Goal: Task Accomplishment & Management: Use online tool/utility

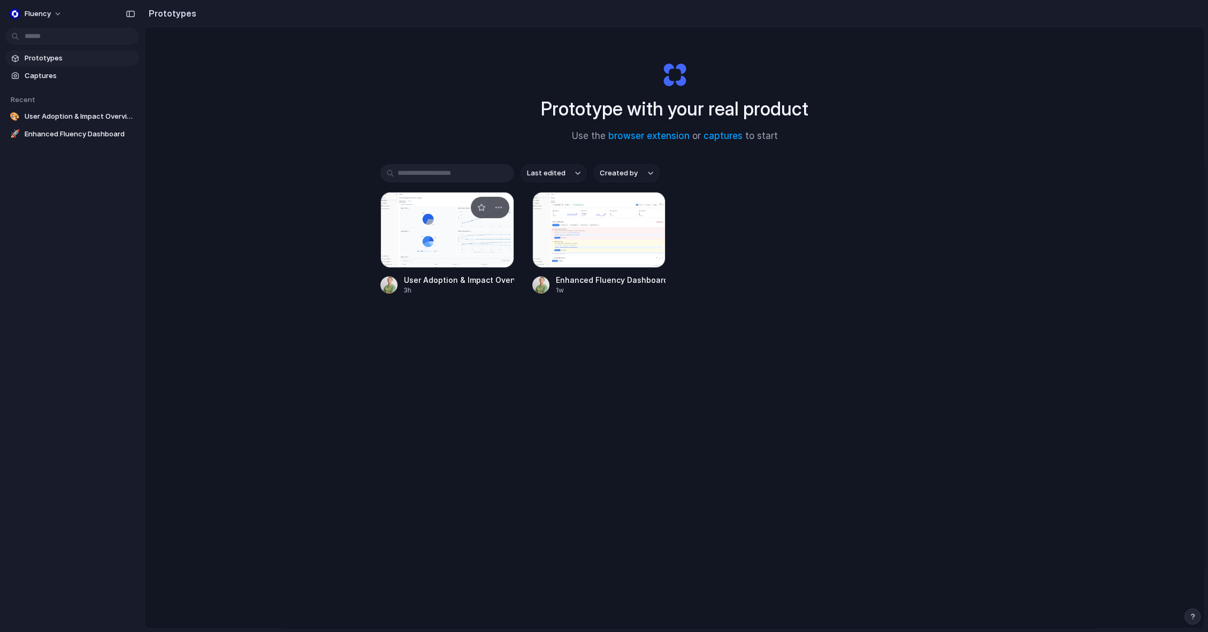
click at [459, 252] on div at bounding box center [447, 230] width 134 height 76
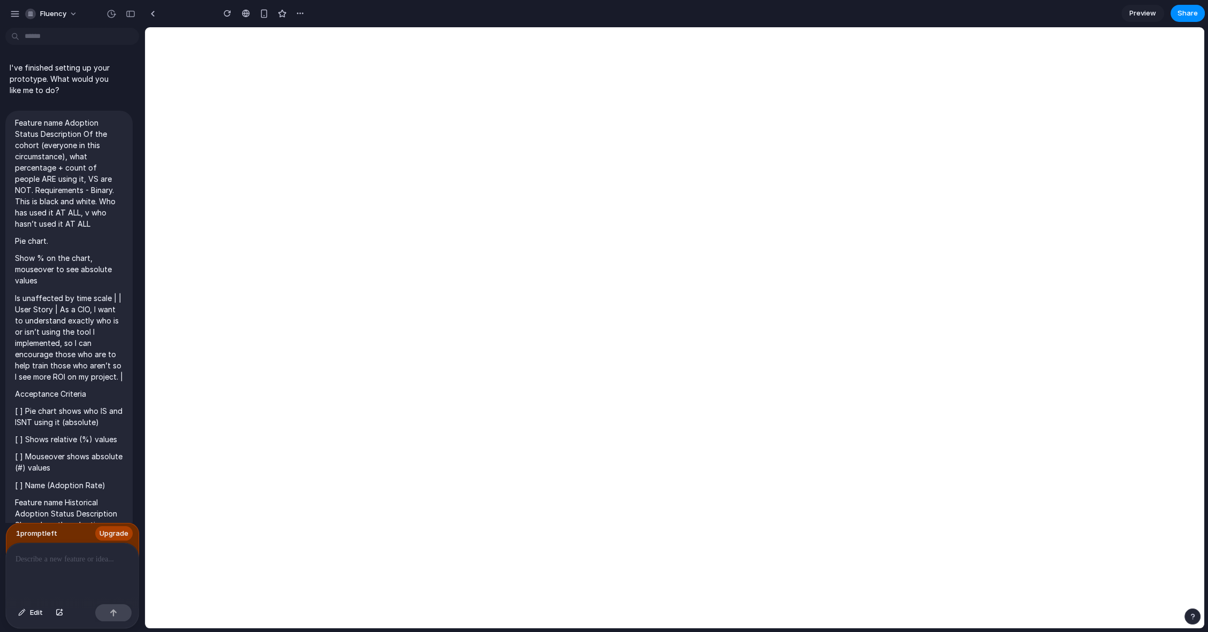
type input "**********"
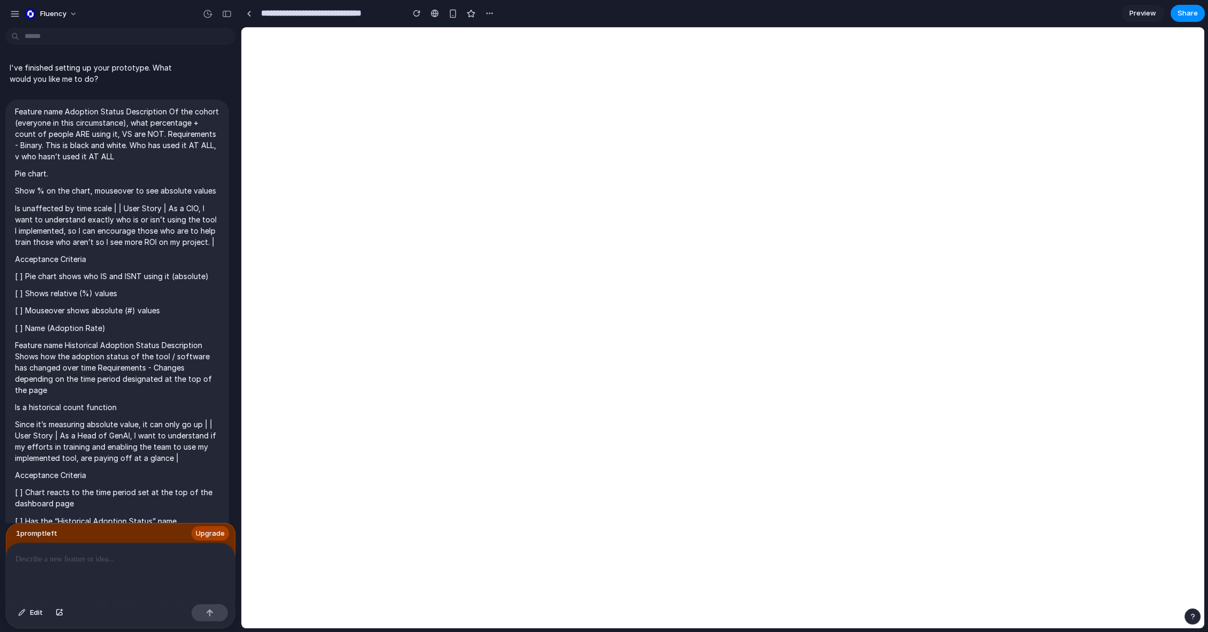
scroll to position [6035, 0]
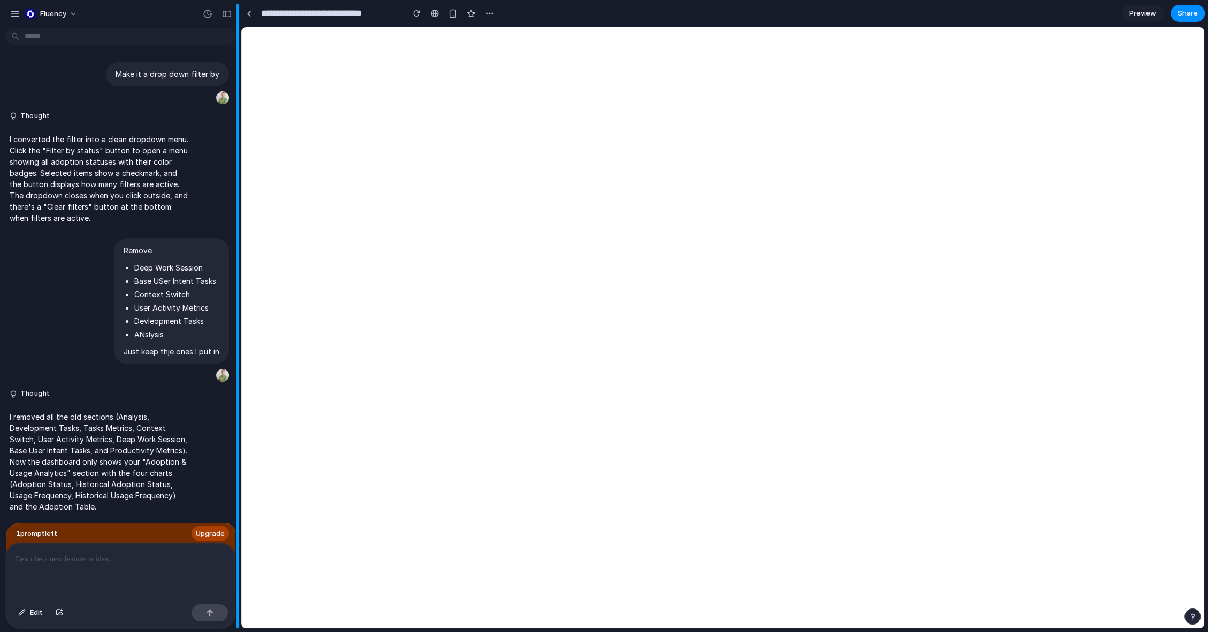
select select "***"
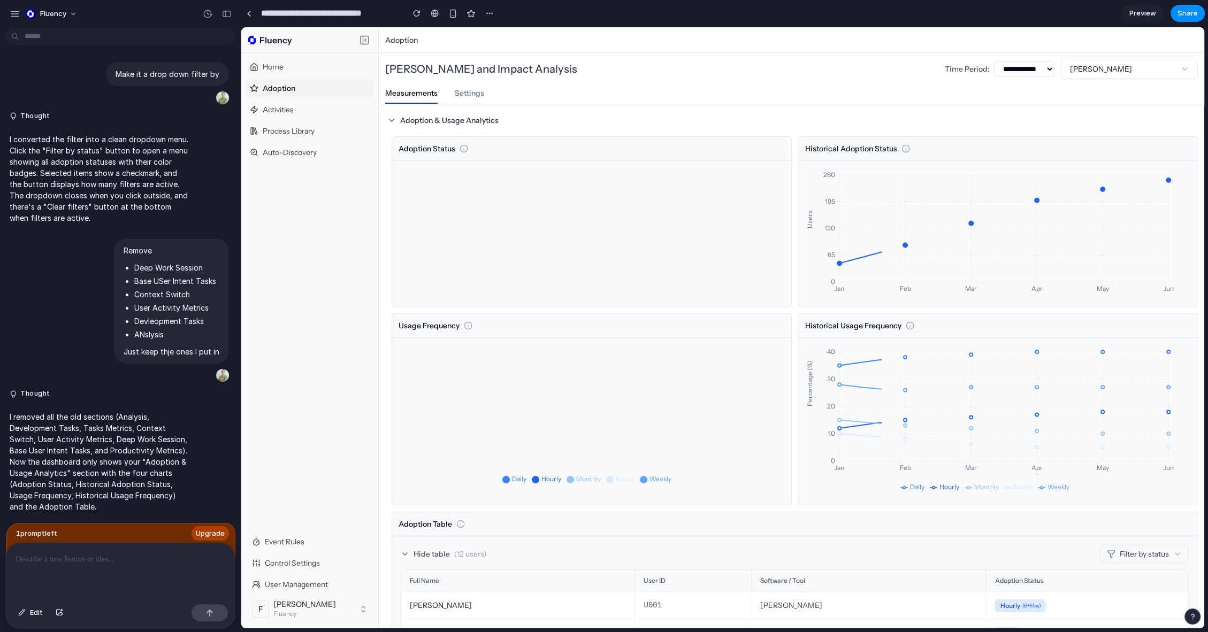
scroll to position [0, 0]
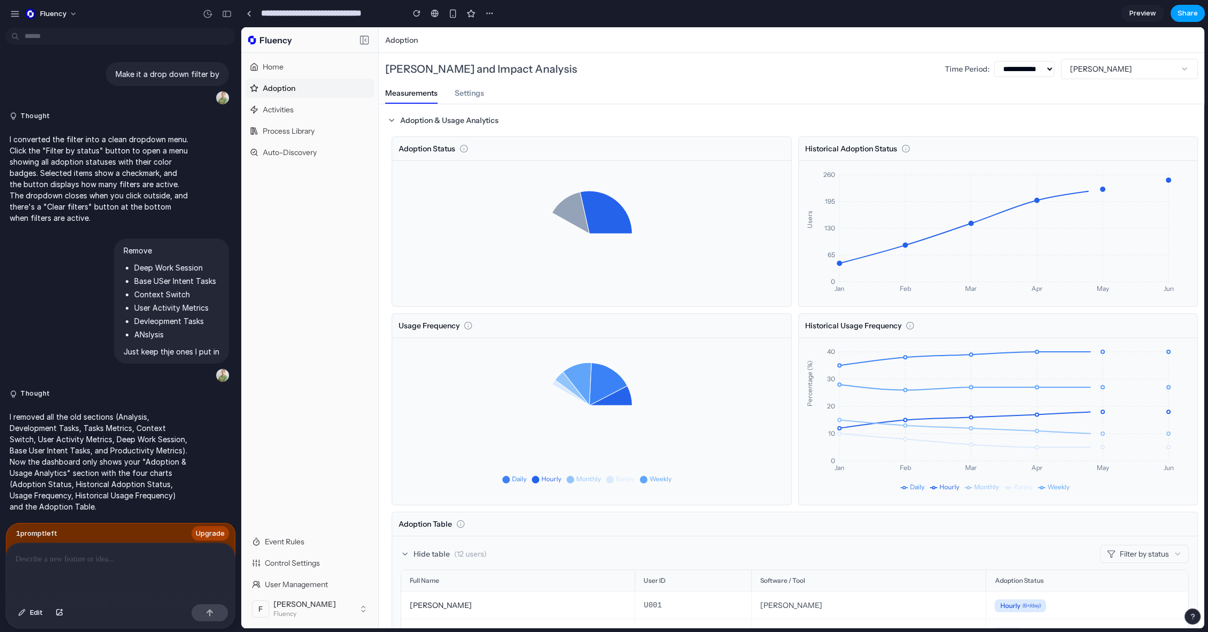
click at [1189, 18] on span "Share" at bounding box center [1188, 13] width 20 height 11
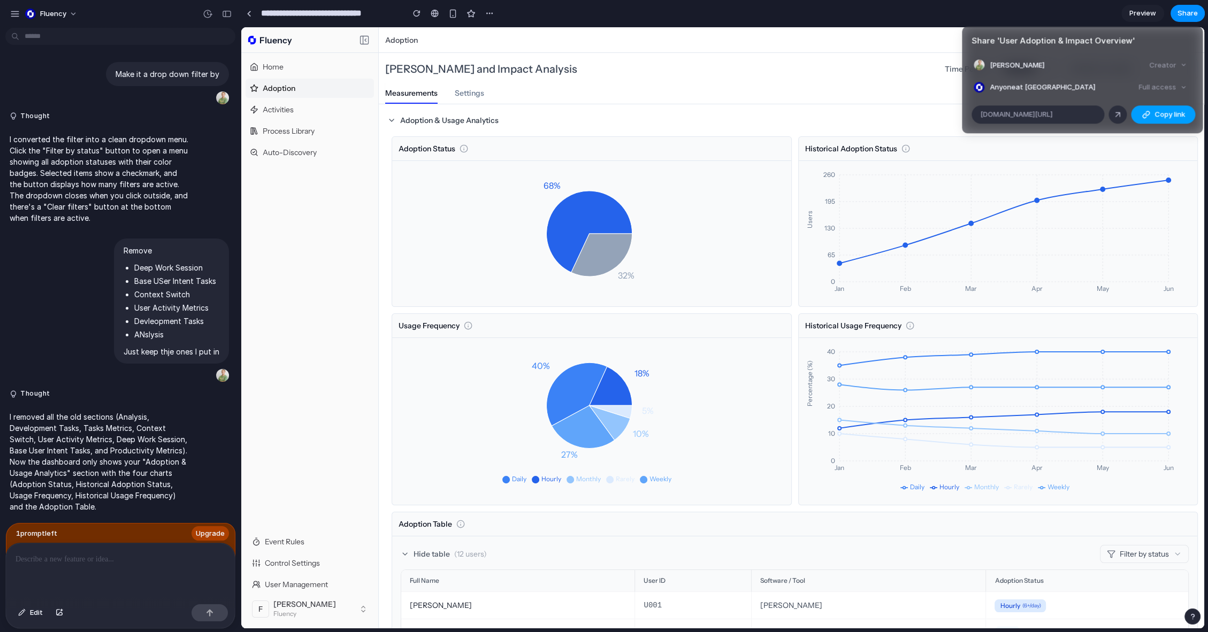
click at [1143, 114] on div "button" at bounding box center [1146, 114] width 9 height 9
click at [339, 283] on div "Share ' User Adoption & Impact Overview ' Finnlay Morcombe Creator Anyone at Fl…" at bounding box center [604, 316] width 1208 height 632
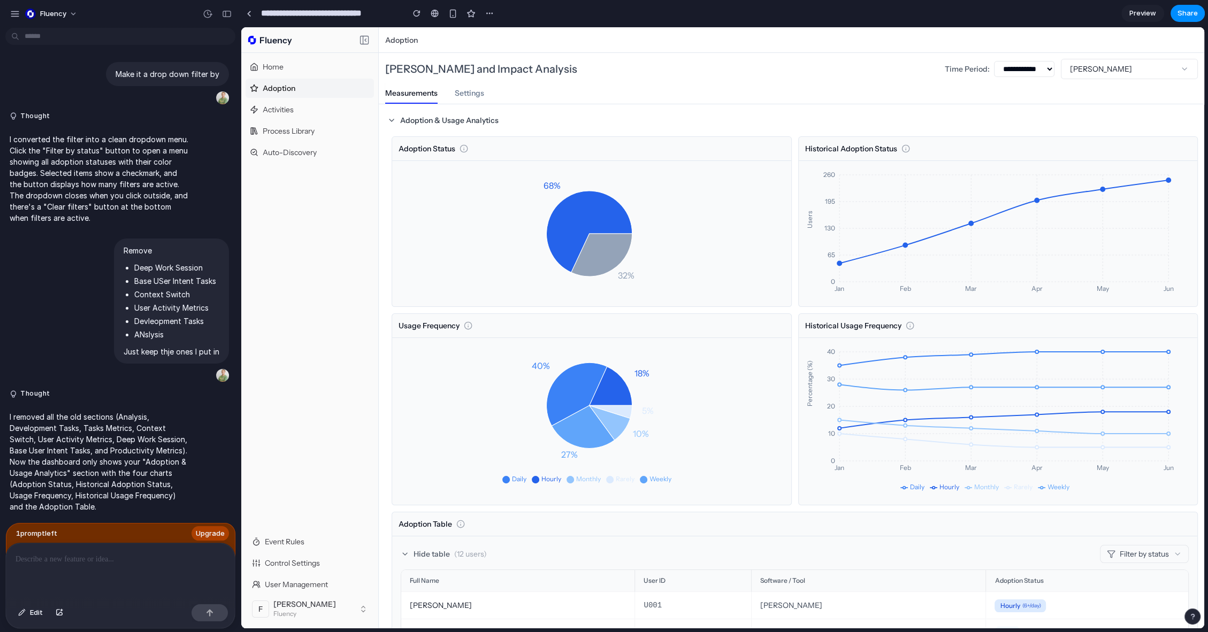
click at [350, 408] on div "Home Adoption Activities Process Library Auto-Discovery" at bounding box center [309, 292] width 137 height 479
click at [150, 562] on div at bounding box center [120, 572] width 229 height 57
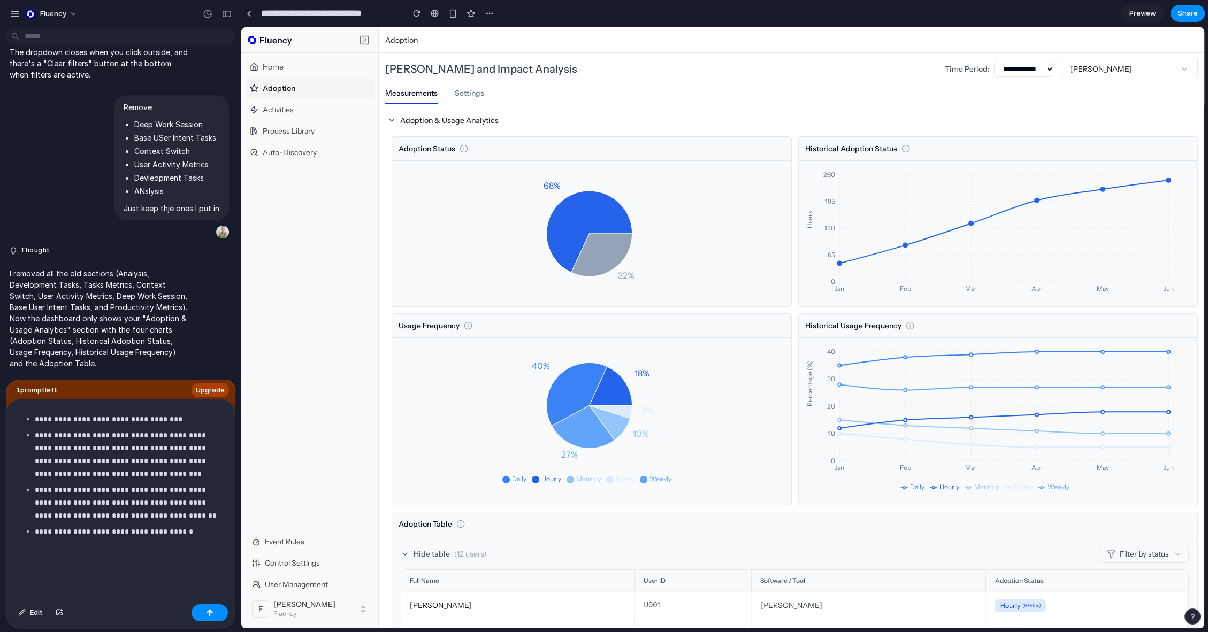
scroll to position [424, 0]
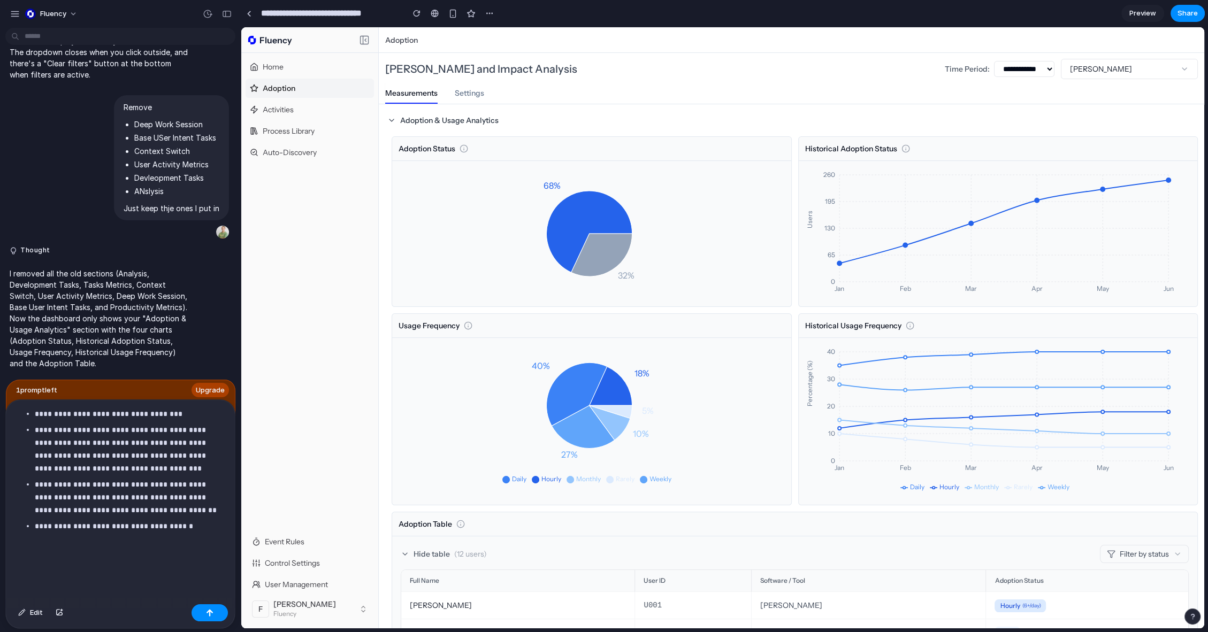
click at [103, 562] on p "**********" at bounding box center [126, 545] width 182 height 51
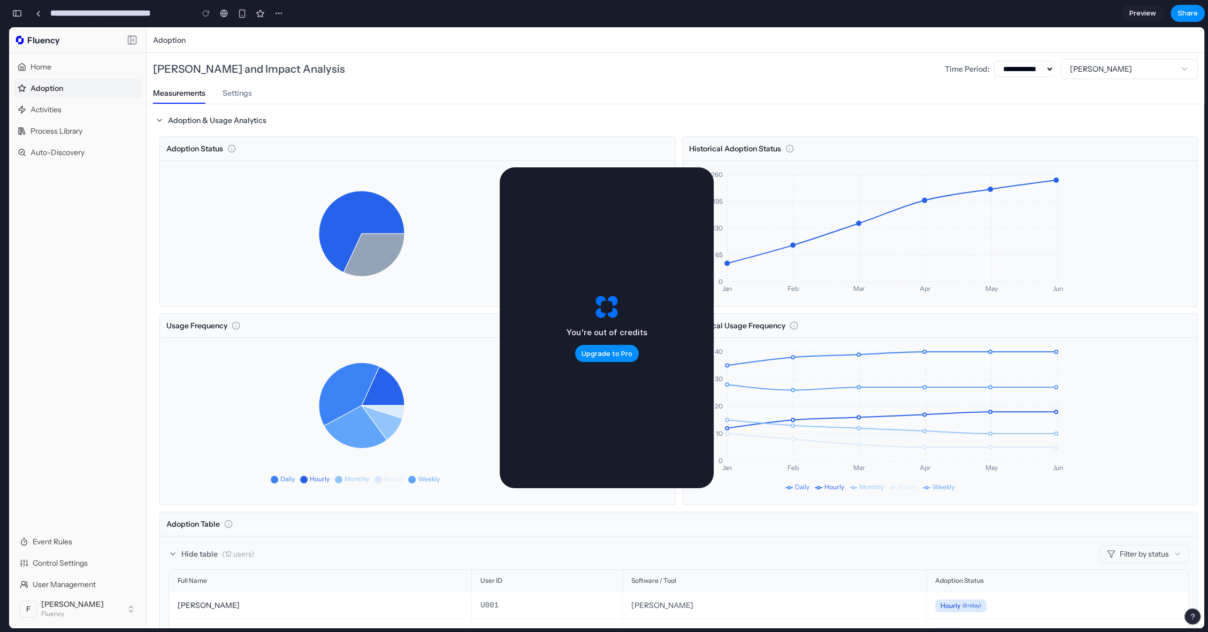
scroll to position [13342, 0]
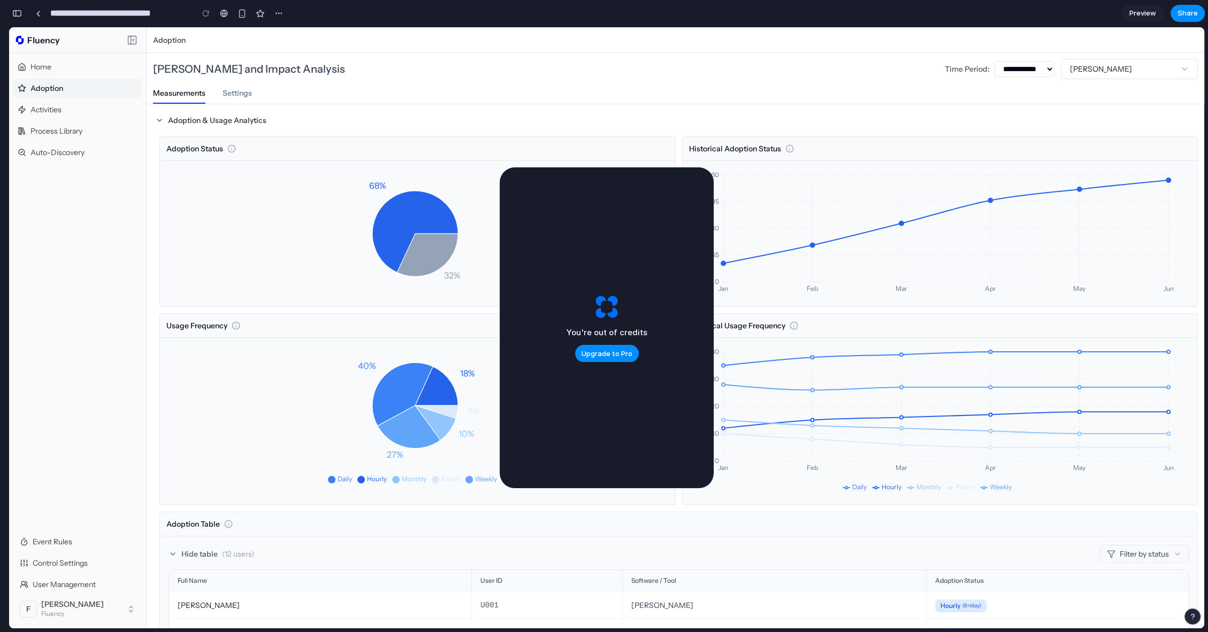
click at [822, 320] on div "Historical Usage Frequency" at bounding box center [940, 326] width 515 height 24
click at [16, 12] on div "button" at bounding box center [17, 13] width 10 height 7
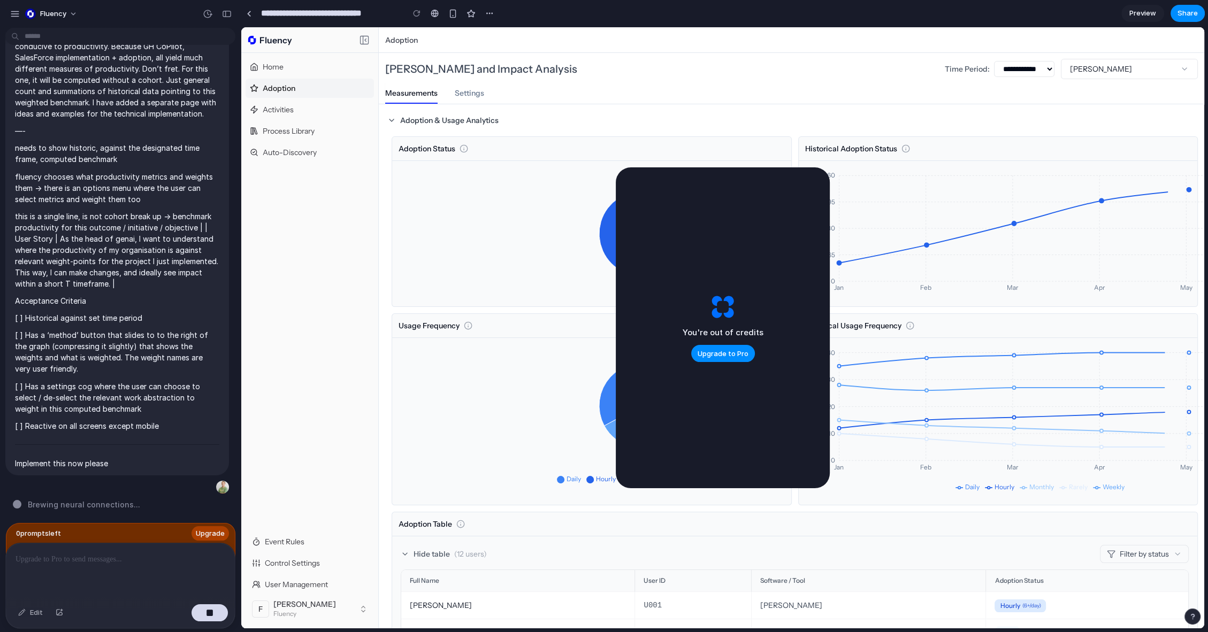
scroll to position [6596, 0]
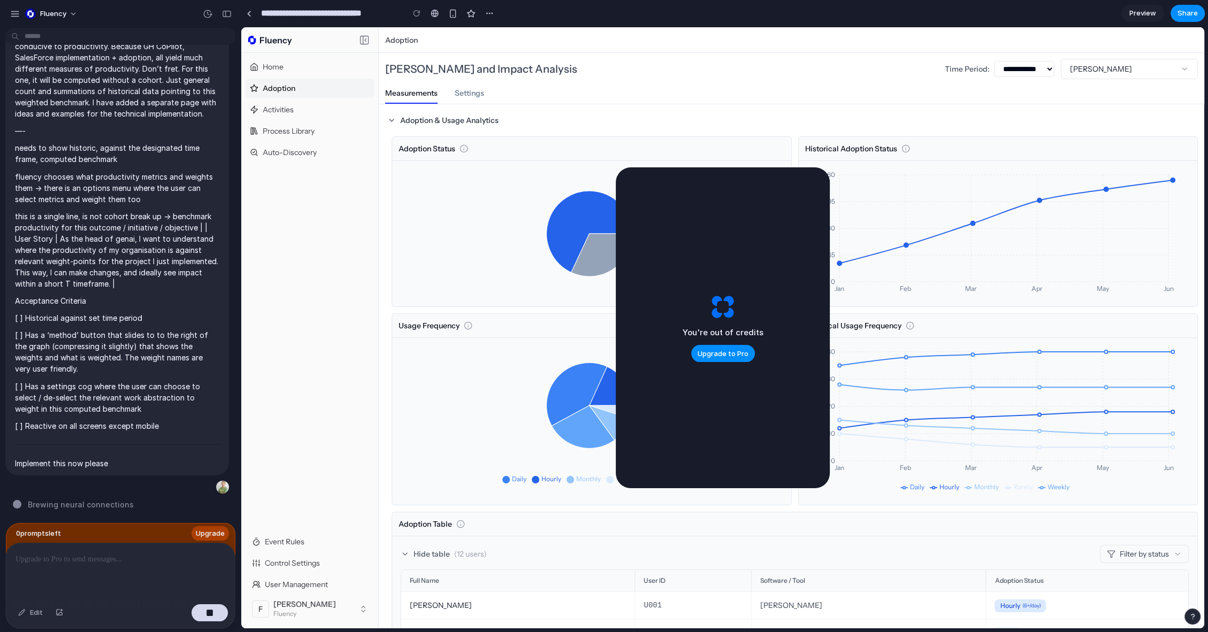
click at [792, 277] on div "You're out of credits Upgrade to Pro" at bounding box center [723, 327] width 214 height 321
click at [718, 355] on span "Upgrade to Pro" at bounding box center [723, 354] width 51 height 11
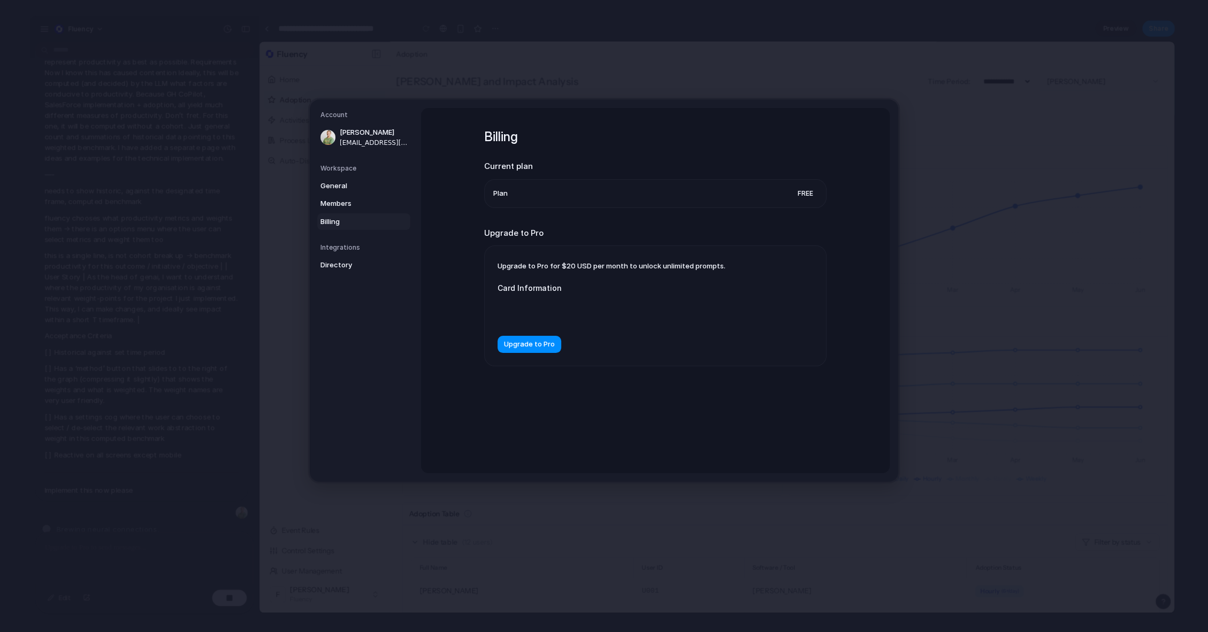
scroll to position [6576, 0]
click at [526, 344] on span "Upgrade to Pro" at bounding box center [529, 345] width 51 height 11
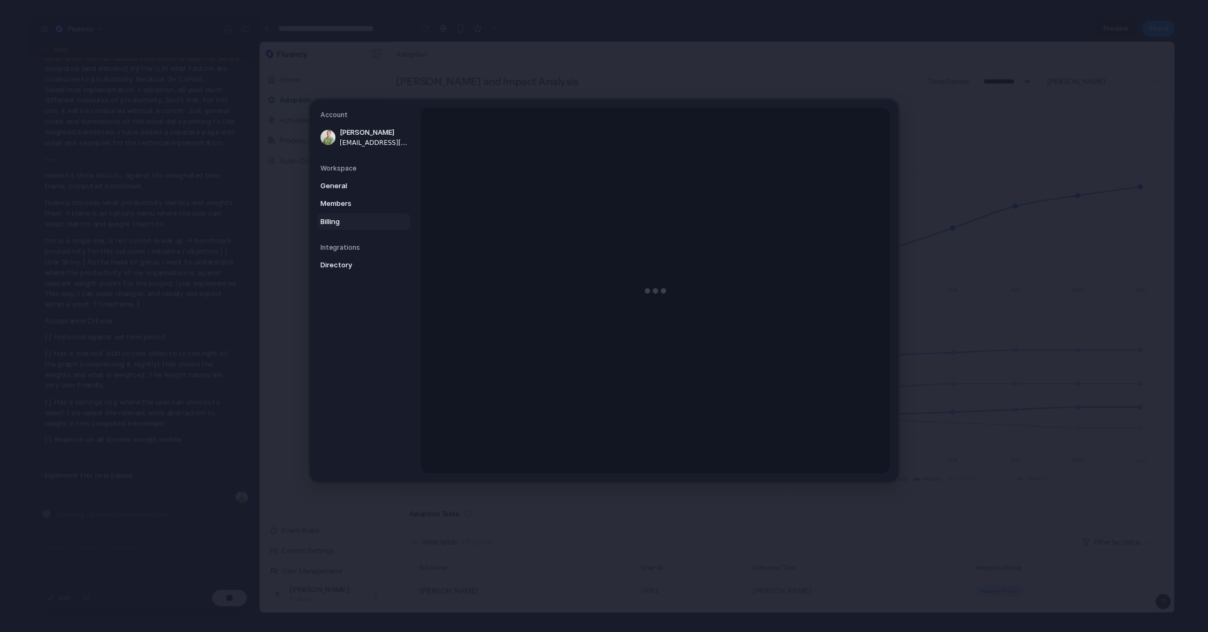
click at [576, 380] on div at bounding box center [655, 290] width 469 height 365
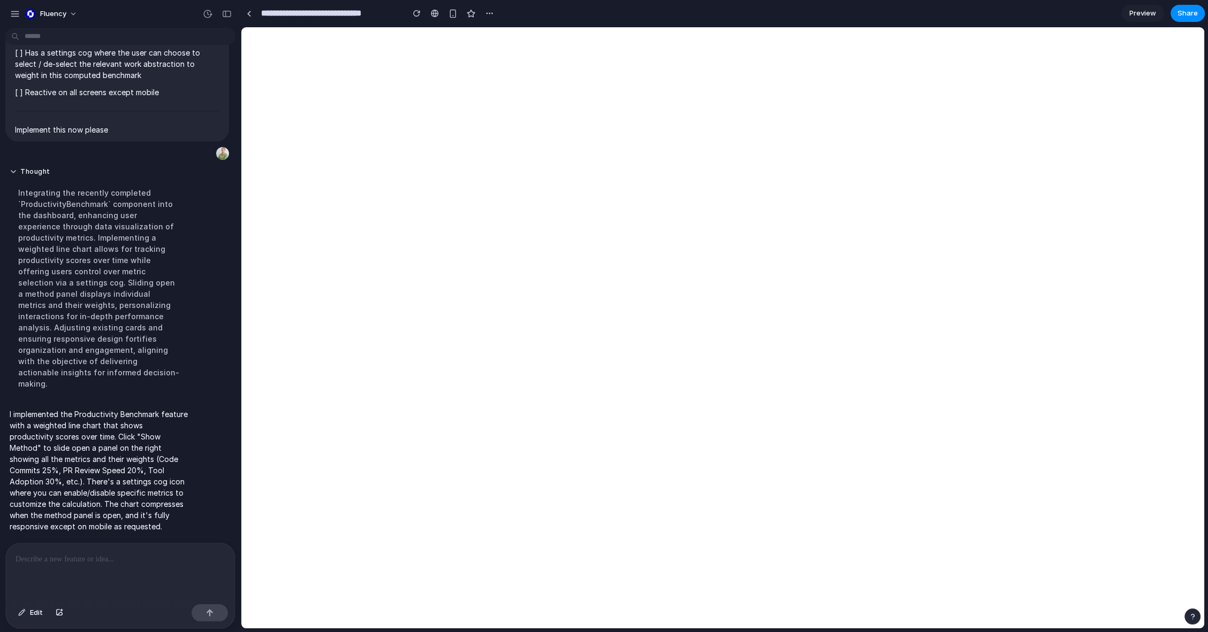
scroll to position [0, 0]
select select "***"
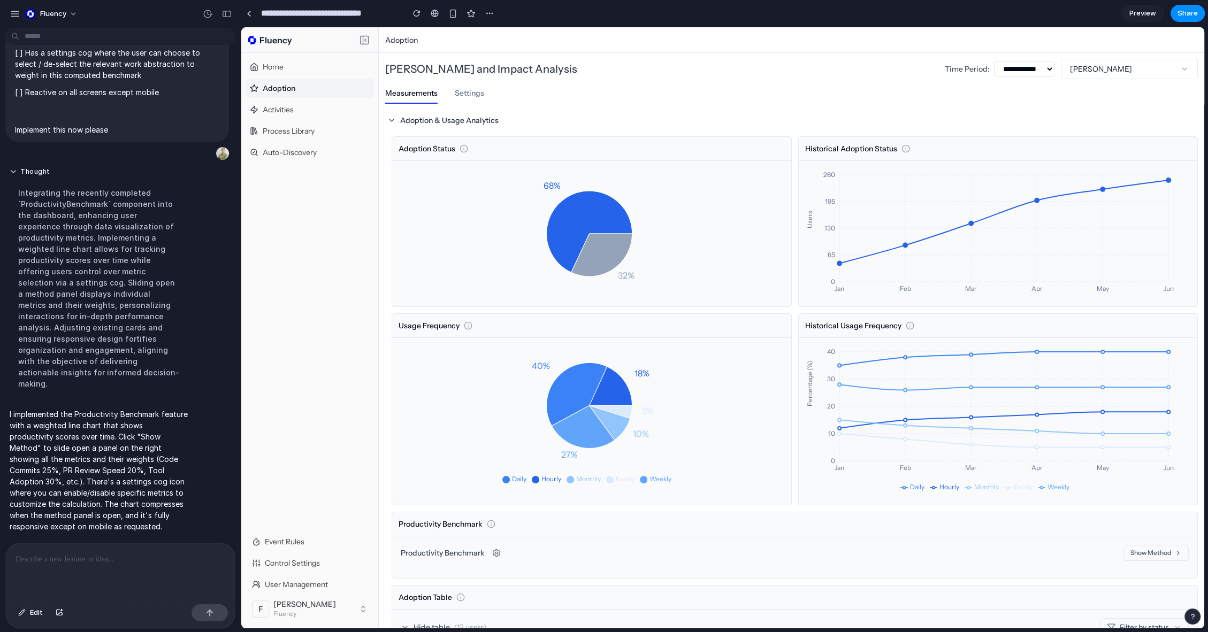
click at [353, 388] on div "**********" at bounding box center [722, 327] width 963 height 601
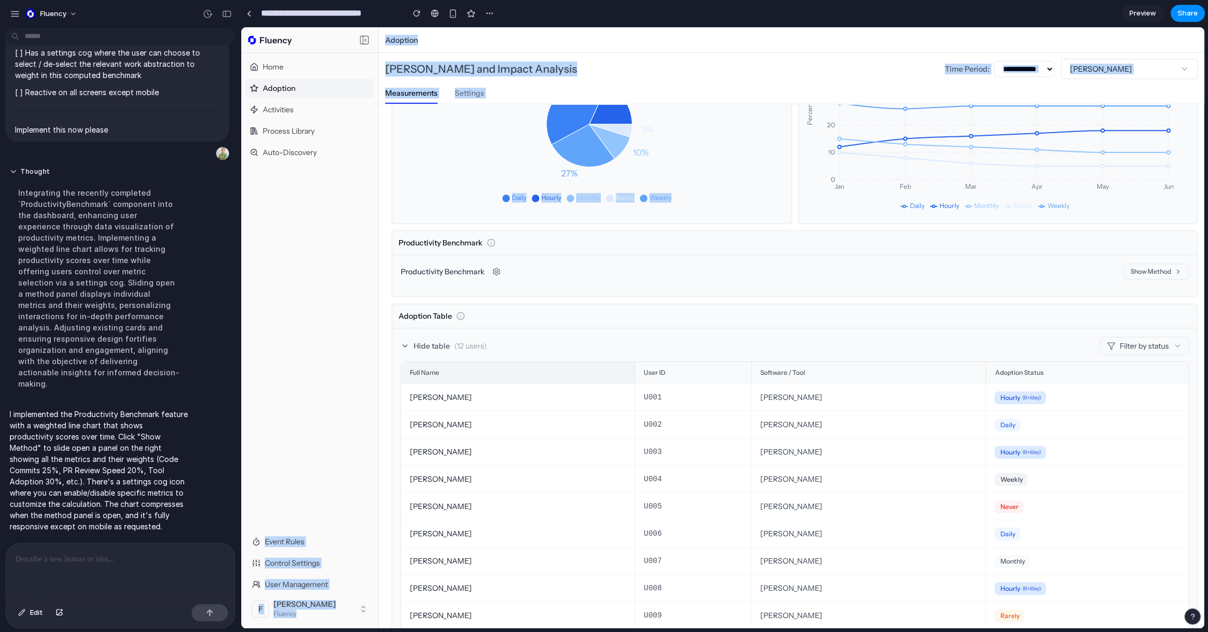
scroll to position [297, 0]
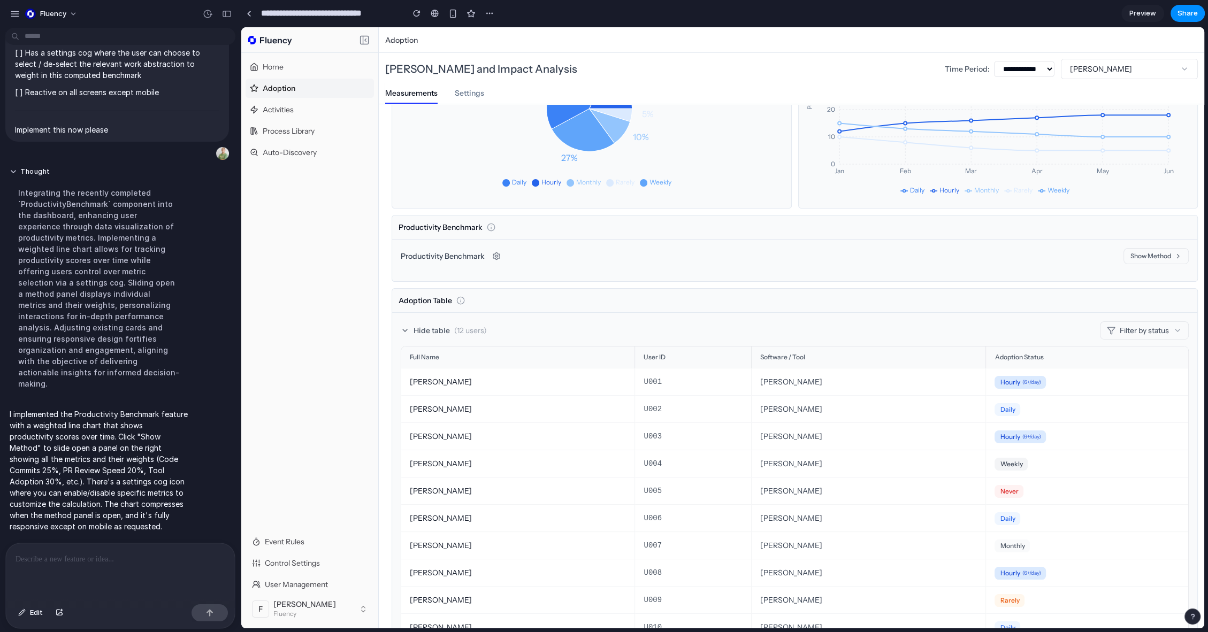
click at [576, 287] on div "Adoption Status 68% 32% Historical Adoption Status Jan Feb Mar Apr May Jun 0 65…" at bounding box center [795, 272] width 806 height 866
click at [1128, 259] on button "Show Method" at bounding box center [1156, 256] width 65 height 16
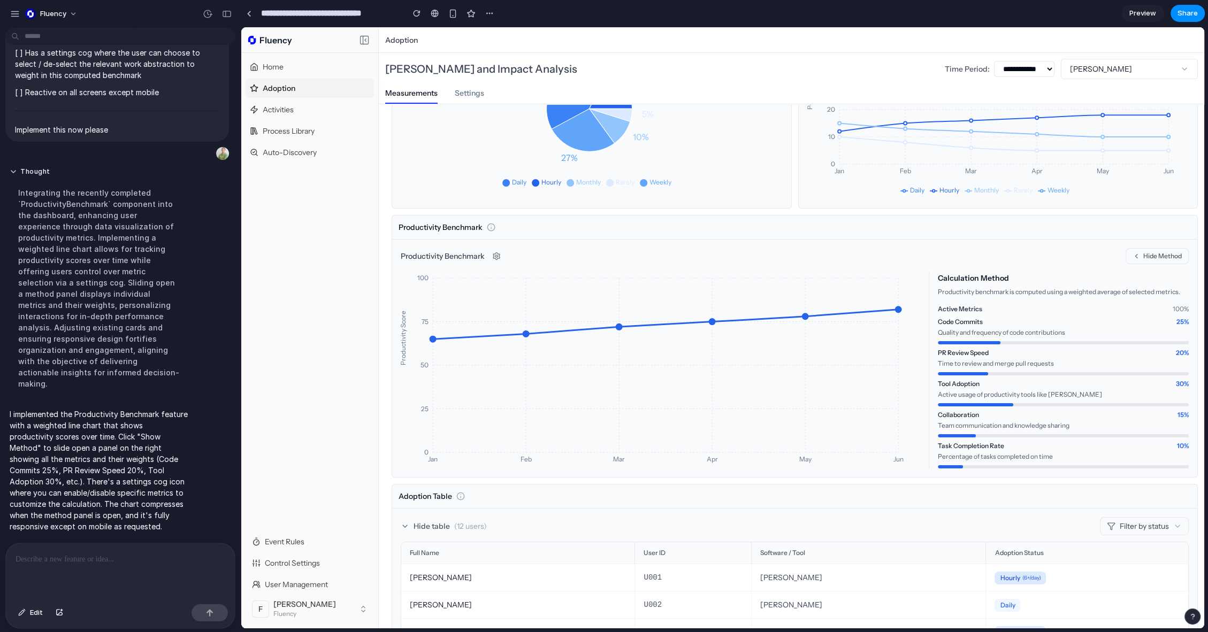
click at [1133, 260] on button "Hide Method" at bounding box center [1157, 256] width 63 height 16
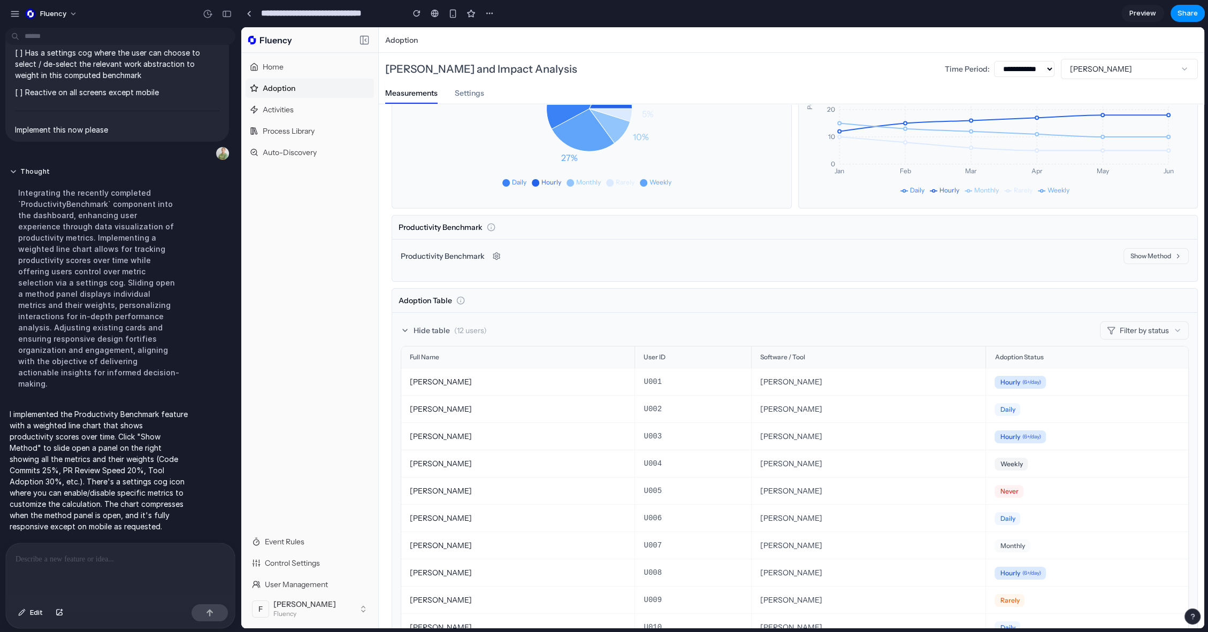
click at [1135, 257] on button "Show Method" at bounding box center [1156, 256] width 65 height 16
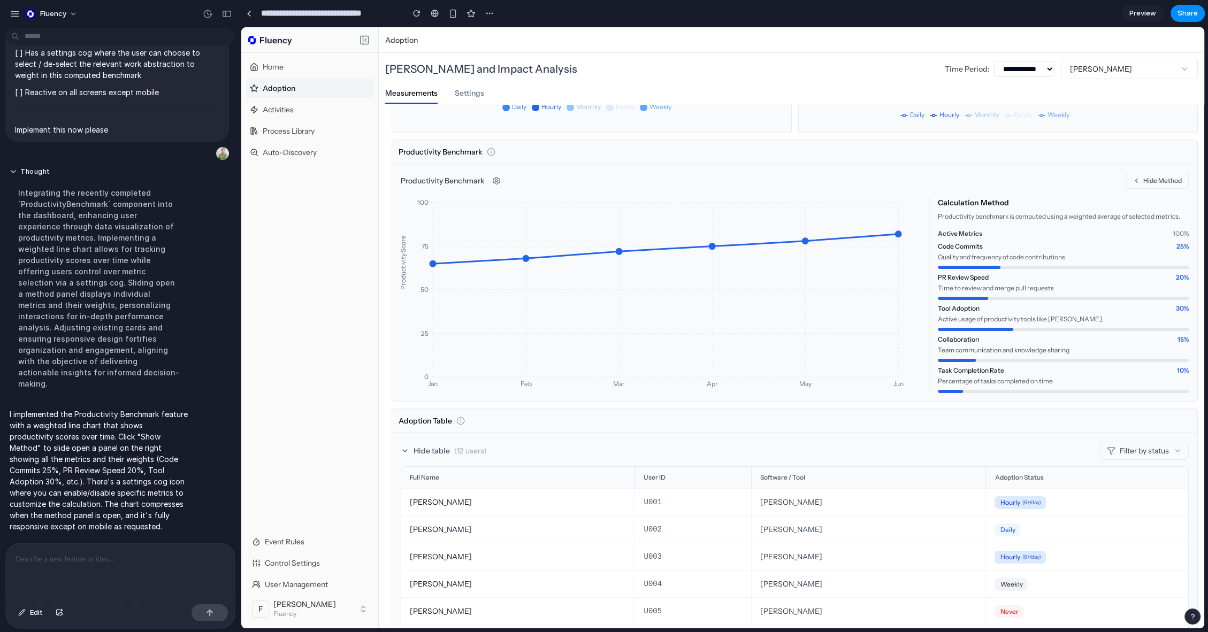
scroll to position [356, 0]
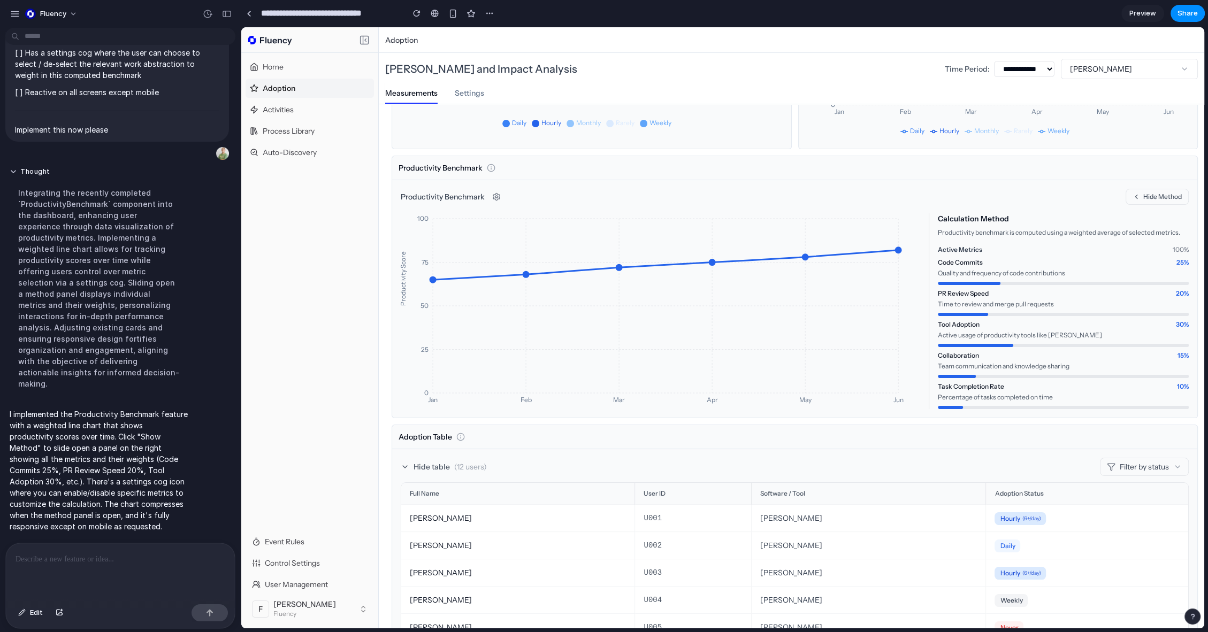
click at [486, 195] on div "Productivity Benchmark" at bounding box center [452, 196] width 103 height 15
click at [493, 196] on icon at bounding box center [496, 197] width 9 height 9
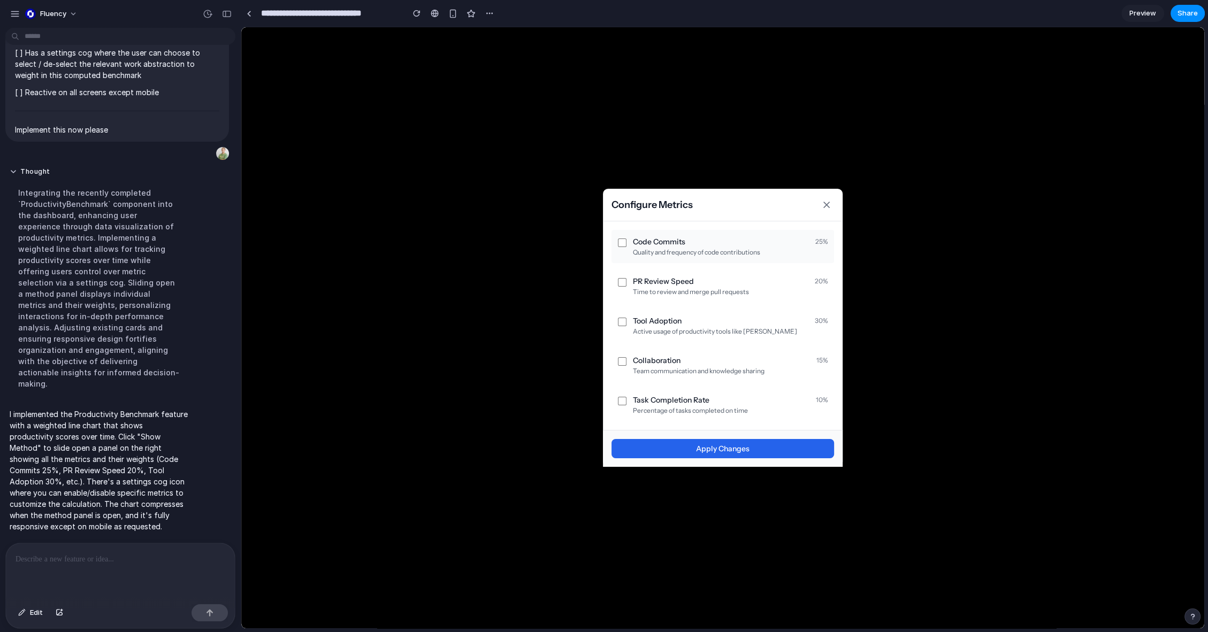
click at [827, 236] on div "Code Commits 25 %" at bounding box center [730, 241] width 195 height 11
click at [783, 245] on div "Code Commits 25 %" at bounding box center [730, 241] width 195 height 11
click at [825, 206] on icon at bounding box center [826, 204] width 5 height 5
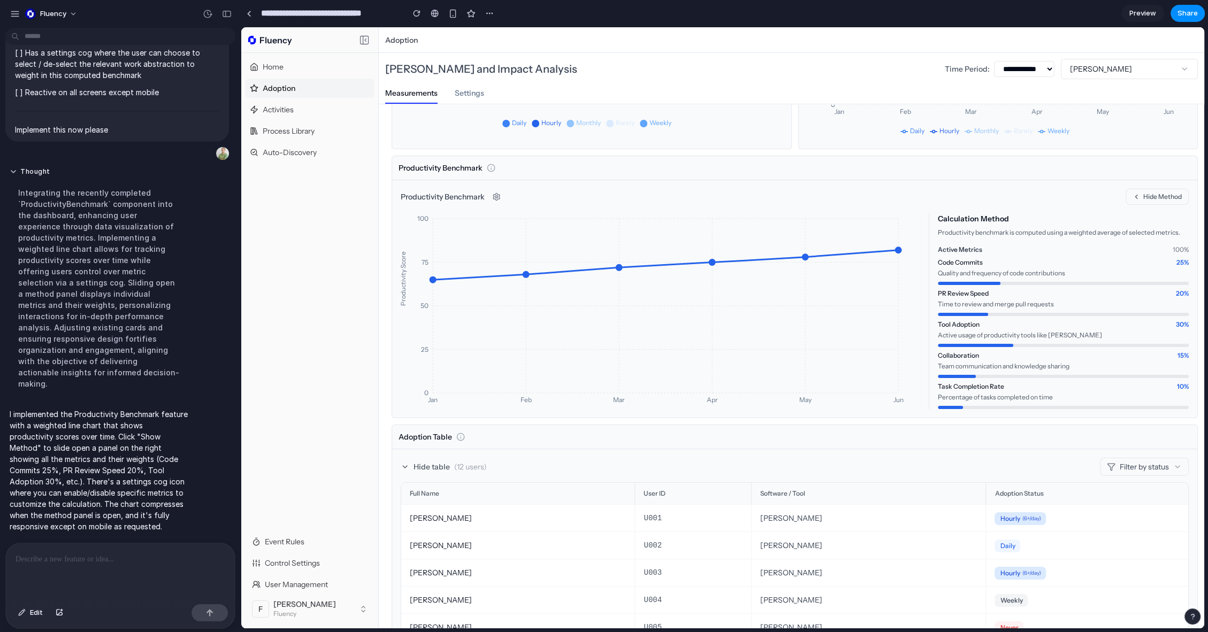
click at [510, 175] on div "Productivity Benchmark" at bounding box center [794, 168] width 805 height 24
click at [198, 574] on div at bounding box center [118, 572] width 225 height 57
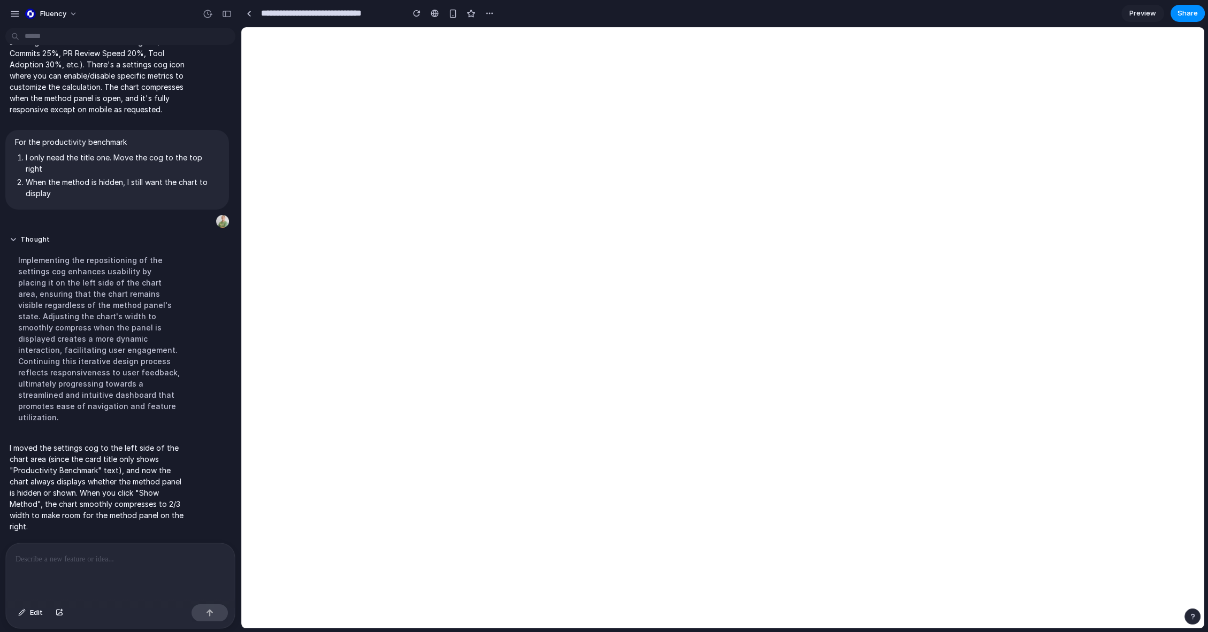
scroll to position [0, 0]
select select "***"
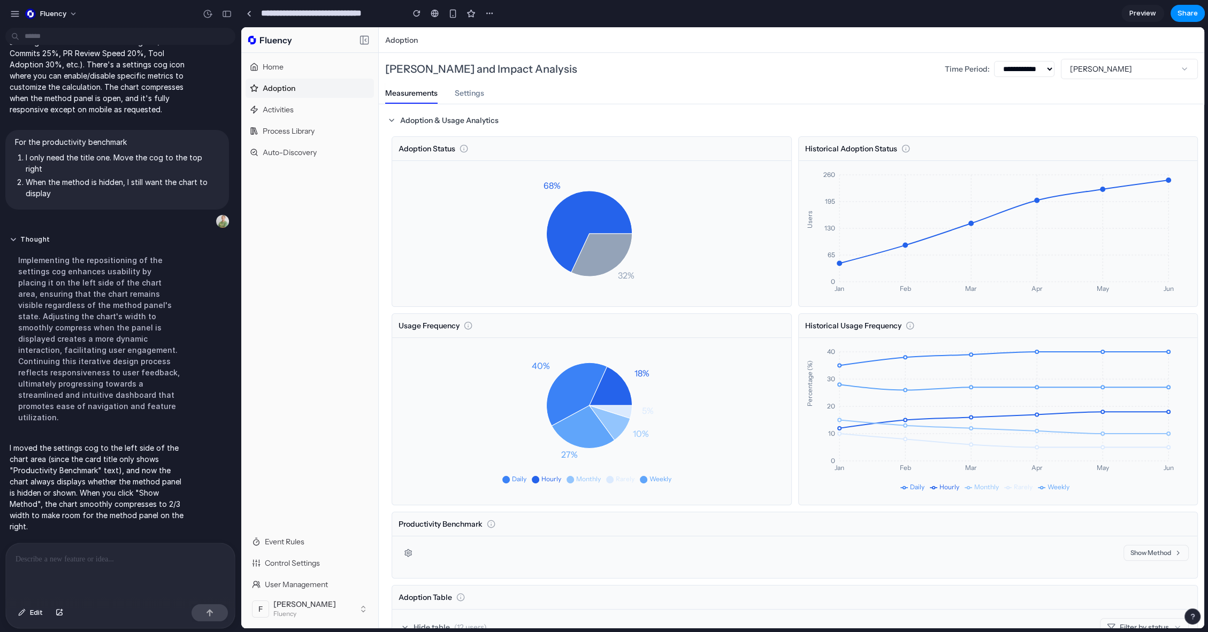
click at [392, 306] on div "Adoption Status 68% 32%" at bounding box center [592, 221] width 400 height 171
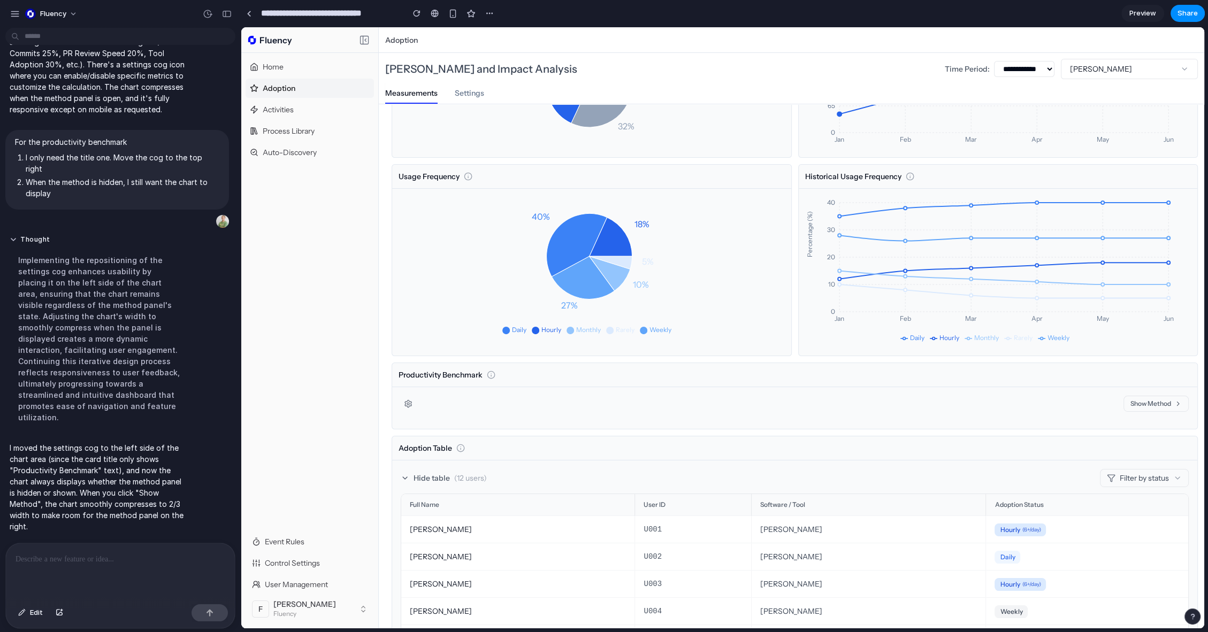
scroll to position [387, 0]
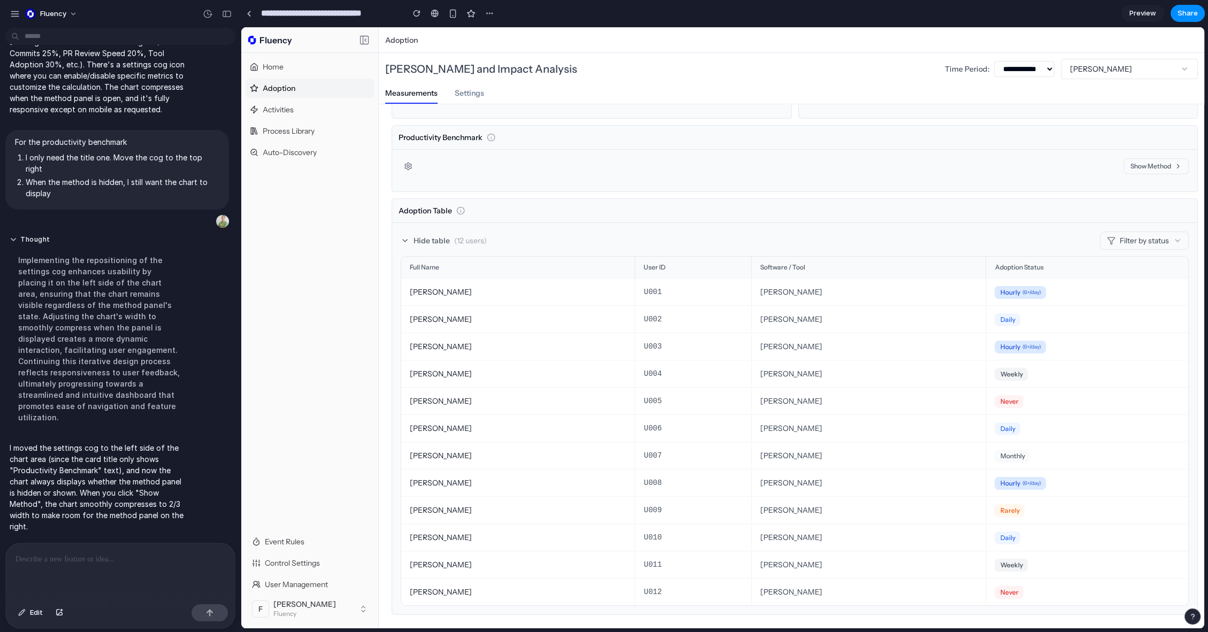
click at [1162, 166] on button "Show Method" at bounding box center [1156, 166] width 65 height 16
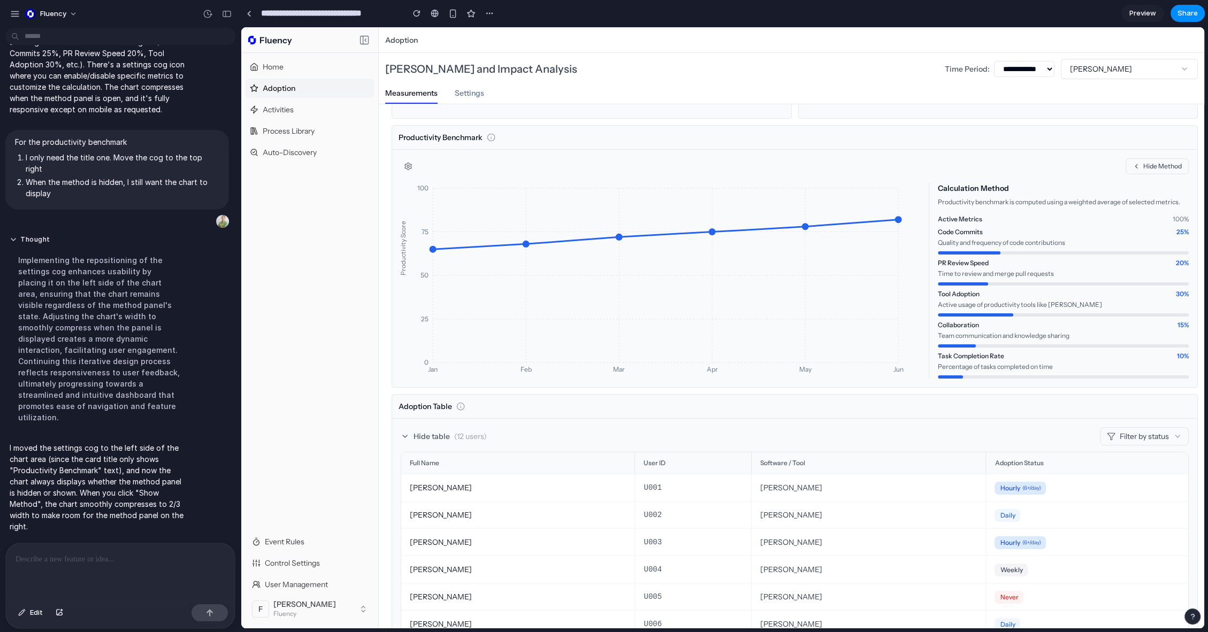
click at [90, 571] on div at bounding box center [118, 572] width 225 height 57
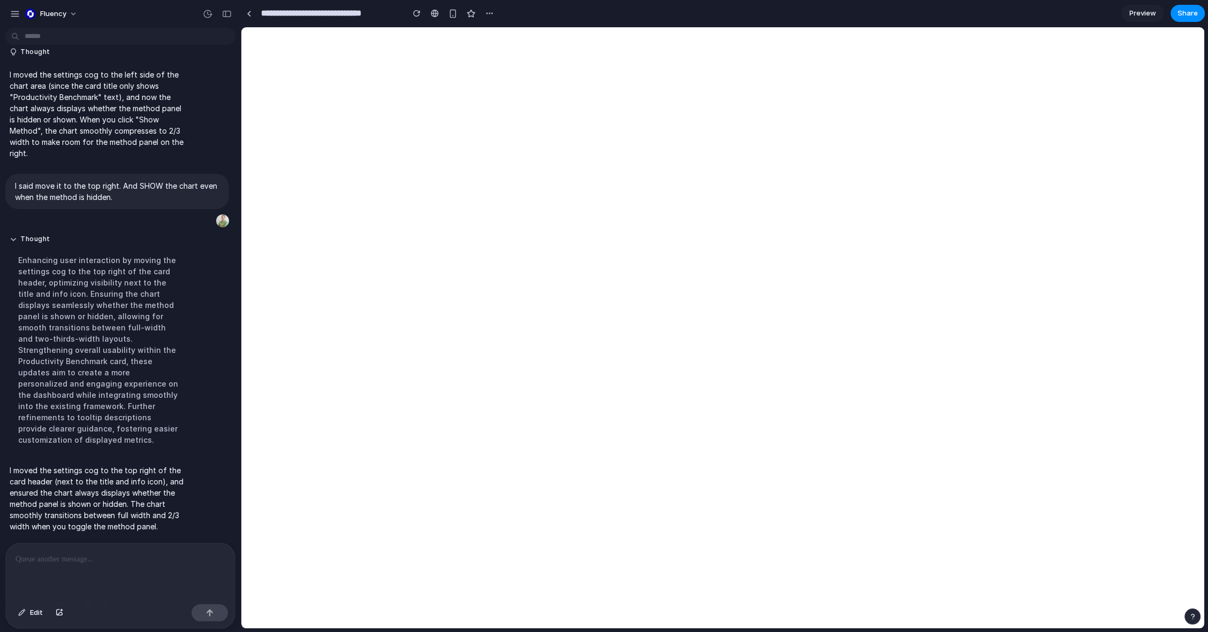
scroll to position [0, 0]
select select "***"
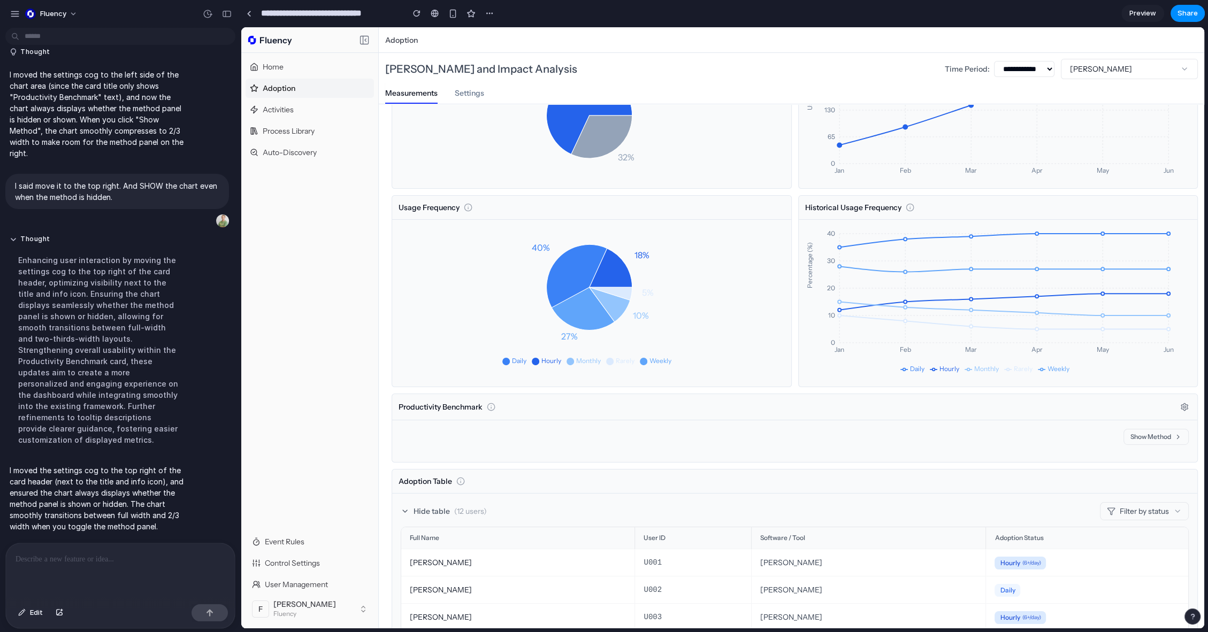
scroll to position [119, 0]
click at [1158, 437] on button "Show Method" at bounding box center [1156, 437] width 65 height 16
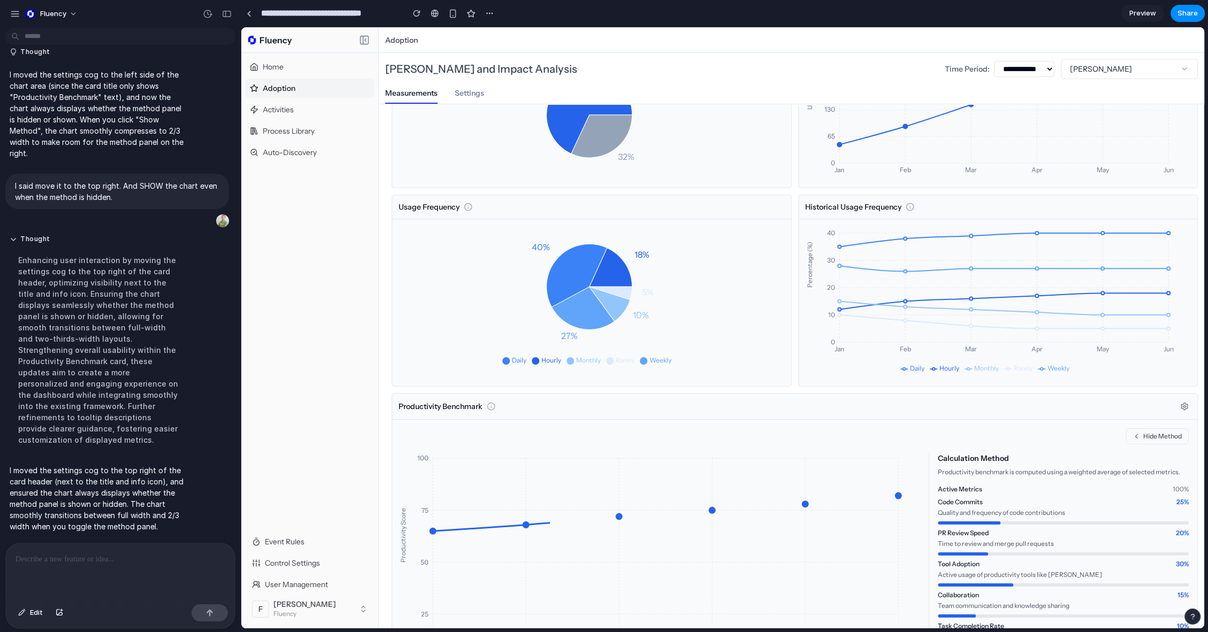
click at [1175, 398] on div "Productivity Benchmark" at bounding box center [794, 407] width 805 height 26
click at [1178, 400] on button at bounding box center [1184, 406] width 13 height 13
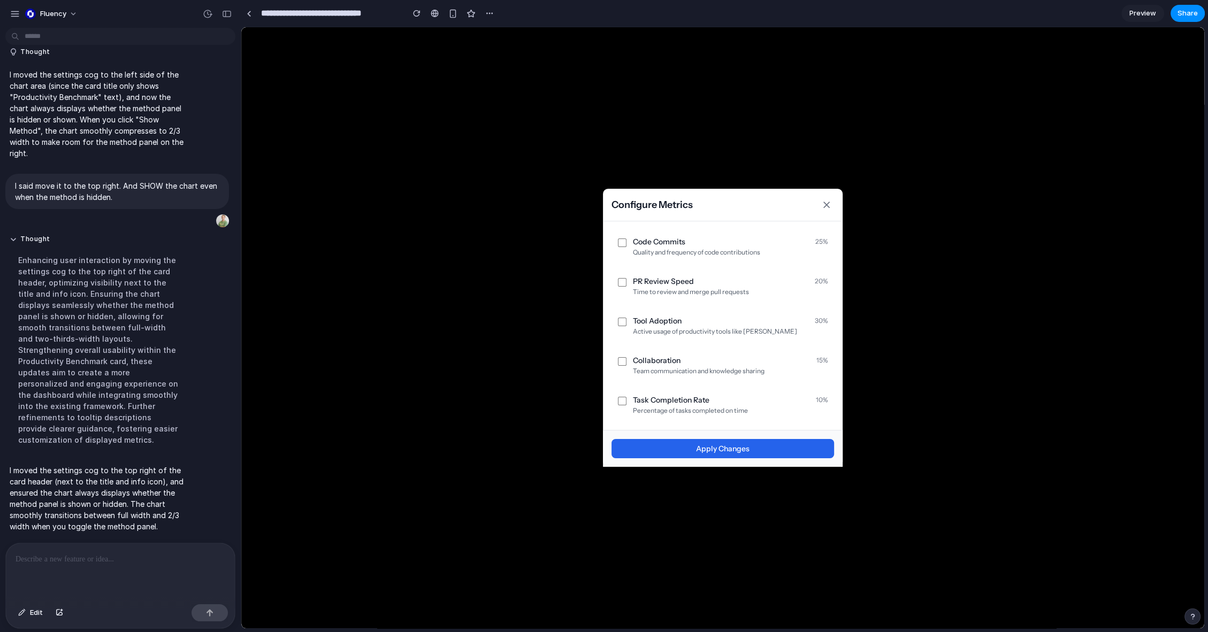
click at [104, 582] on div at bounding box center [118, 572] width 225 height 57
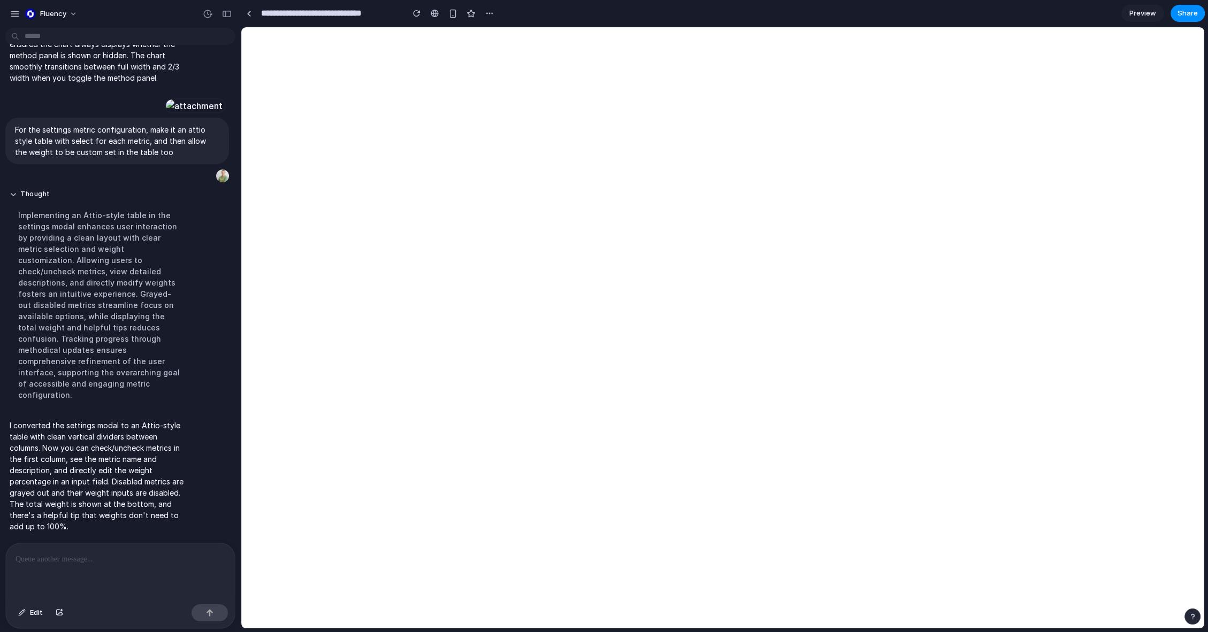
scroll to position [0, 0]
select select "***"
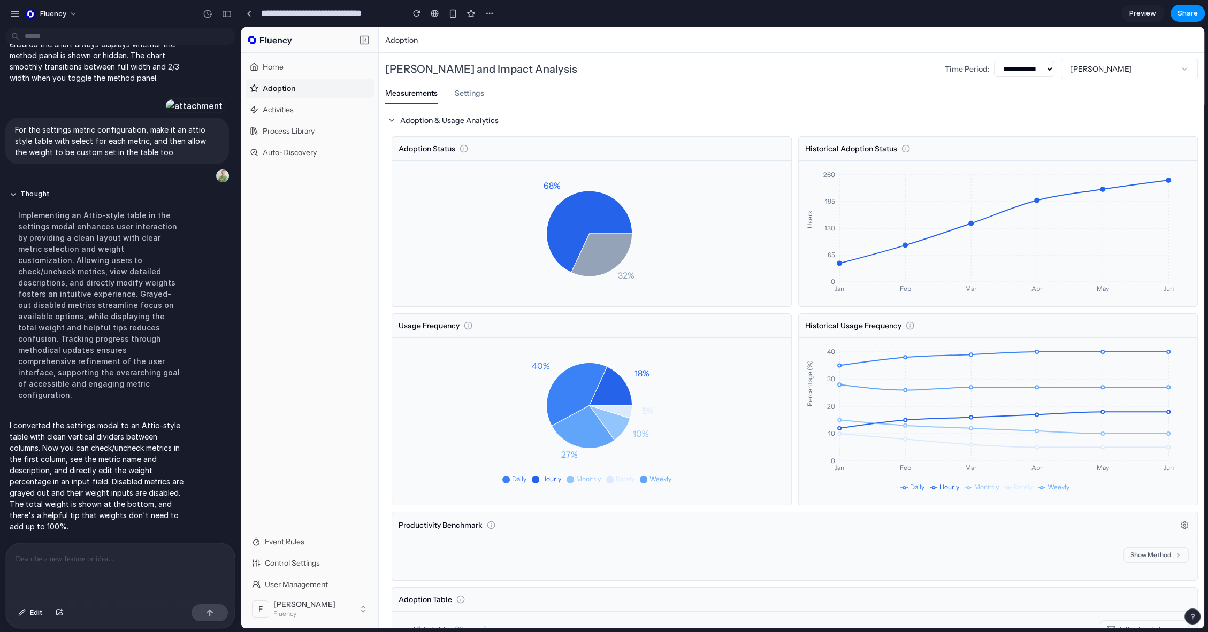
click at [1170, 516] on div "Productivity Benchmark" at bounding box center [794, 526] width 805 height 26
click at [1180, 521] on icon at bounding box center [1184, 525] width 9 height 9
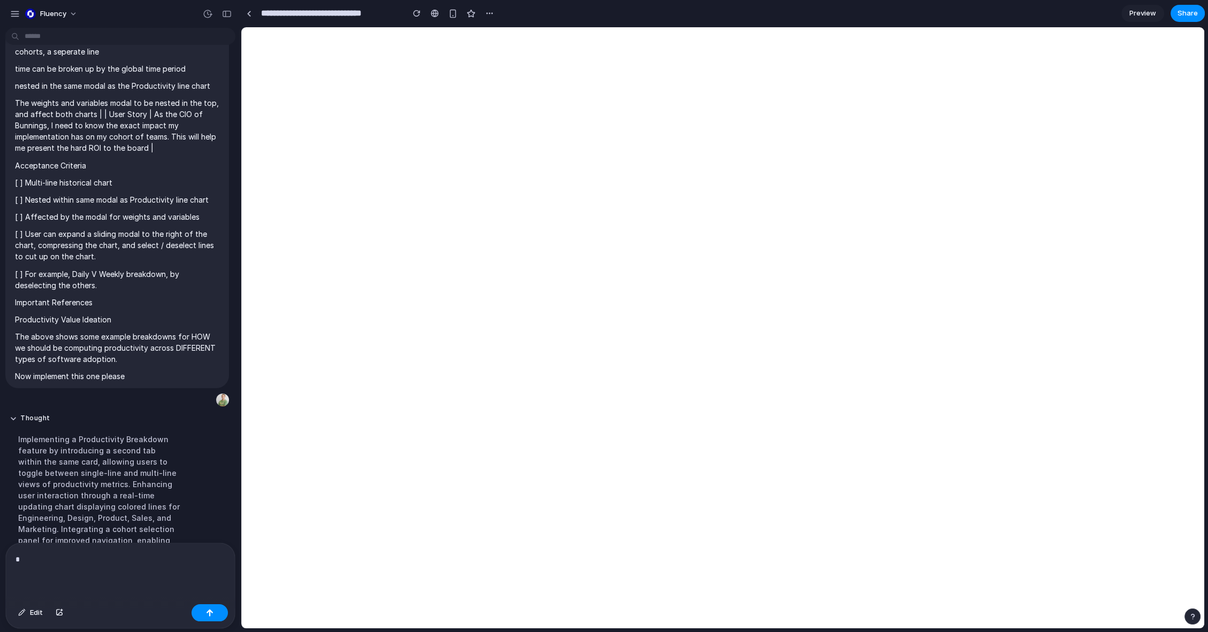
select select "***"
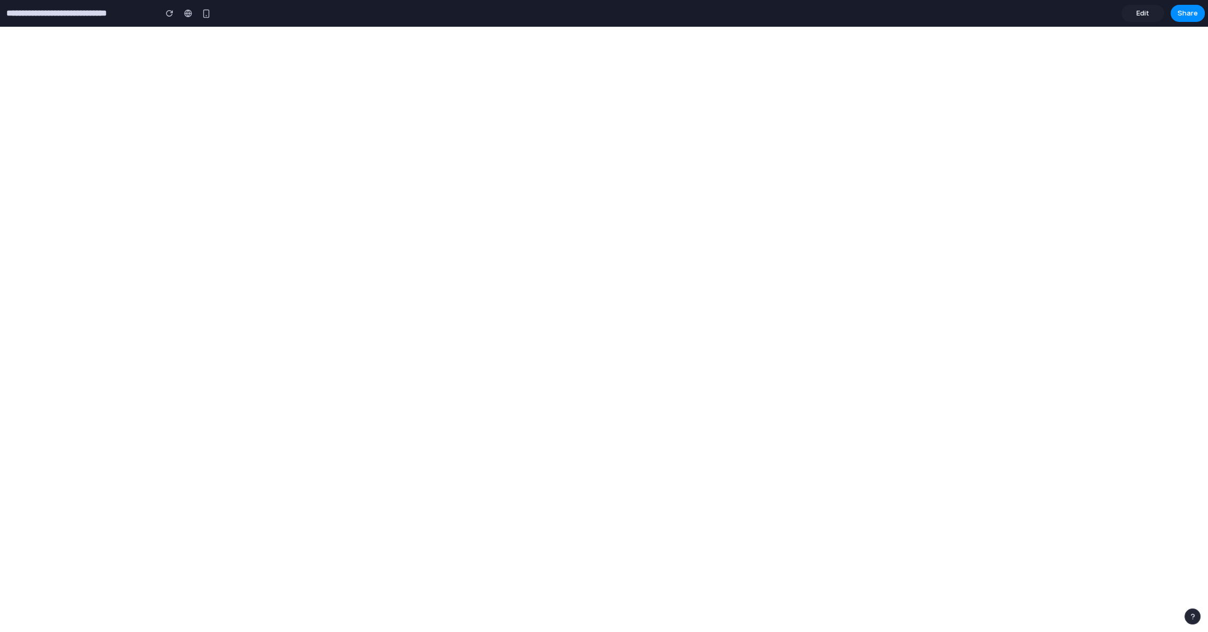
select select "***"
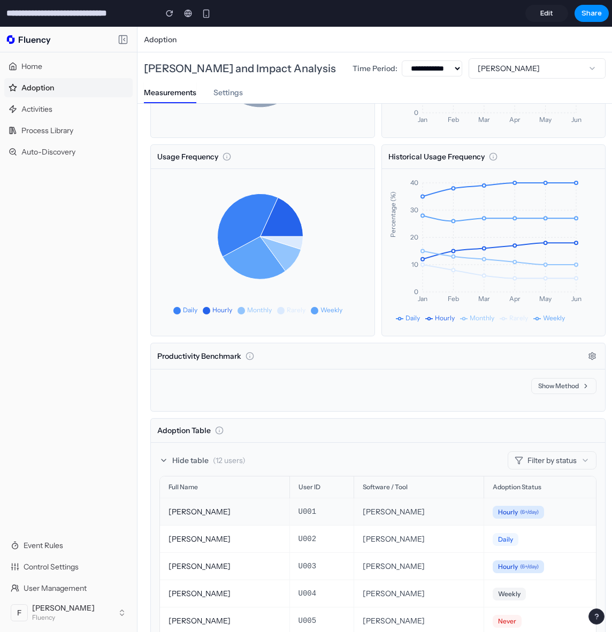
scroll to position [147, 0]
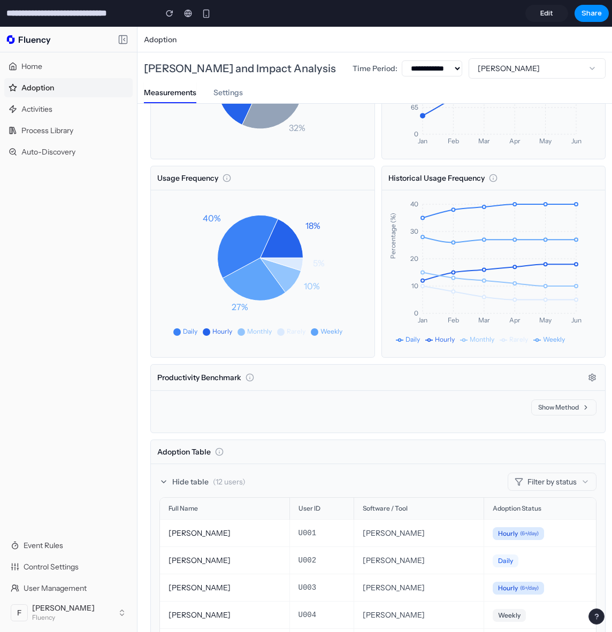
click at [550, 405] on button "Show Method" at bounding box center [563, 408] width 65 height 16
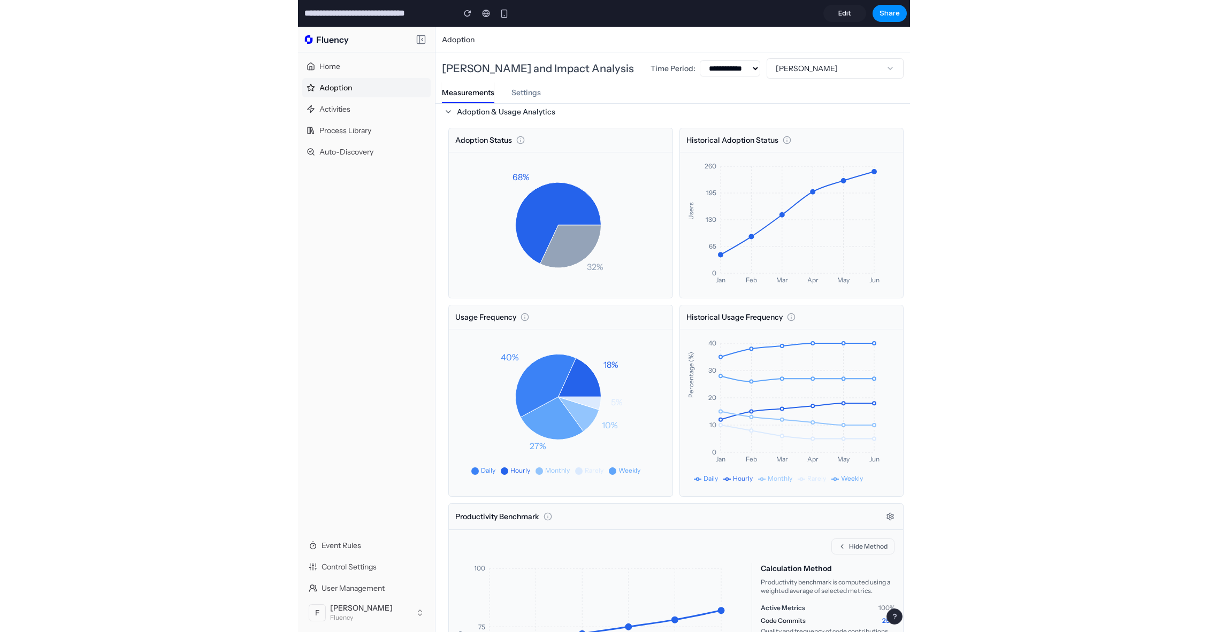
scroll to position [0, 0]
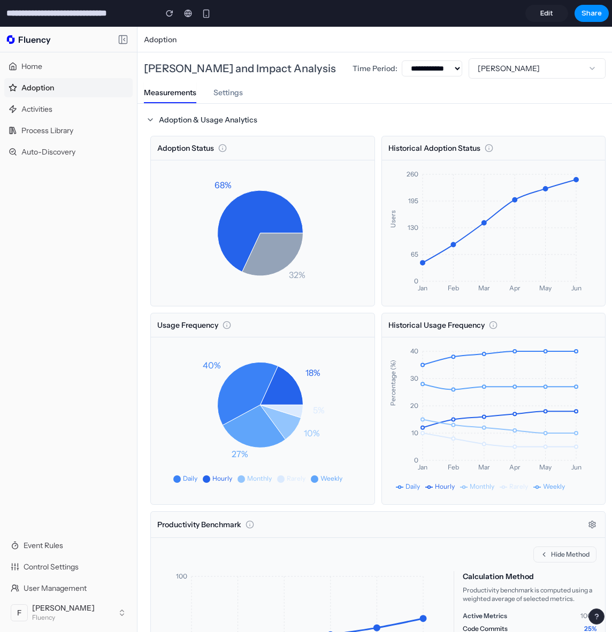
drag, startPoint x: 39, startPoint y: 346, endPoint x: 50, endPoint y: 347, distance: 11.3
click at [41, 346] on div "Home Adoption Activities Process Library Auto-Discovery" at bounding box center [68, 294] width 137 height 484
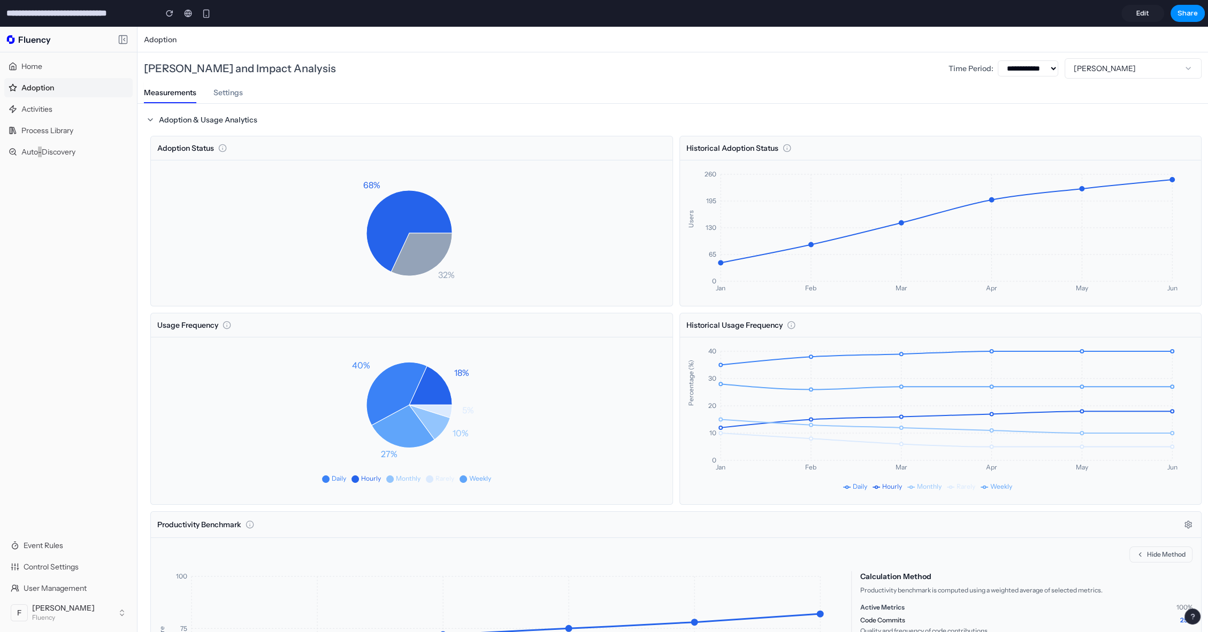
click at [1153, 12] on link "Edit" at bounding box center [1142, 13] width 43 height 17
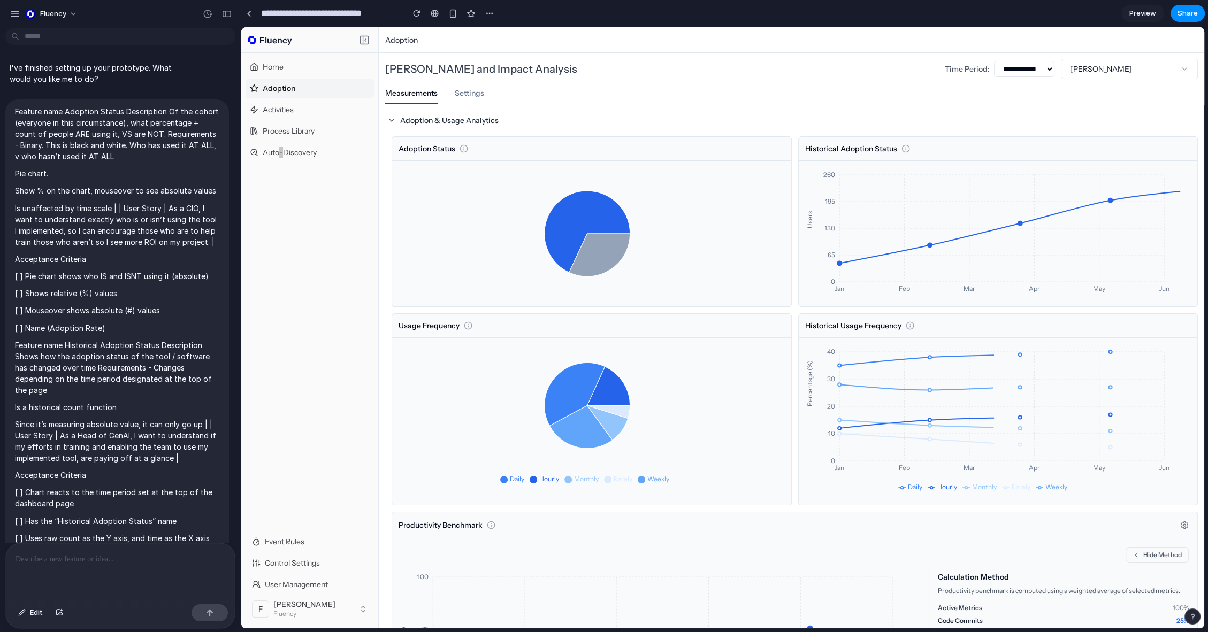
scroll to position [7568, 0]
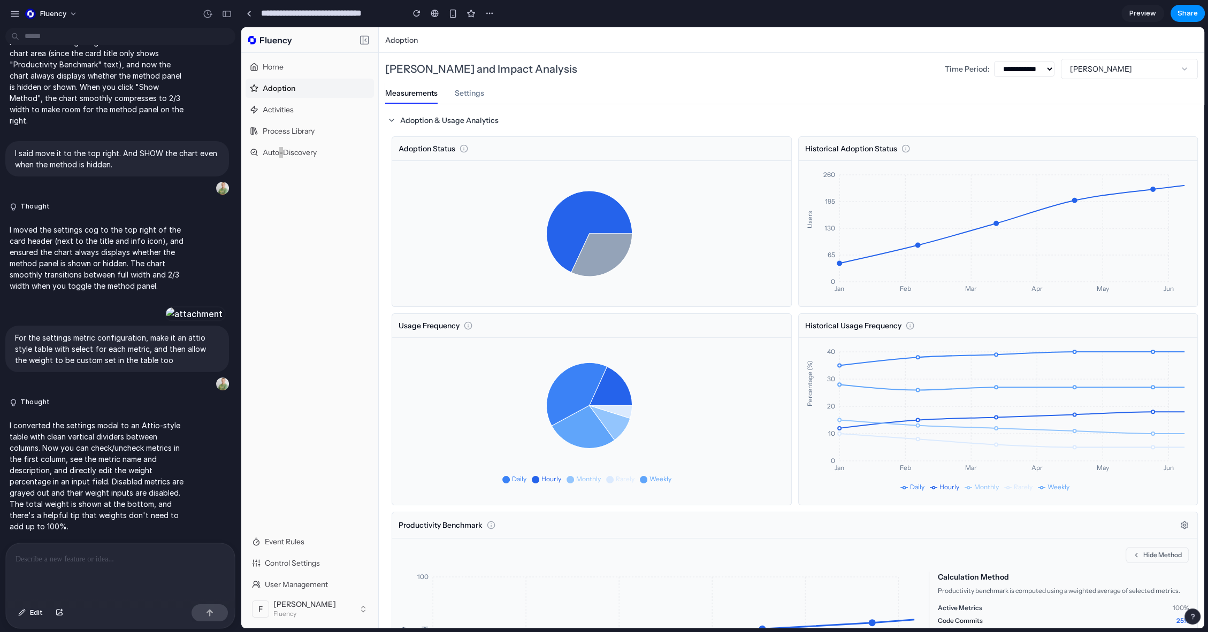
click at [106, 567] on div at bounding box center [120, 572] width 229 height 57
paste div
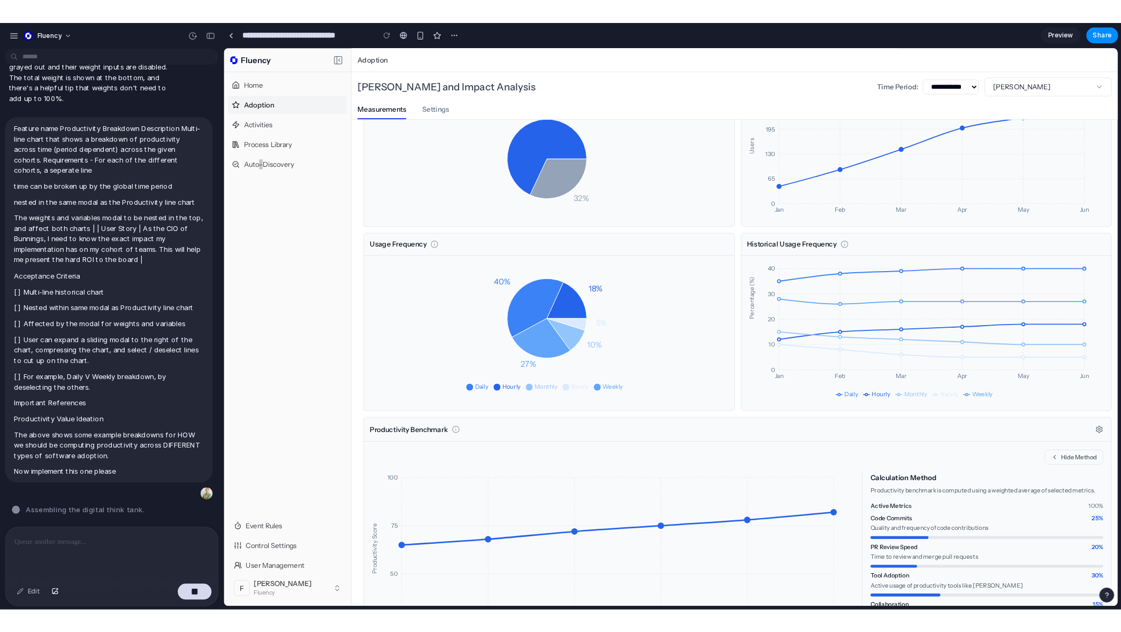
scroll to position [0, 0]
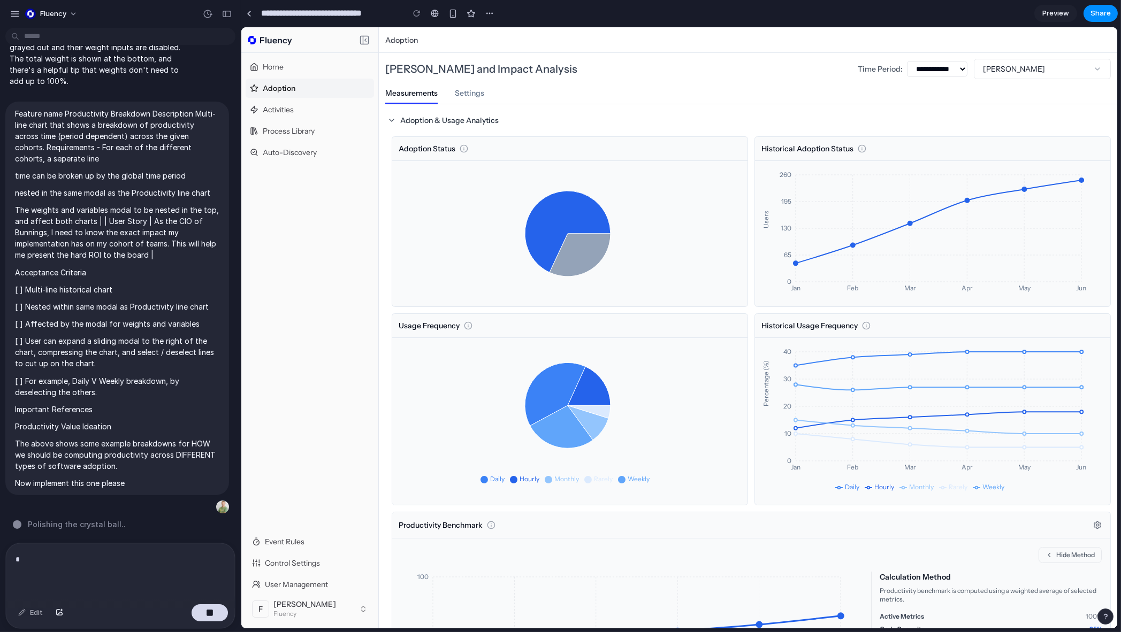
click at [510, 69] on h1 "[PERSON_NAME] and Impact Analysis" at bounding box center [617, 69] width 464 height 15
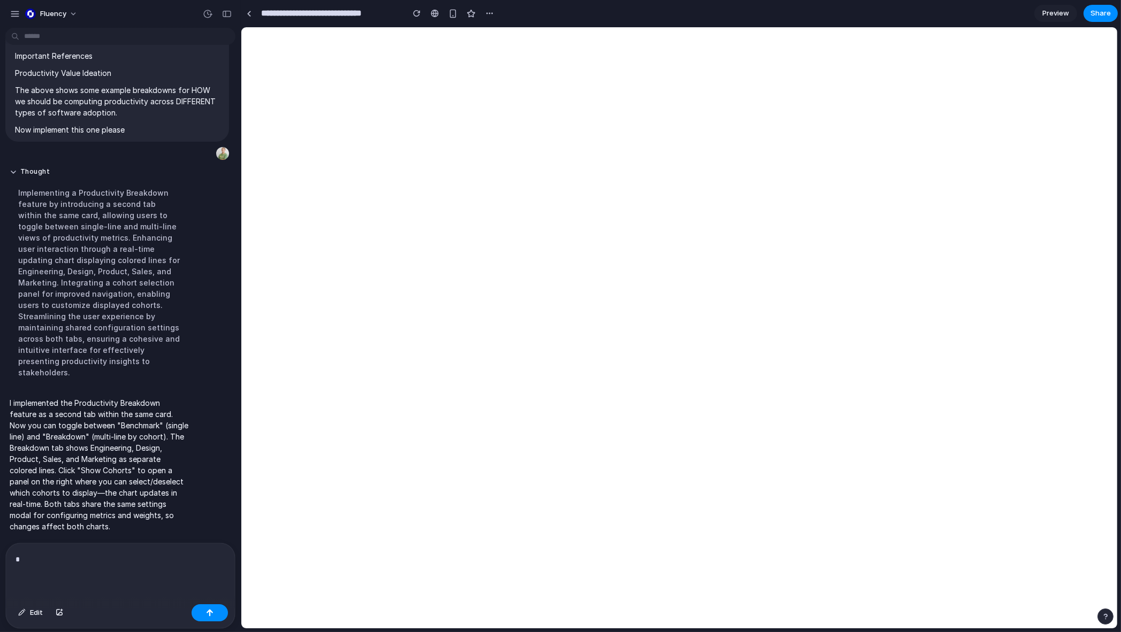
select select "***"
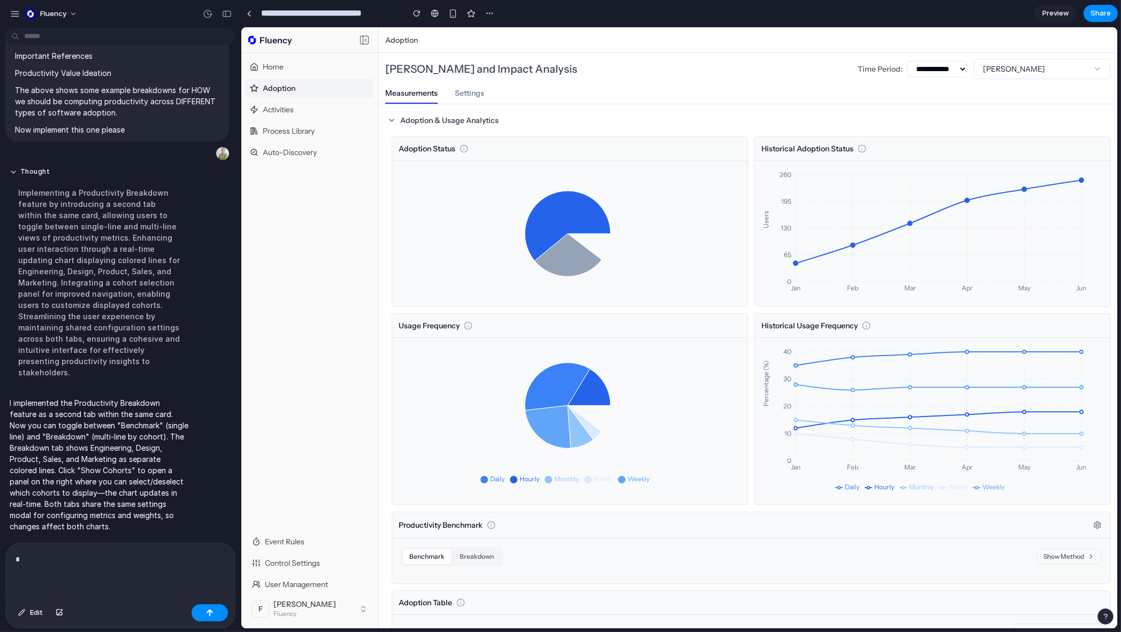
scroll to position [297, 0]
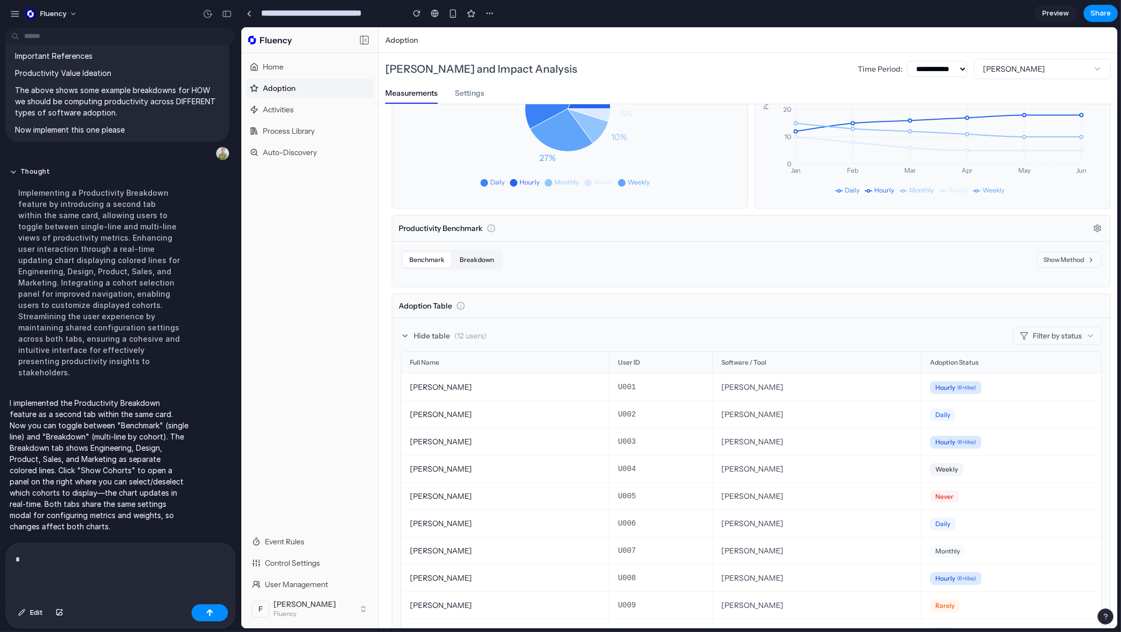
click at [475, 257] on button "Breakdown" at bounding box center [476, 260] width 47 height 15
click at [1087, 260] on icon at bounding box center [1090, 259] width 7 height 7
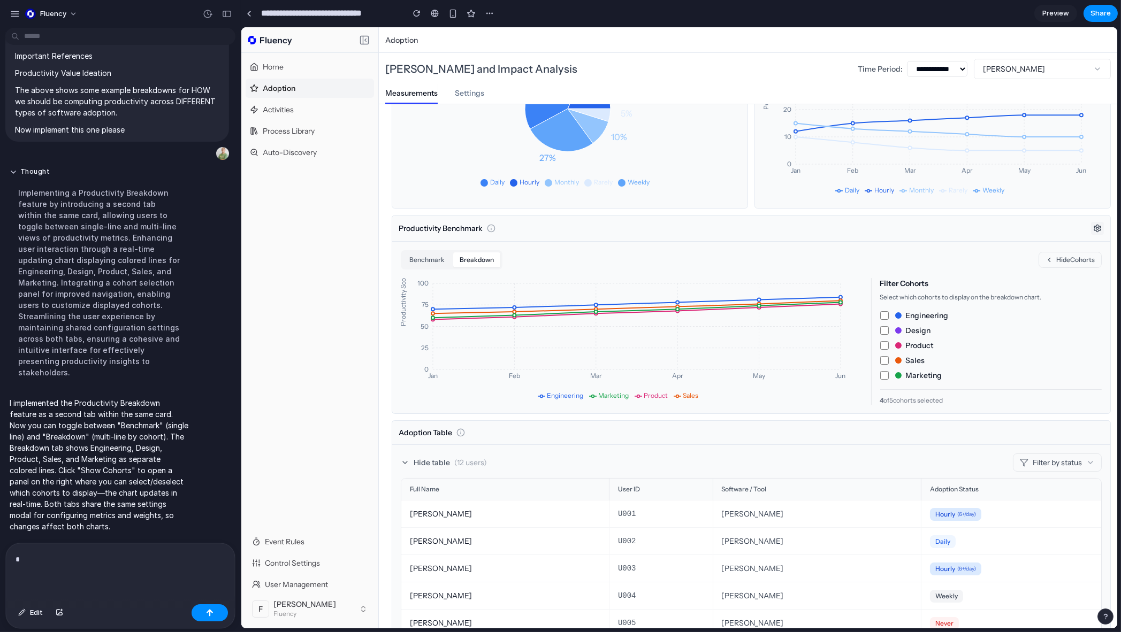
click at [1093, 231] on icon at bounding box center [1097, 228] width 9 height 9
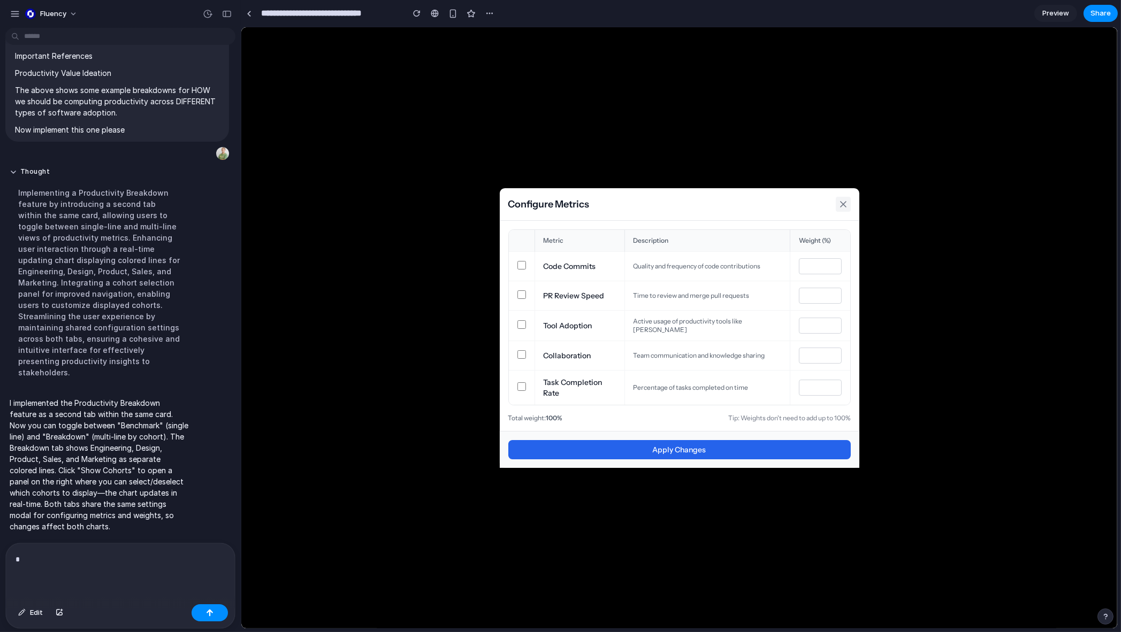
click at [849, 210] on button at bounding box center [842, 204] width 15 height 15
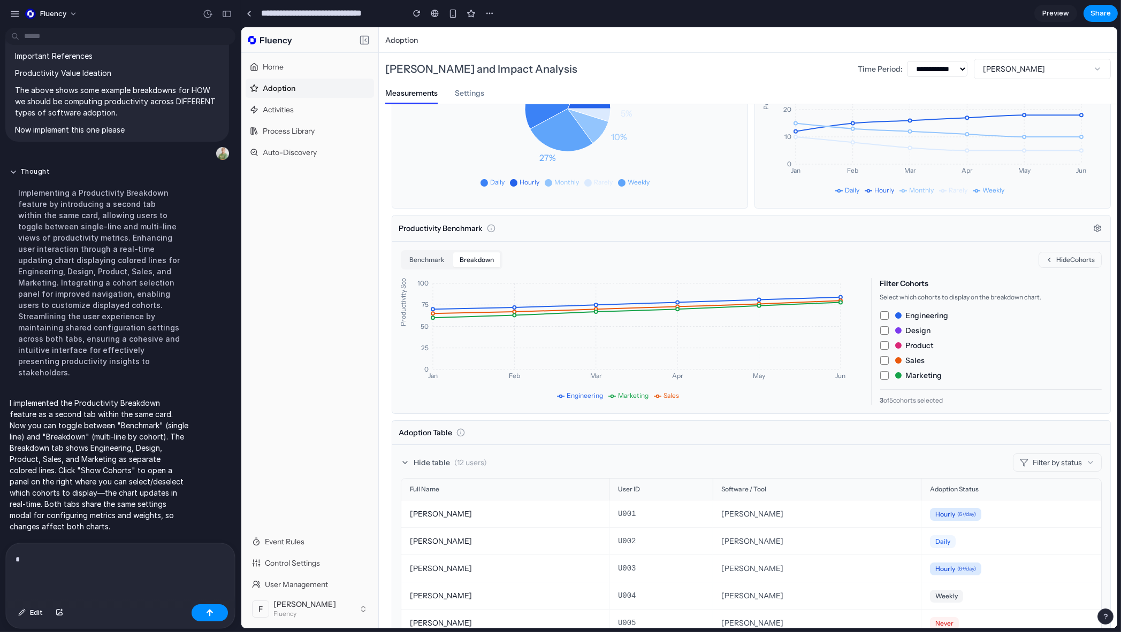
click at [881, 353] on div "Engineering Design Product Sales Marketing" at bounding box center [991, 345] width 222 height 71
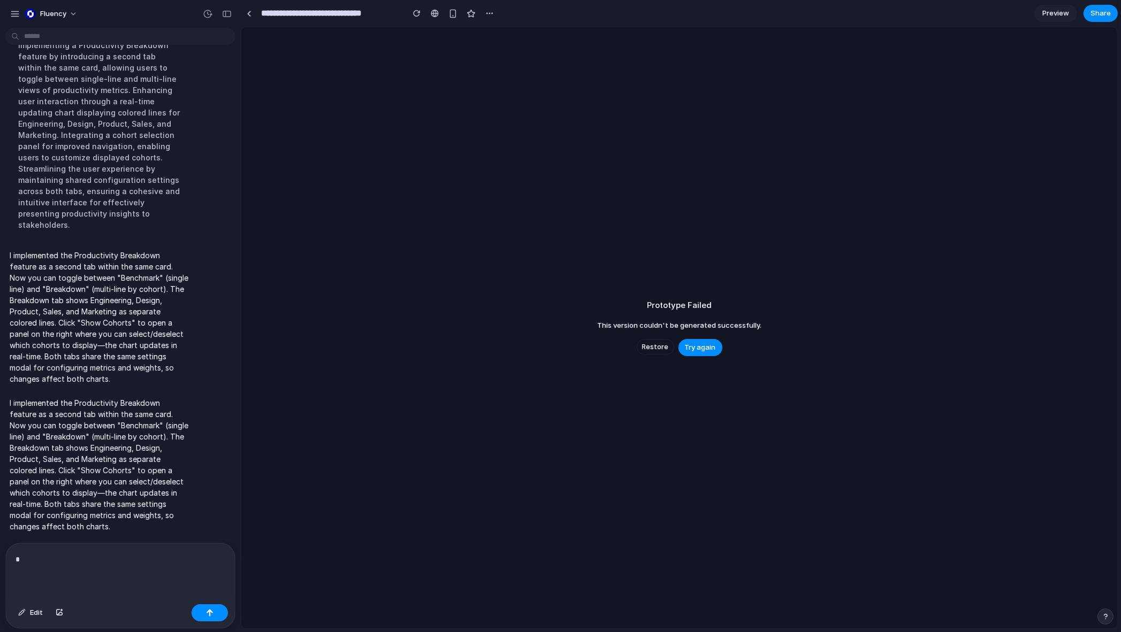
scroll to position [8504, 0]
click at [411, 330] on div "Prototype Failed This version couldn't be generated successfully. Restore Try a…" at bounding box center [679, 327] width 876 height 601
click at [653, 344] on span "Restore" at bounding box center [655, 347] width 27 height 11
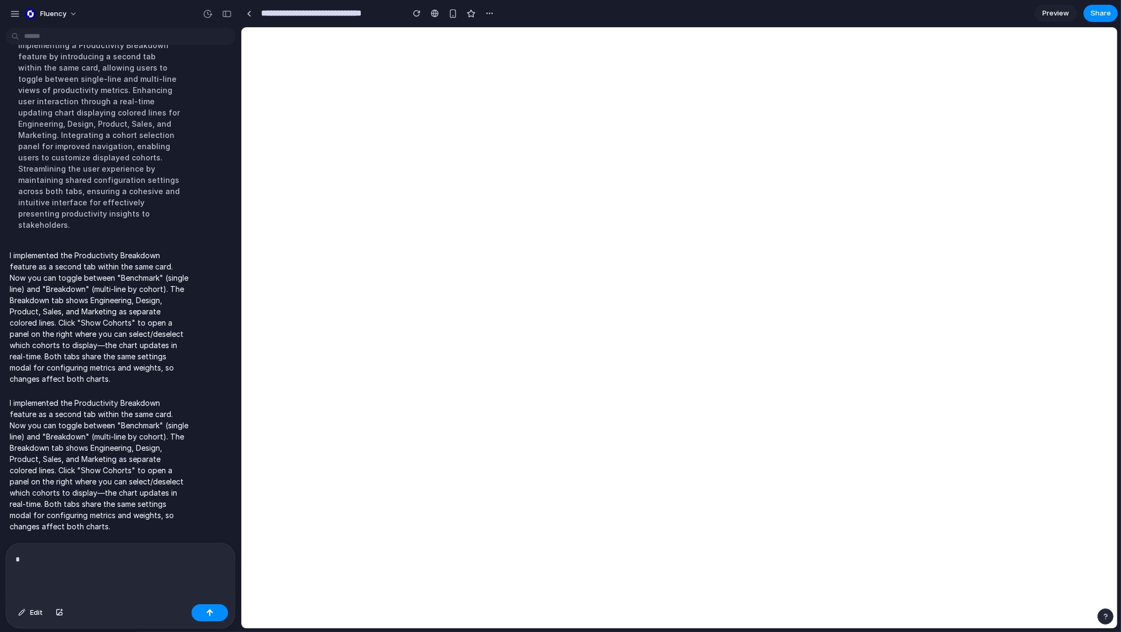
scroll to position [0, 0]
select select "***"
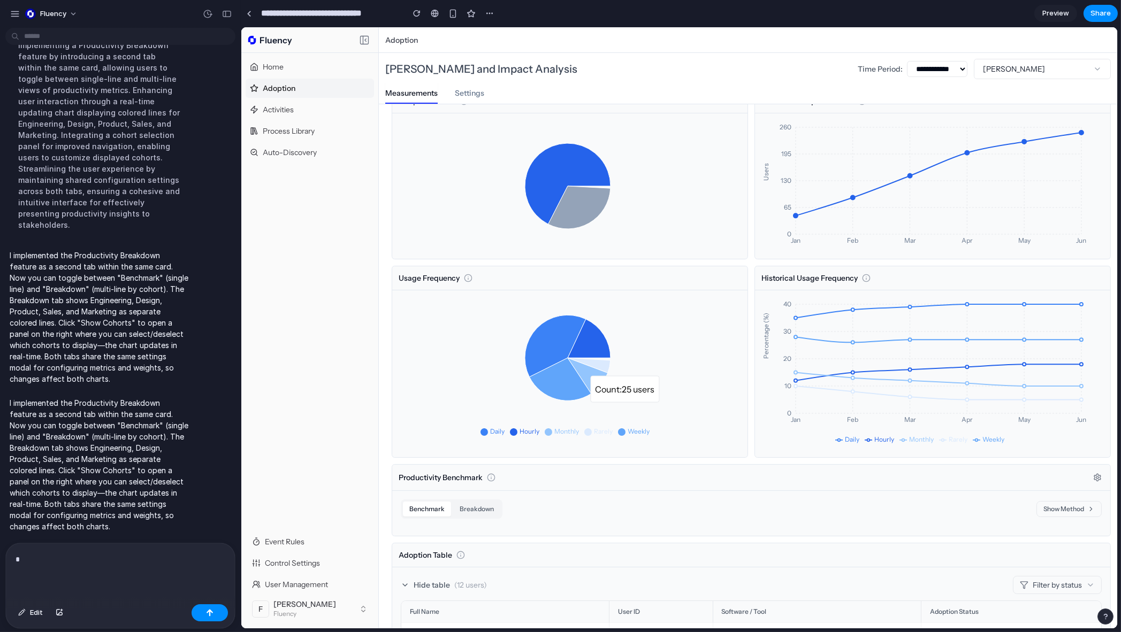
scroll to position [36, 0]
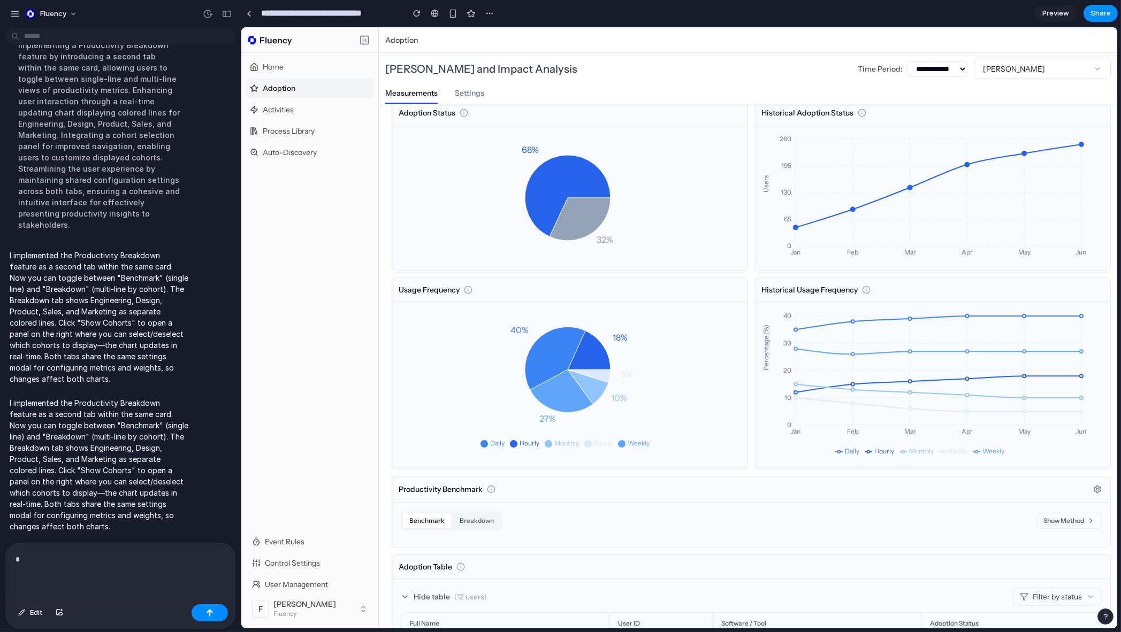
click at [1056, 521] on button "Show Method" at bounding box center [1068, 521] width 65 height 16
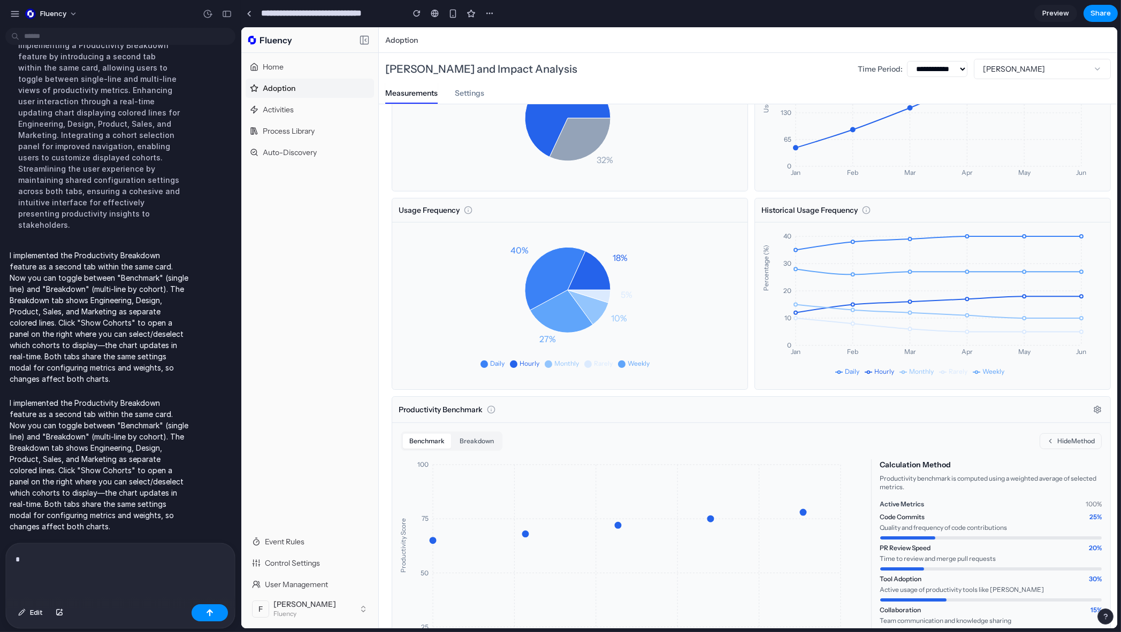
scroll to position [214, 0]
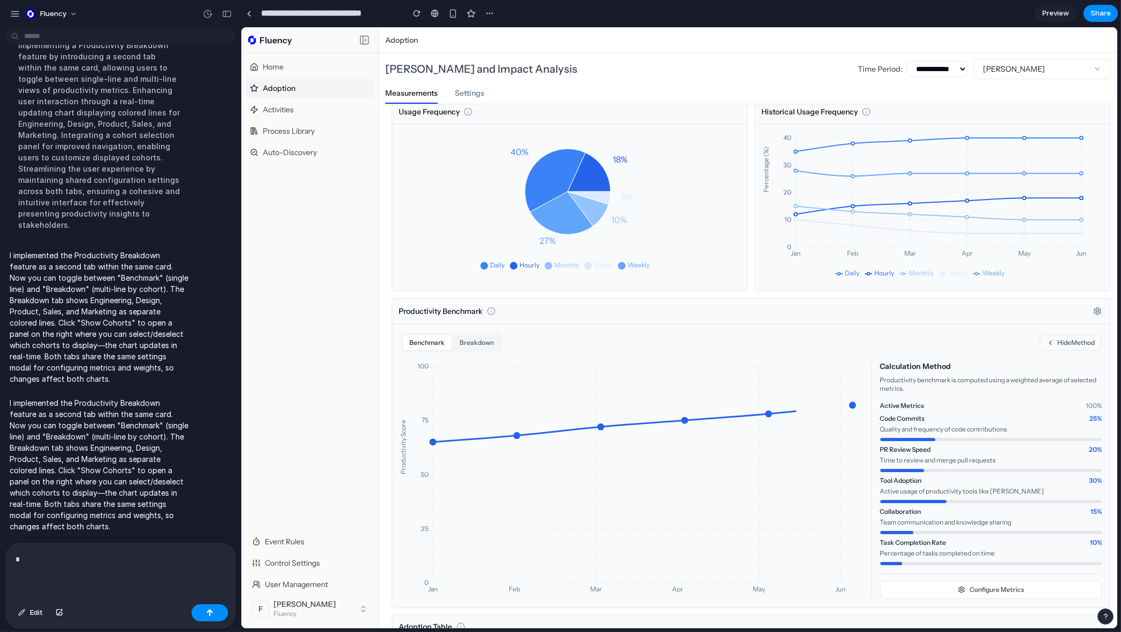
click at [1064, 349] on button "Hide Method" at bounding box center [1070, 343] width 62 height 16
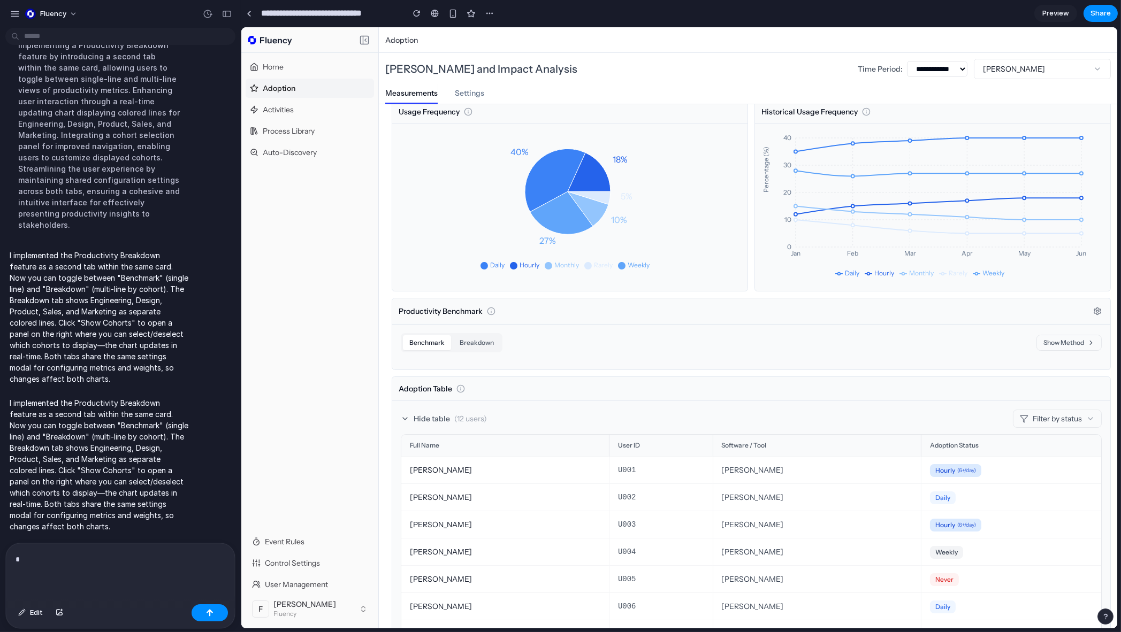
click at [1064, 349] on button "Show Method" at bounding box center [1068, 343] width 65 height 16
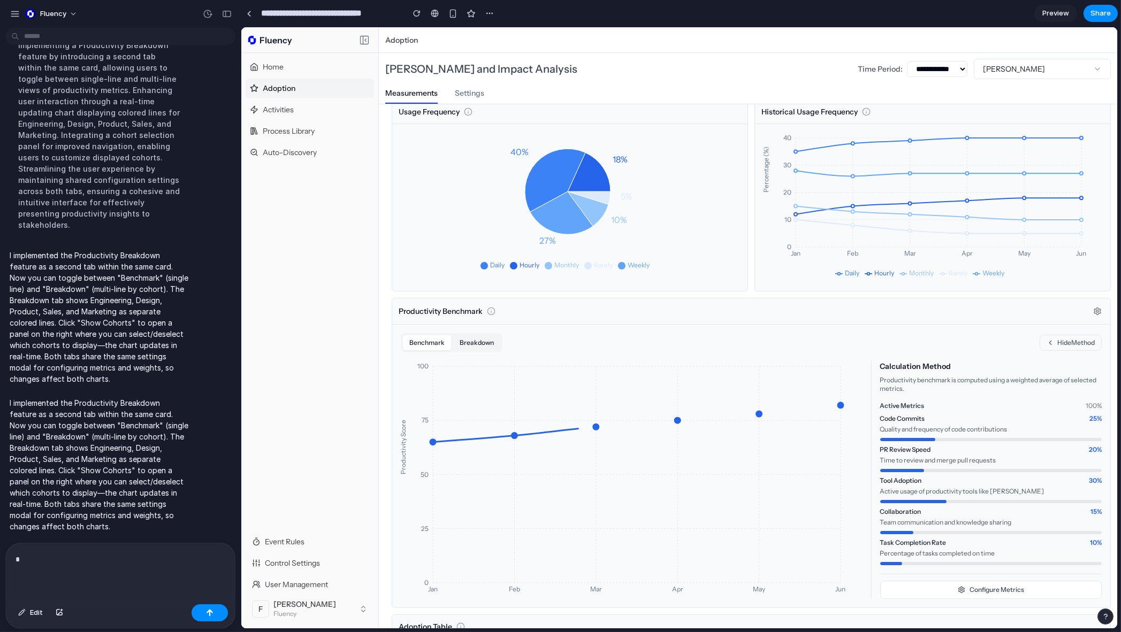
click at [480, 346] on button "Breakdown" at bounding box center [476, 342] width 47 height 15
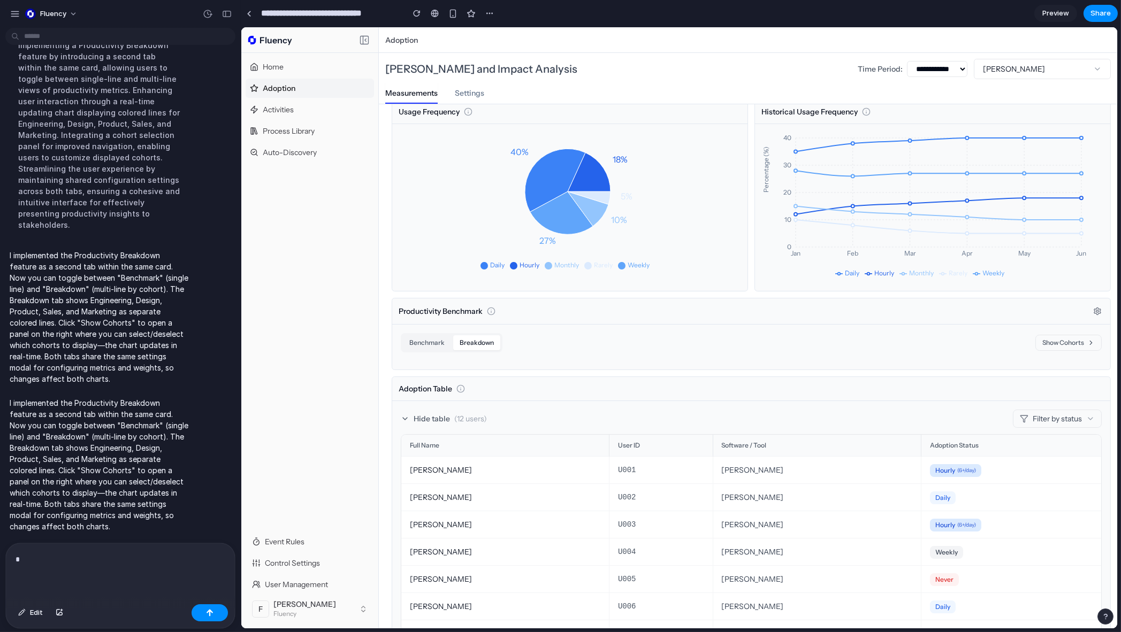
click at [1054, 345] on button "Show Cohorts" at bounding box center [1068, 343] width 66 height 16
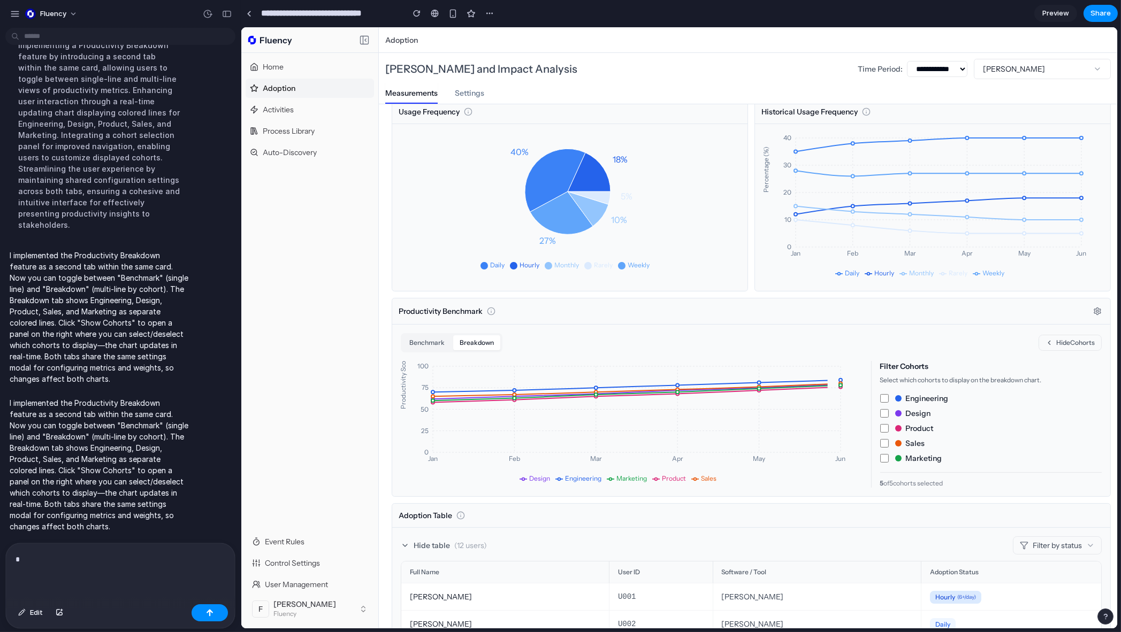
click at [453, 349] on button "Breakdown" at bounding box center [476, 342] width 47 height 15
click at [449, 347] on div "Benchmark Breakdown" at bounding box center [451, 342] width 102 height 19
click at [449, 347] on button "Benchmark" at bounding box center [426, 342] width 48 height 15
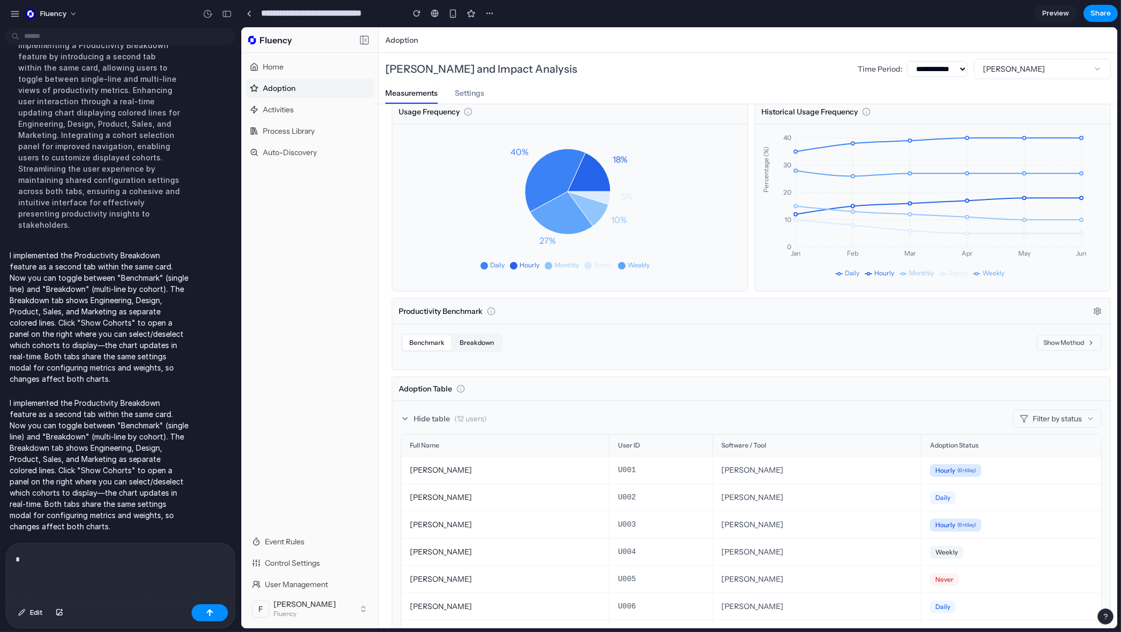
click at [490, 349] on button "Breakdown" at bounding box center [476, 342] width 47 height 15
drag, startPoint x: 1019, startPoint y: 344, endPoint x: 1026, endPoint y: 343, distance: 7.5
click at [1021, 343] on div "Benchmark Breakdown Show Cohorts" at bounding box center [750, 342] width 701 height 19
click at [1035, 344] on button "Show Cohorts" at bounding box center [1068, 343] width 66 height 16
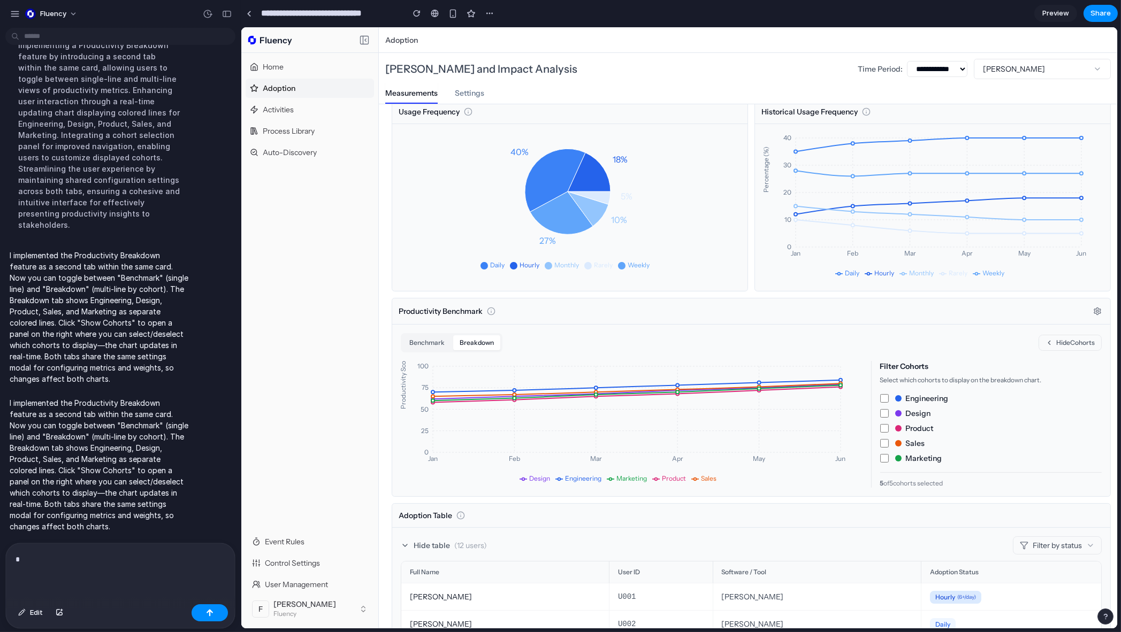
click at [385, 414] on div "Adoption & Usage Analytics Adoption Status 68% 32% Historical Adoption Status J…" at bounding box center [748, 409] width 726 height 1021
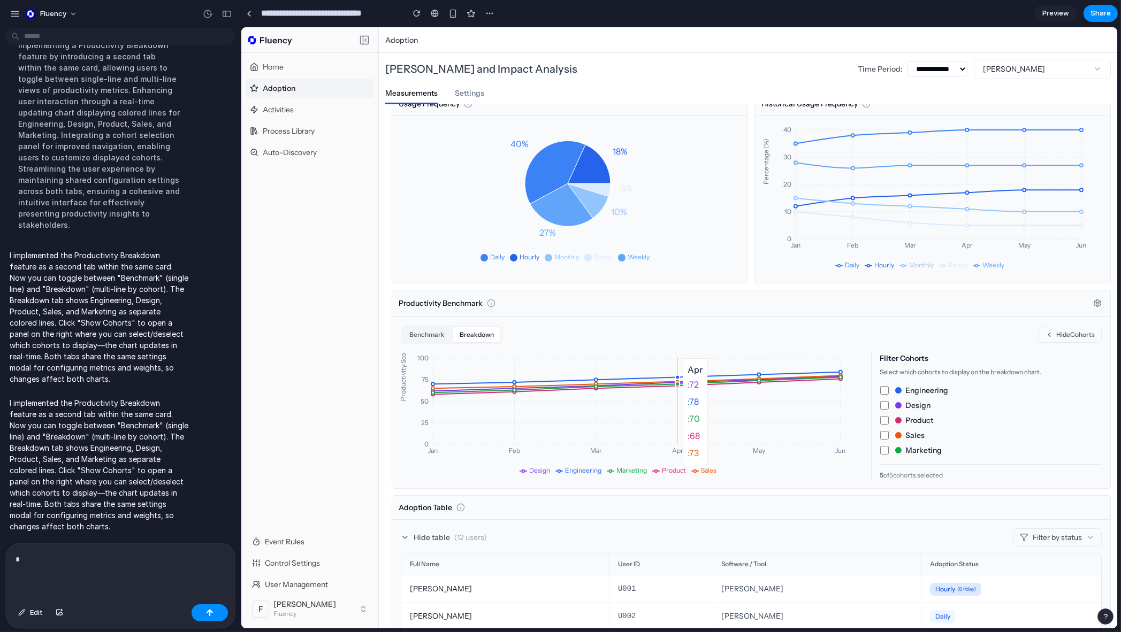
scroll to position [0, 0]
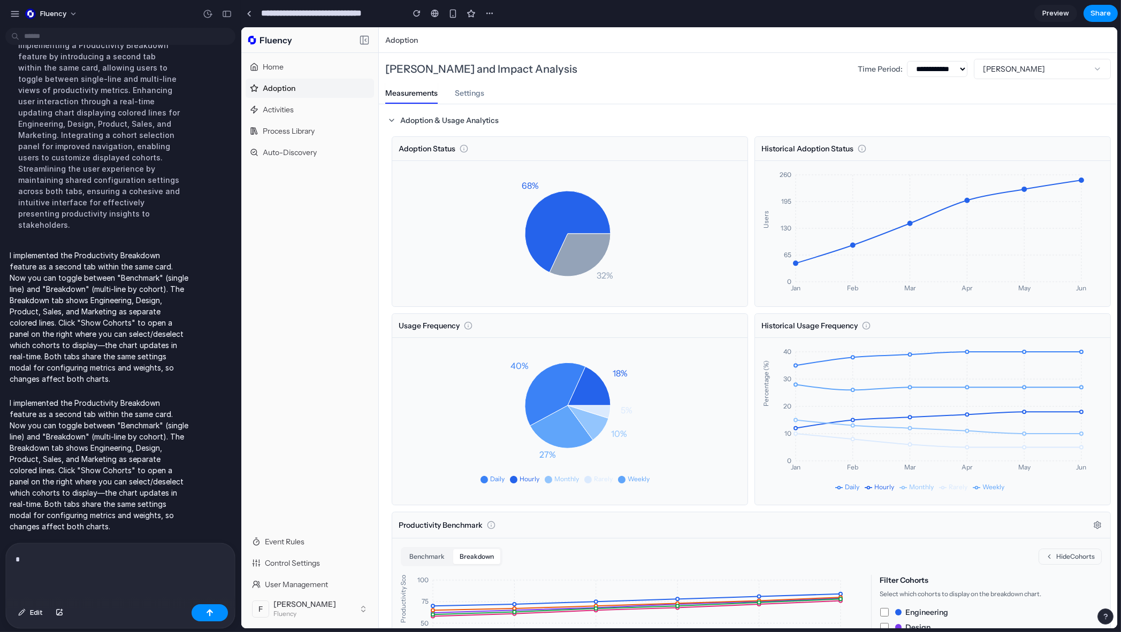
click at [43, 555] on p "*" at bounding box center [118, 559] width 205 height 13
click at [50, 567] on div "*" at bounding box center [118, 572] width 225 height 57
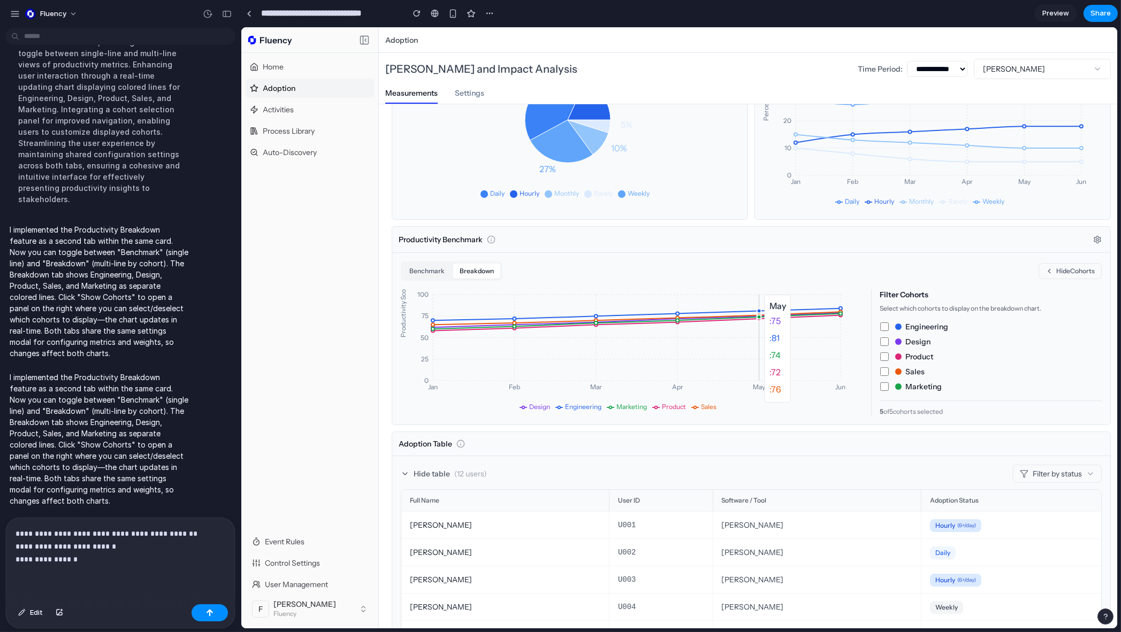
scroll to position [281, 0]
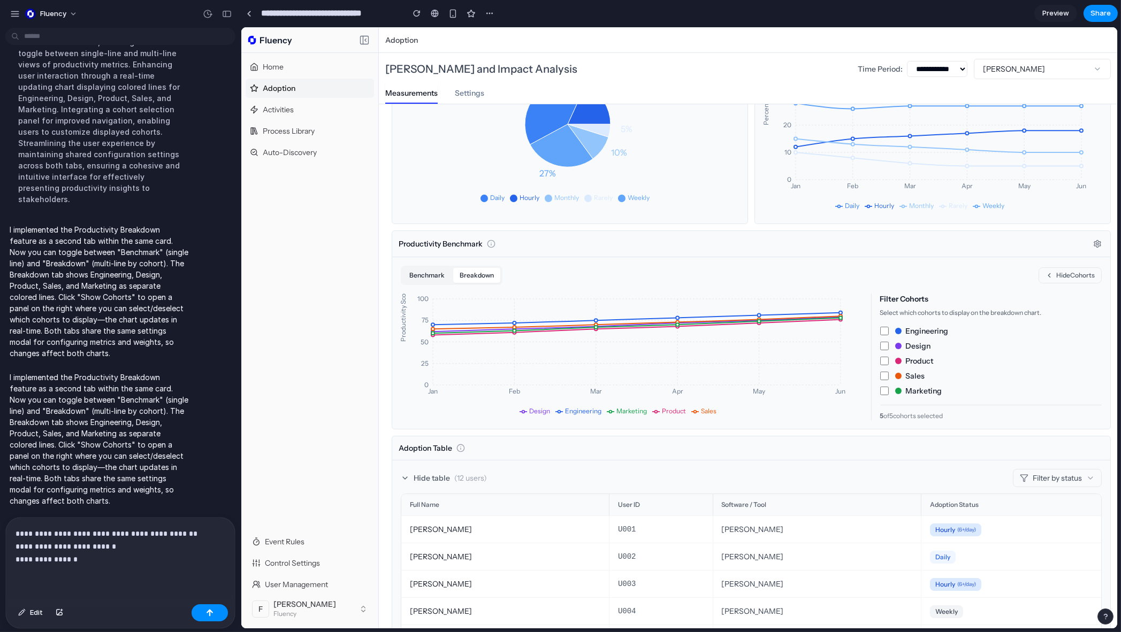
click at [423, 280] on button "Benchmark" at bounding box center [426, 275] width 48 height 15
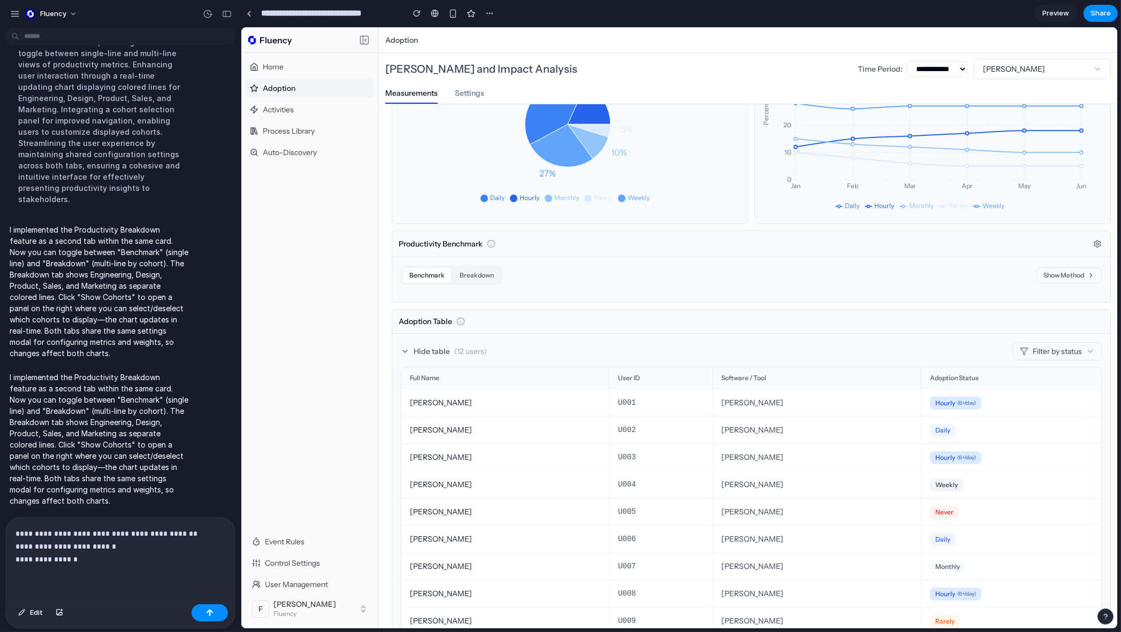
click at [1088, 279] on button "Show Method" at bounding box center [1068, 276] width 65 height 16
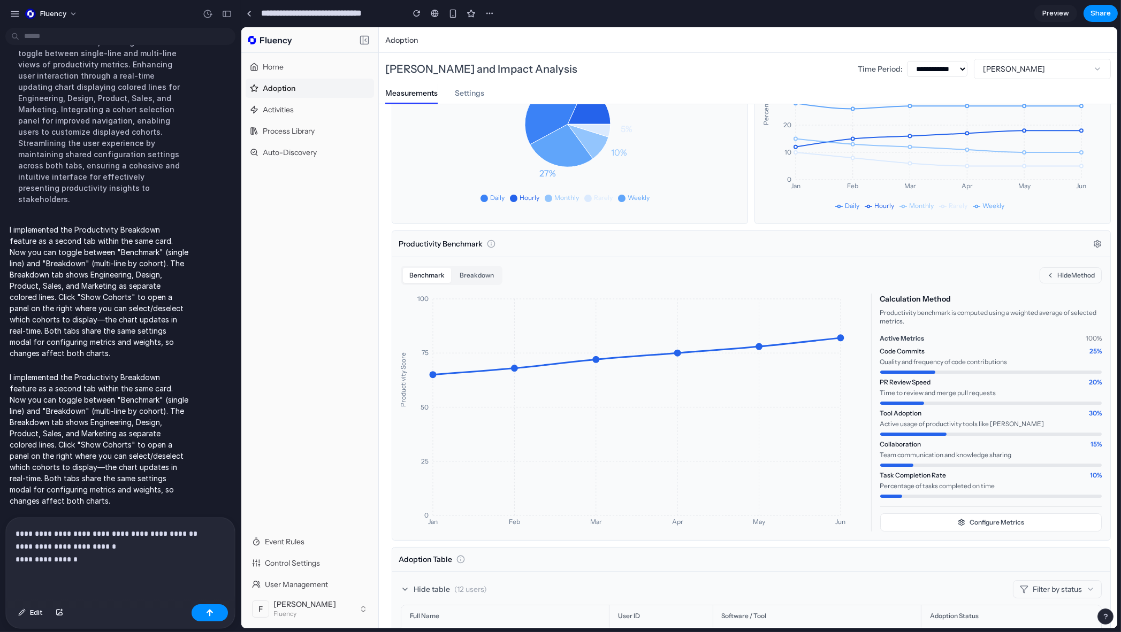
click at [116, 561] on p "**********" at bounding box center [118, 547] width 205 height 39
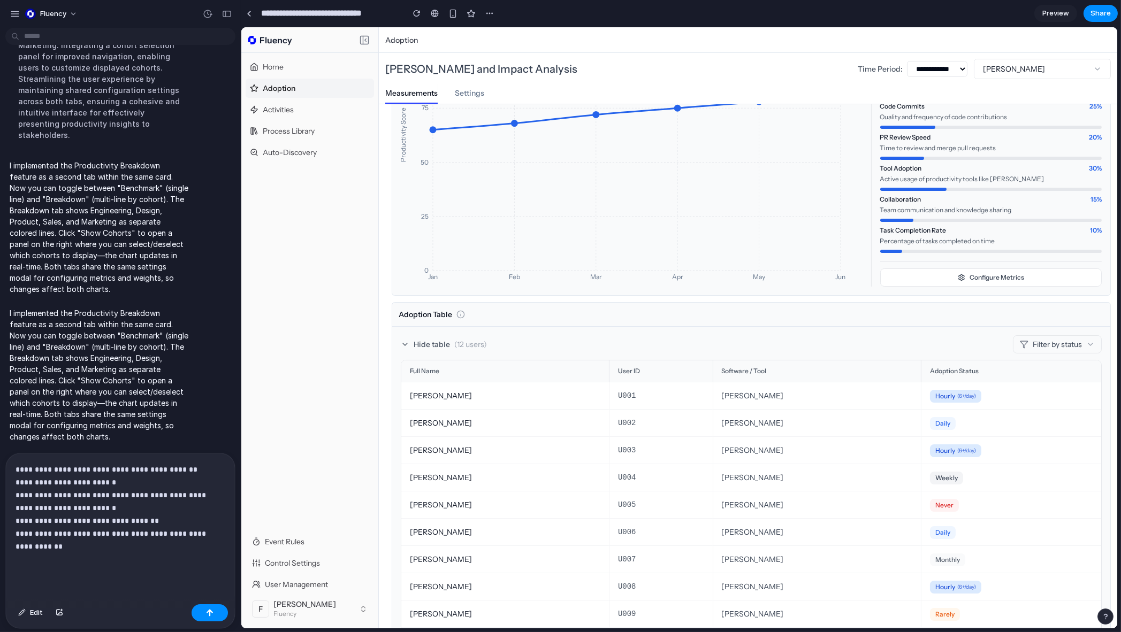
scroll to position [0, 0]
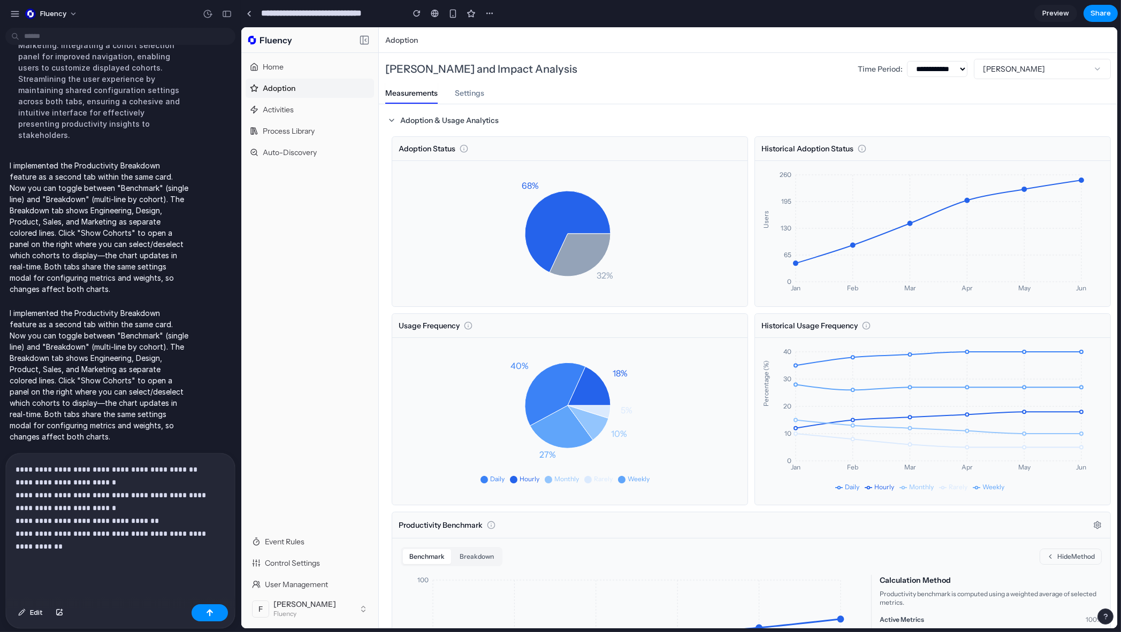
drag, startPoint x: 895, startPoint y: 394, endPoint x: 881, endPoint y: 98, distance: 296.8
click at [44, 574] on div "**********" at bounding box center [118, 527] width 225 height 147
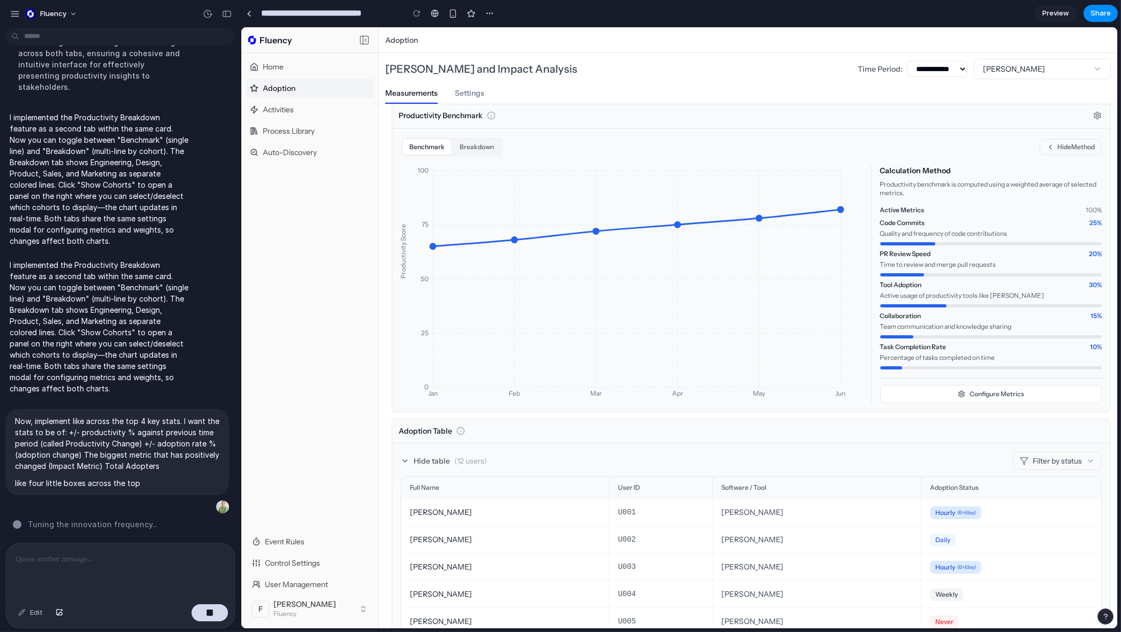
scroll to position [297, 0]
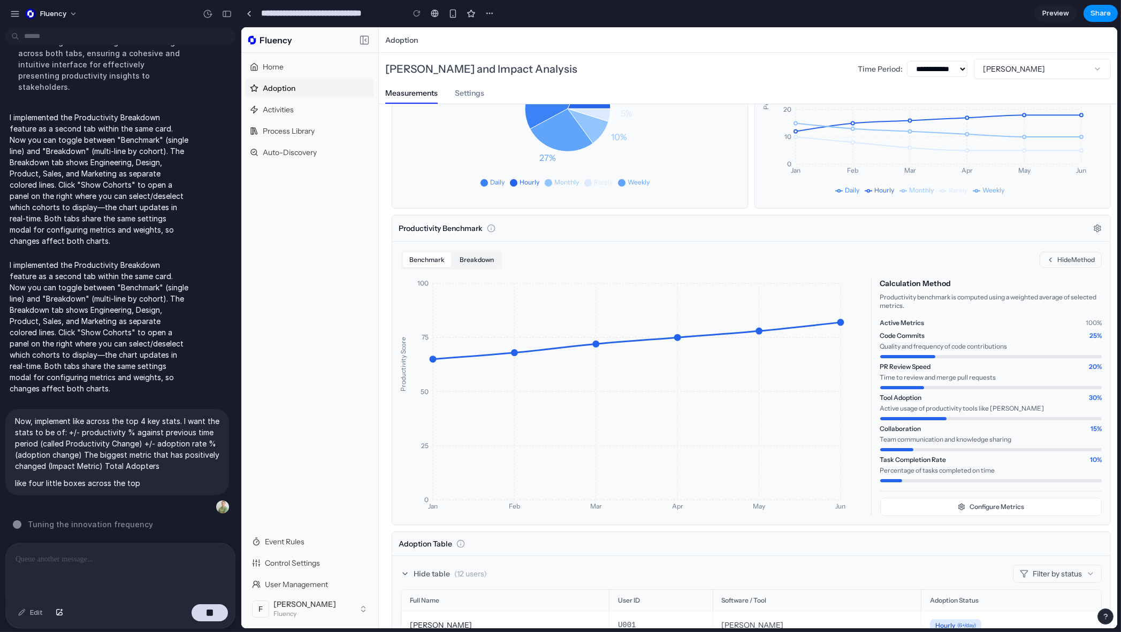
click at [476, 258] on button "Breakdown" at bounding box center [476, 260] width 47 height 15
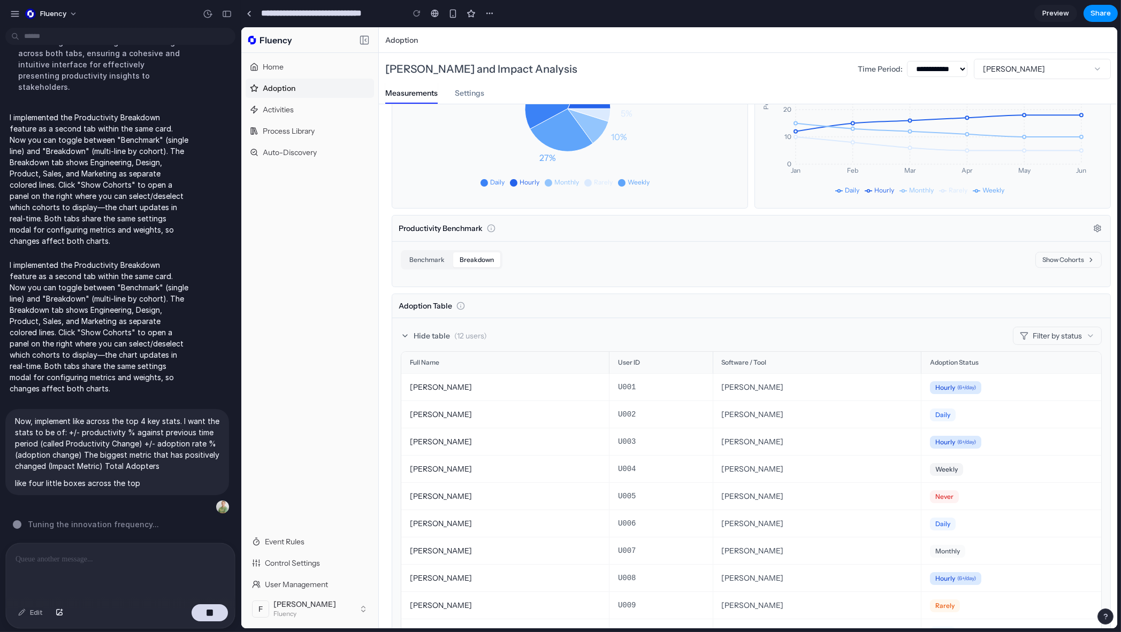
click at [1054, 259] on button "Show Cohorts" at bounding box center [1068, 260] width 66 height 16
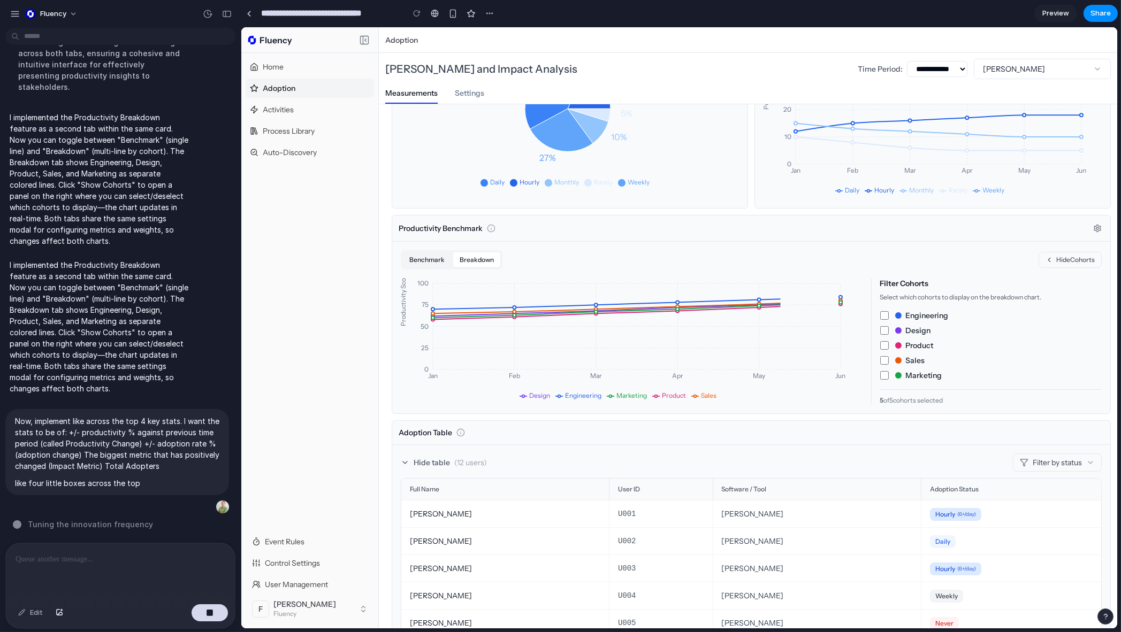
click at [415, 253] on button "Benchmark" at bounding box center [426, 260] width 48 height 15
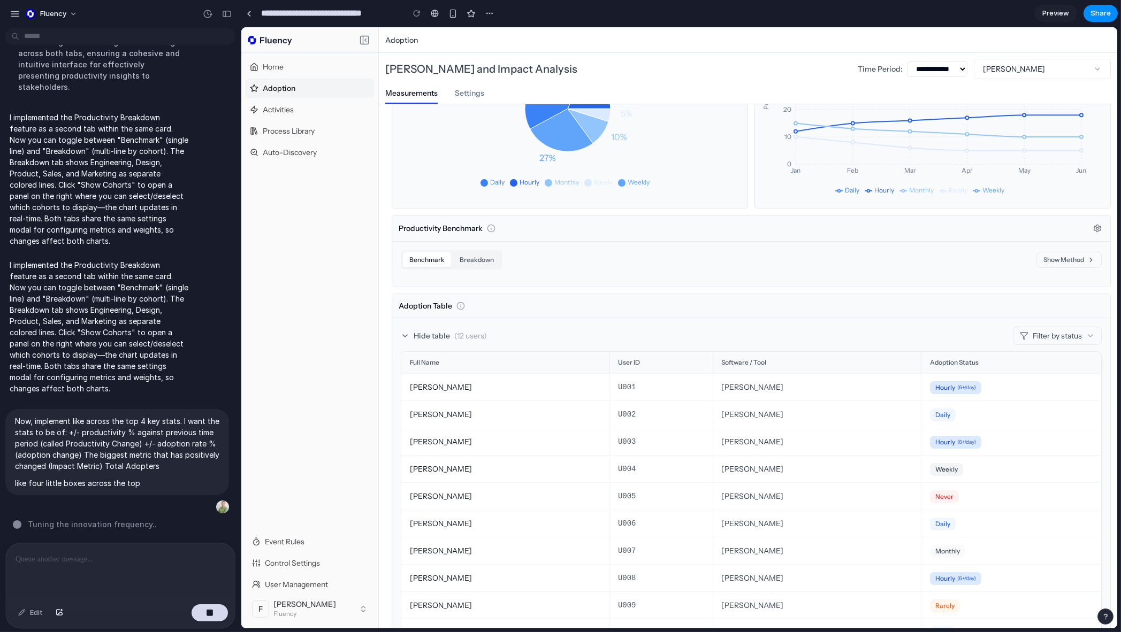
click at [1049, 262] on button "Show Method" at bounding box center [1068, 260] width 65 height 16
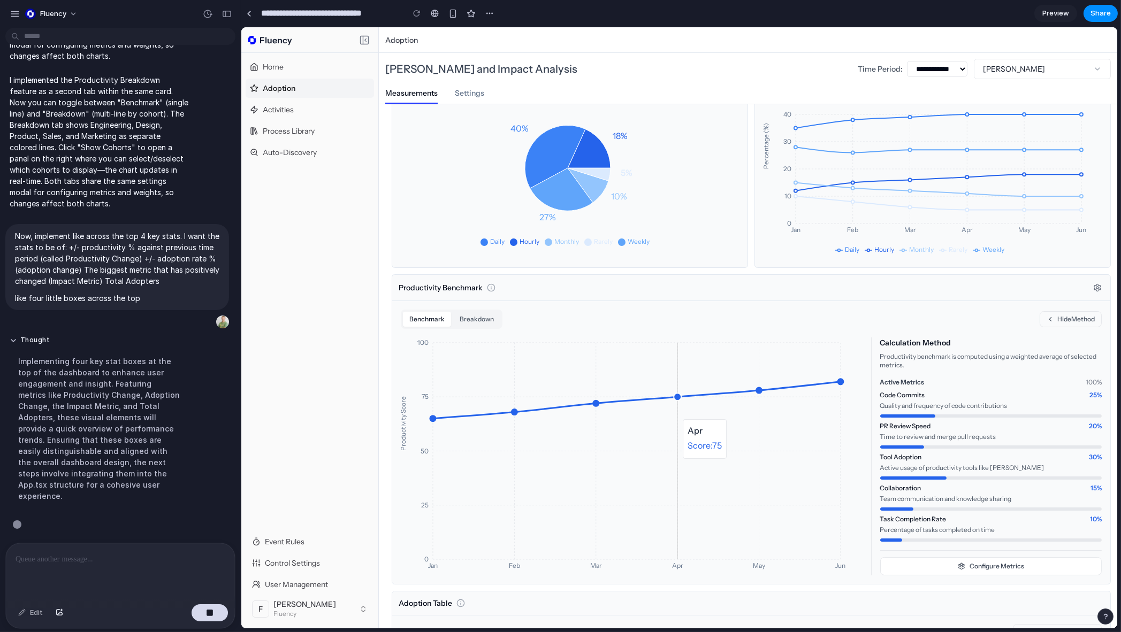
scroll to position [8619, 0]
click at [476, 310] on div "Benchmark Breakdown" at bounding box center [451, 319] width 102 height 19
drag, startPoint x: 478, startPoint y: 317, endPoint x: 483, endPoint y: 318, distance: 5.5
click at [477, 318] on button "Breakdown" at bounding box center [476, 319] width 47 height 15
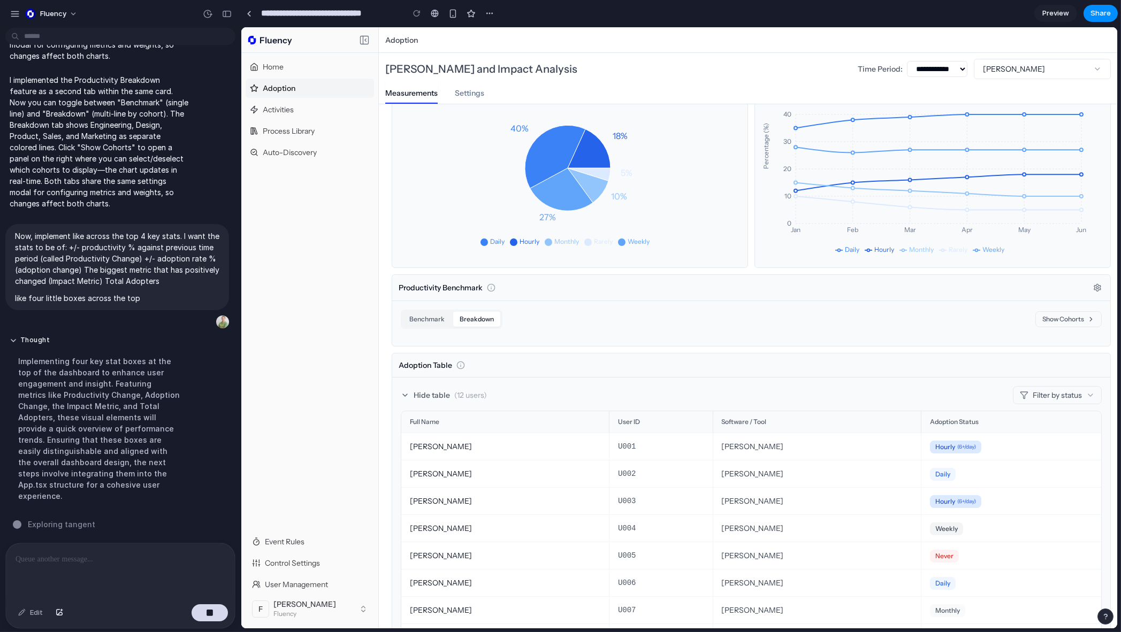
click at [1046, 315] on button "Show Cohorts" at bounding box center [1068, 319] width 66 height 16
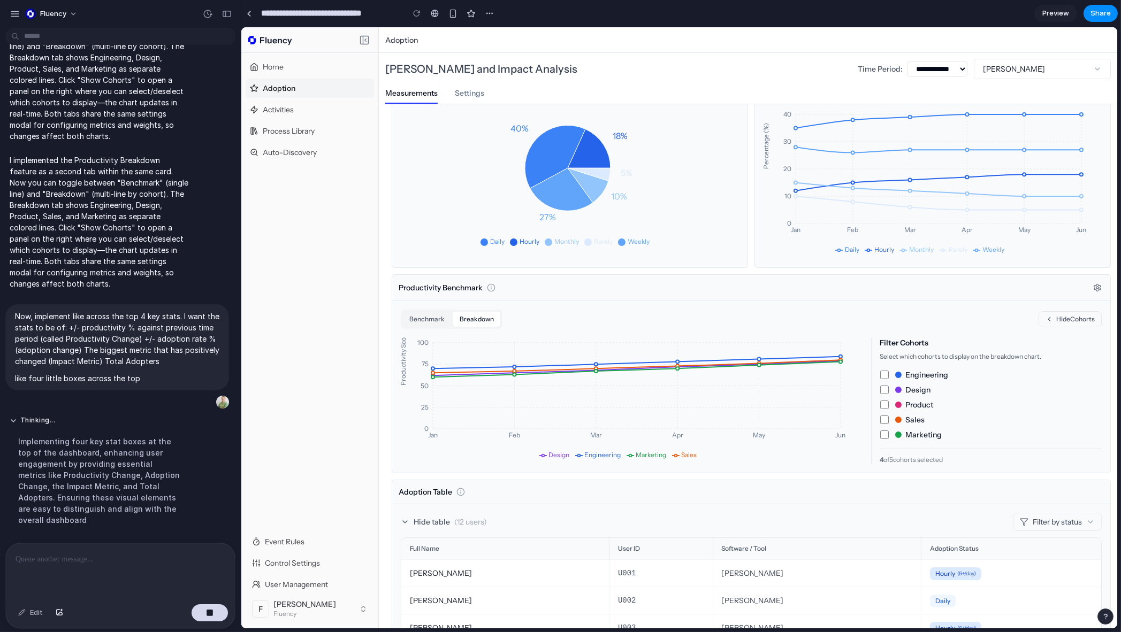
click at [880, 426] on div "Engineering Design Product Sales Marketing" at bounding box center [991, 405] width 222 height 71
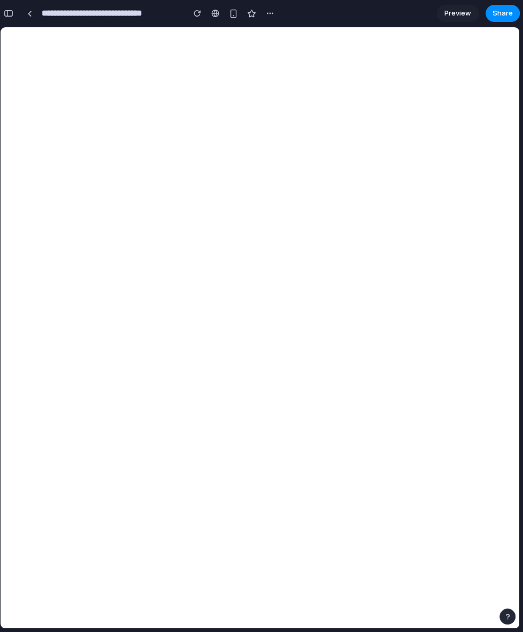
scroll to position [0, 0]
select select "***"
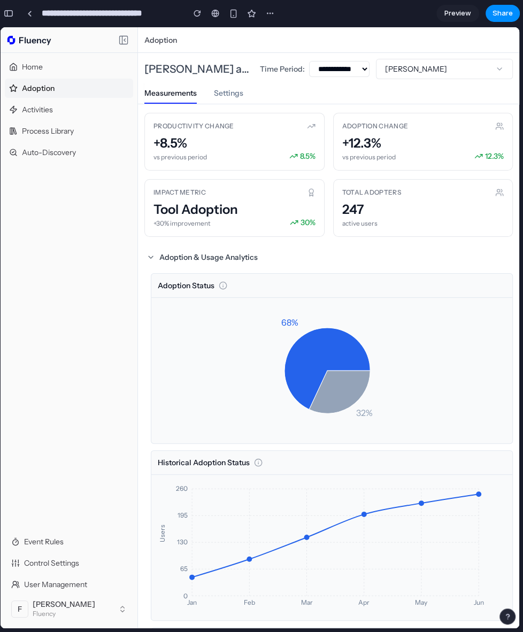
drag, startPoint x: 133, startPoint y: 223, endPoint x: 149, endPoint y: 202, distance: 26.0
click at [133, 223] on div "Home Adoption Activities Process Library Auto-Discovery" at bounding box center [69, 292] width 137 height 479
click at [5, 11] on div "button" at bounding box center [9, 13] width 10 height 7
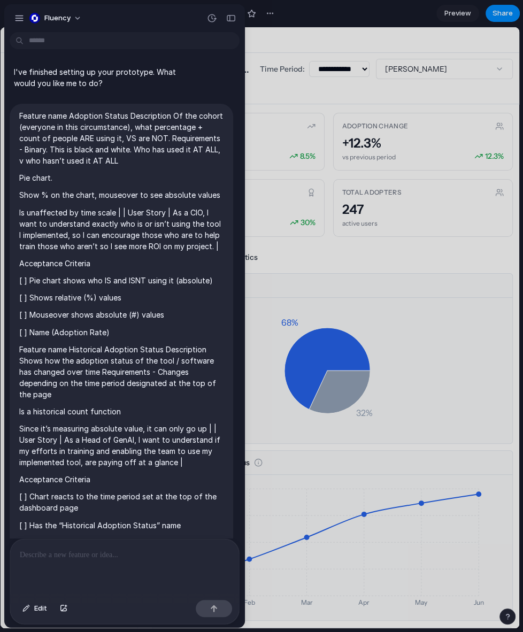
scroll to position [8565, 0]
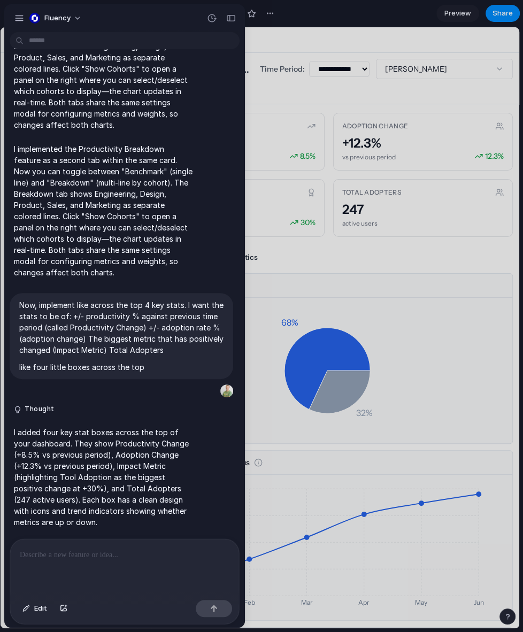
click at [98, 571] on div at bounding box center [124, 567] width 229 height 57
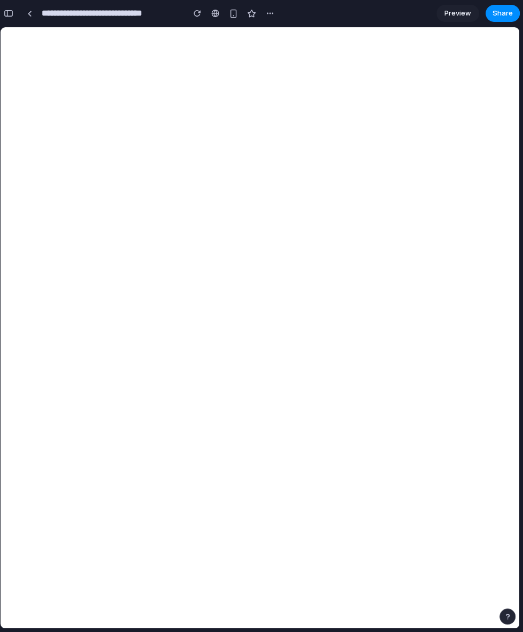
scroll to position [0, 0]
select select "***"
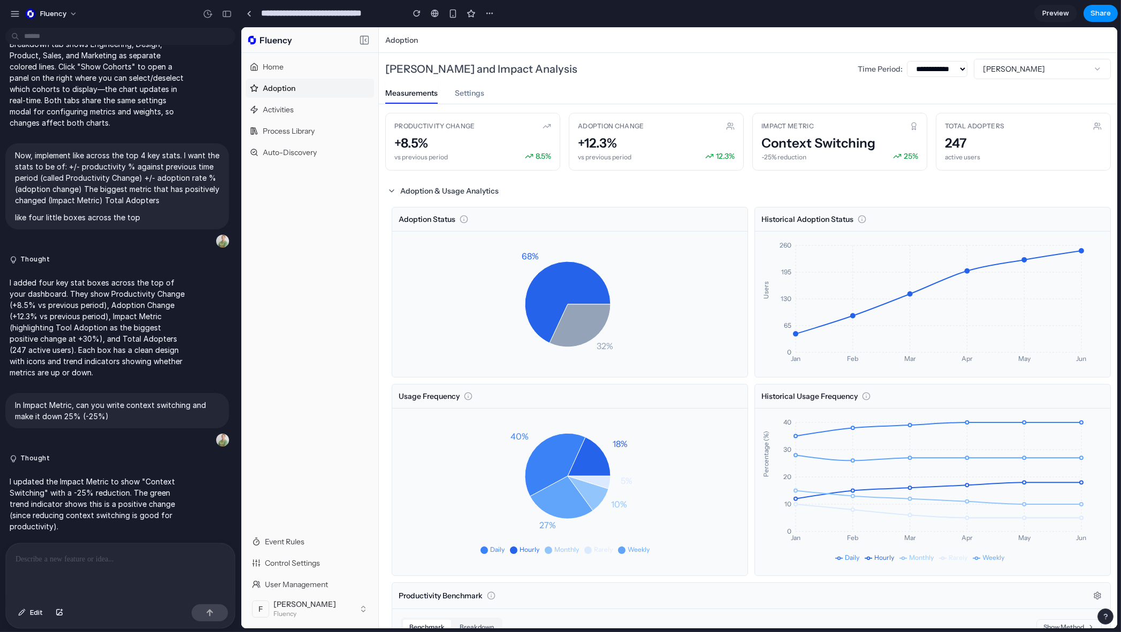
click at [480, 93] on span "Settings" at bounding box center [468, 93] width 29 height 11
click at [458, 93] on span "Settings" at bounding box center [468, 93] width 29 height 11
click at [469, 96] on span "Settings" at bounding box center [468, 93] width 29 height 11
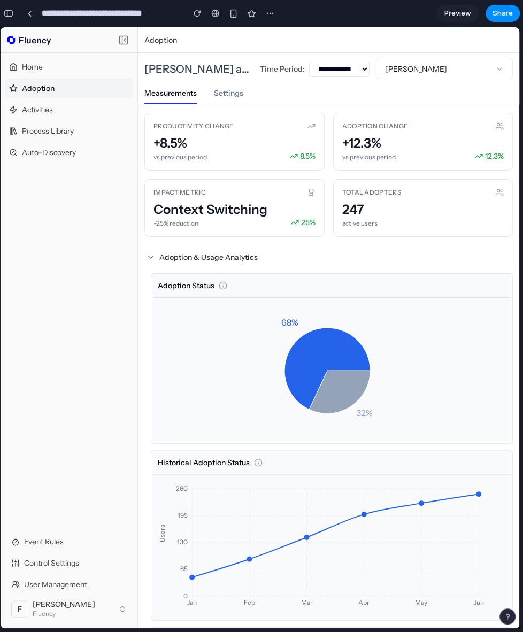
click at [17, 17] on div "**********" at bounding box center [139, 14] width 278 height 24
click at [15, 16] on button "button" at bounding box center [8, 13] width 17 height 17
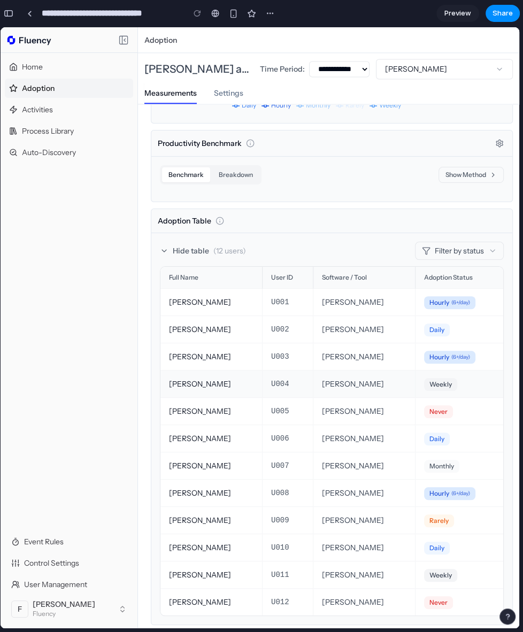
scroll to position [904, 0]
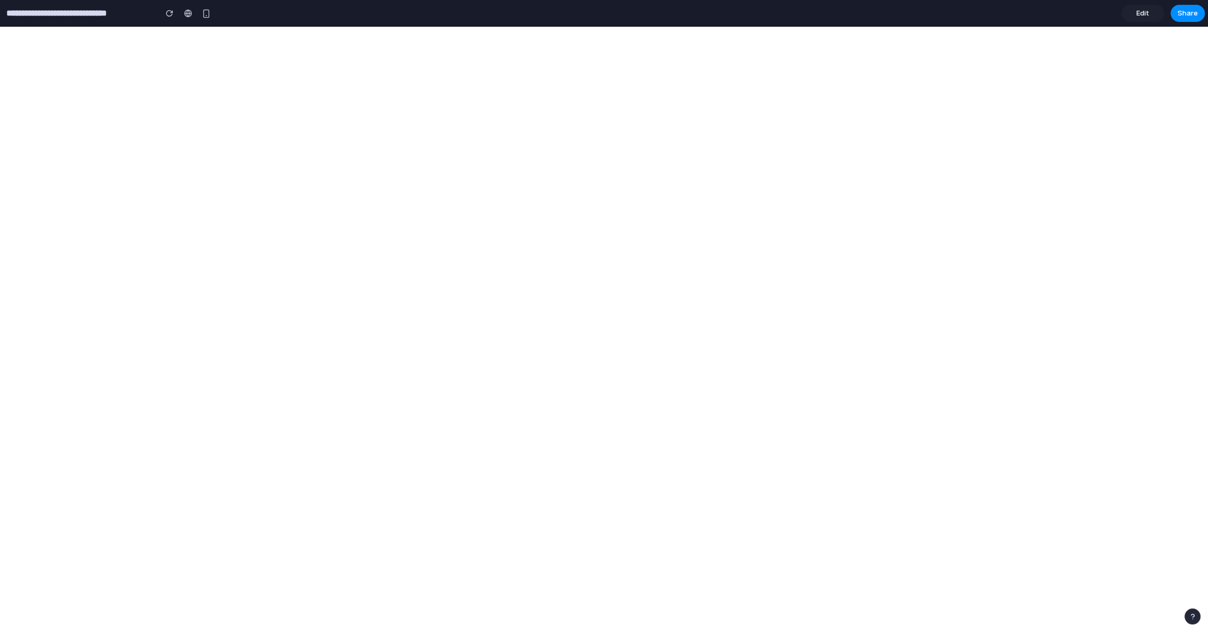
select select "***"
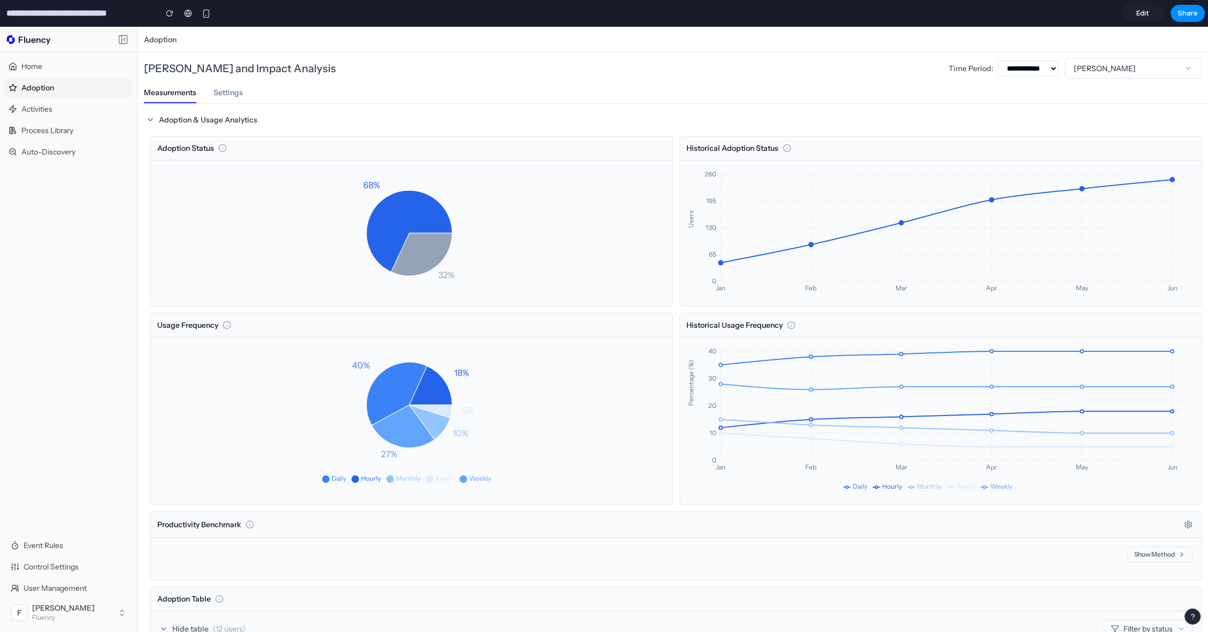
click at [290, 389] on icon "18% 40% 27% 10% 5%" at bounding box center [409, 421] width 500 height 150
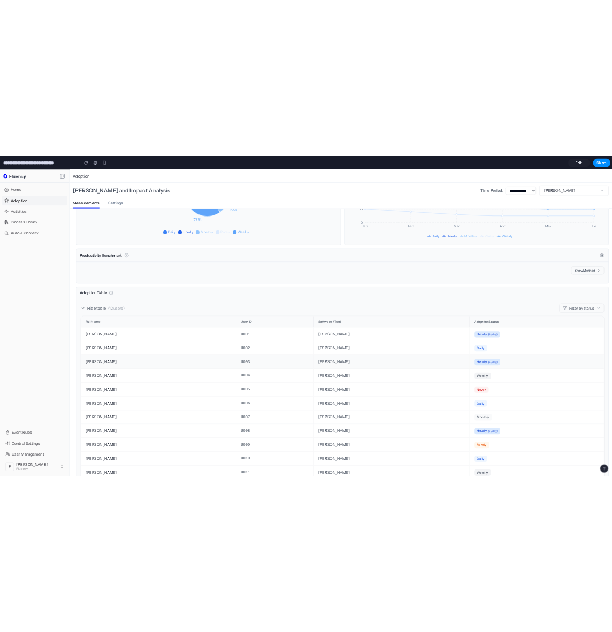
scroll to position [385, 0]
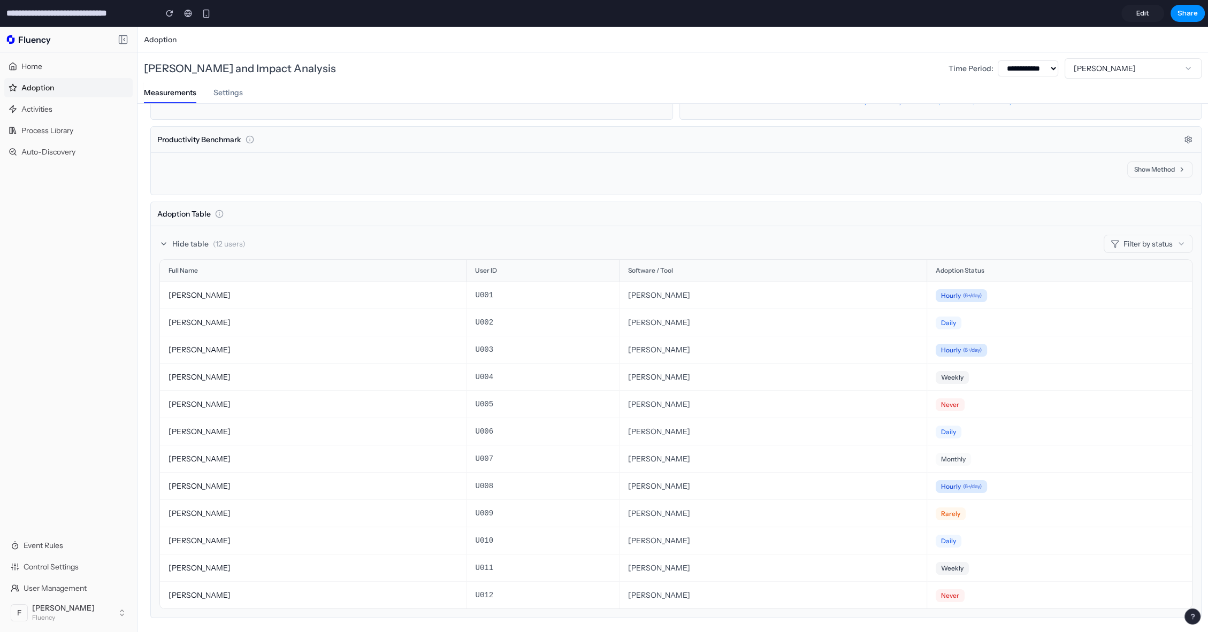
click at [1167, 175] on button "Show Method" at bounding box center [1159, 170] width 65 height 16
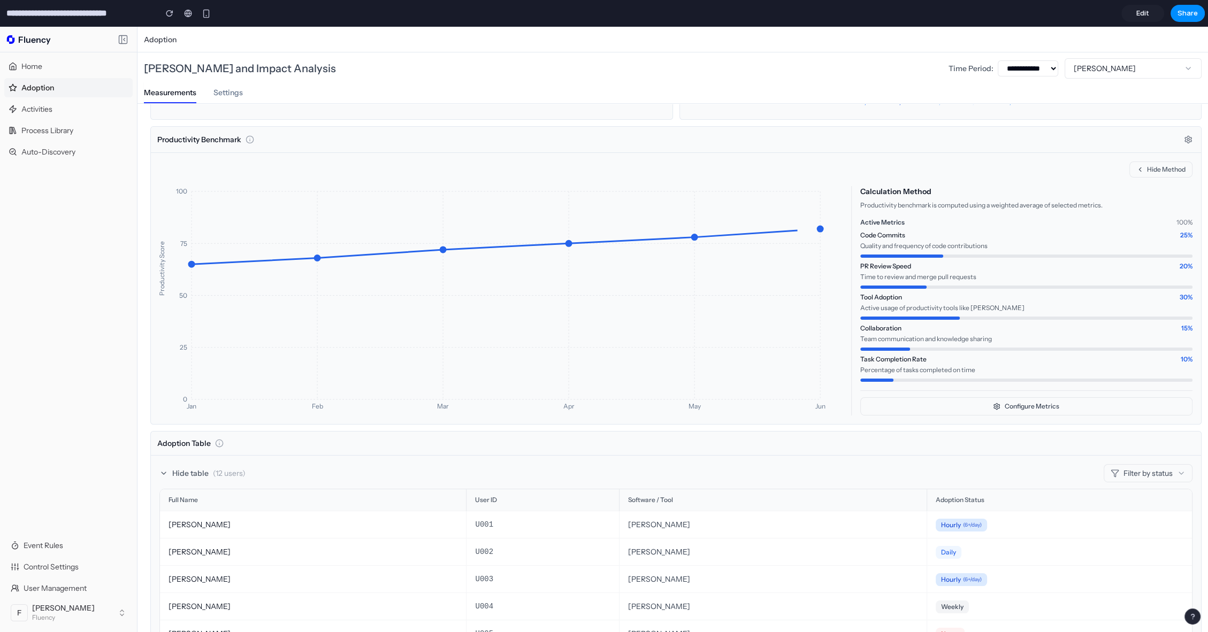
click at [1017, 410] on button "Configure Metrics" at bounding box center [1026, 407] width 332 height 18
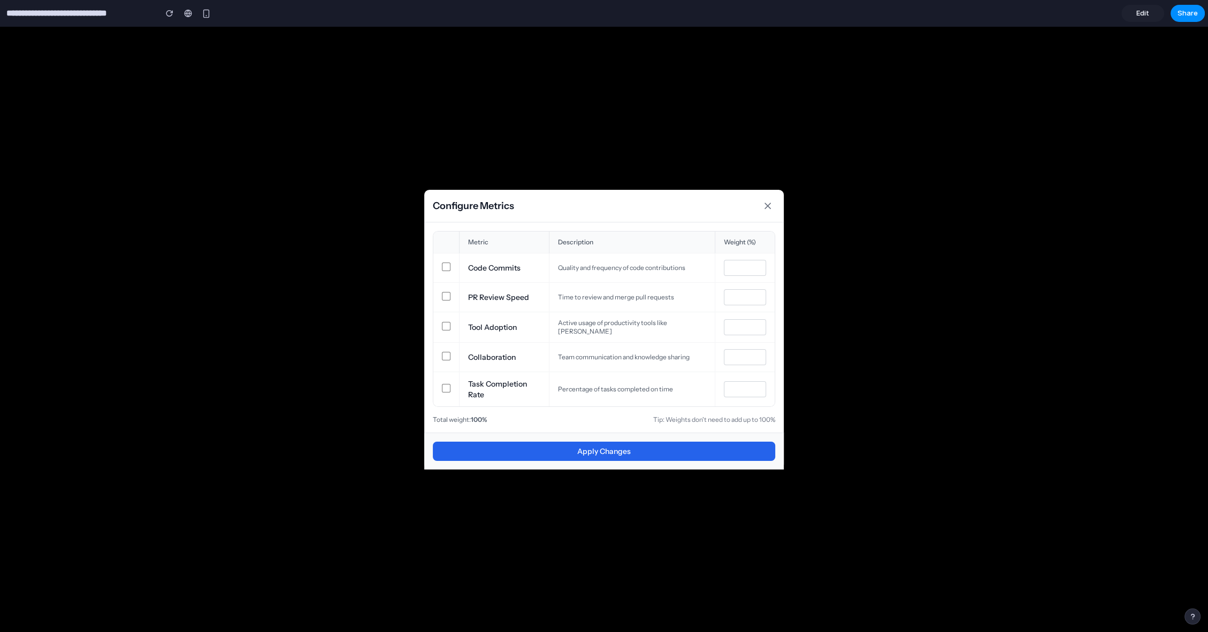
click at [879, 342] on div "Configure Metrics Select Metric Description Weight (%) Code Commits Quality and…" at bounding box center [604, 330] width 1208 height 606
click at [769, 208] on icon at bounding box center [767, 205] width 5 height 5
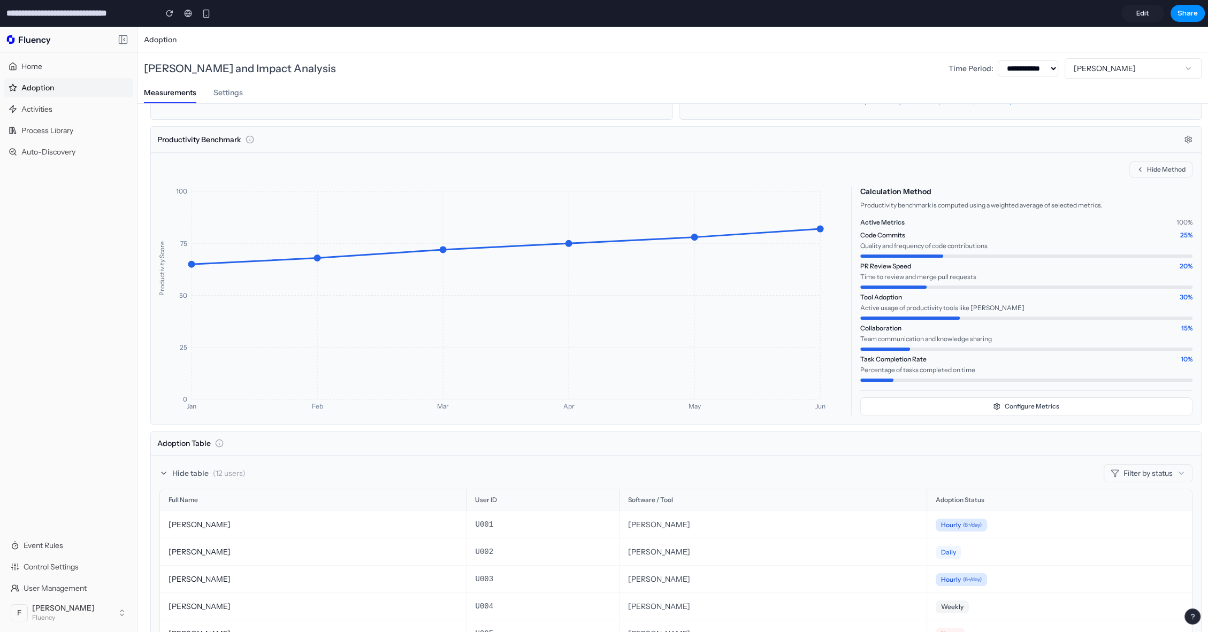
click at [1147, 164] on button "Hide Method" at bounding box center [1160, 170] width 63 height 16
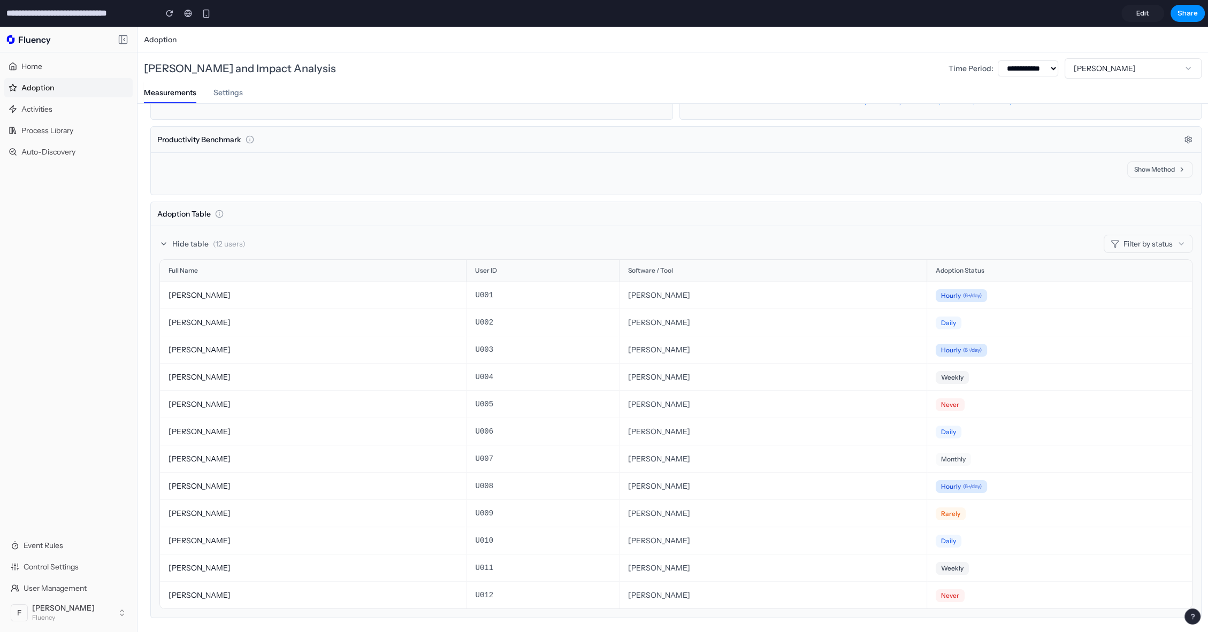
click at [1160, 169] on button "Show Method" at bounding box center [1159, 170] width 65 height 16
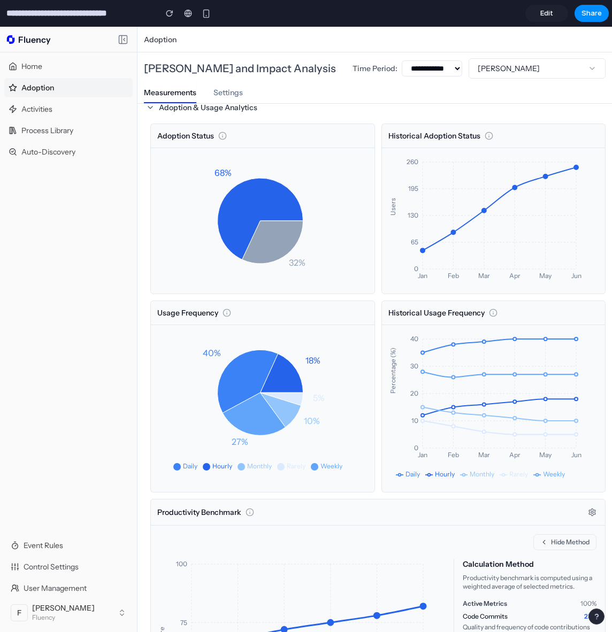
scroll to position [0, 0]
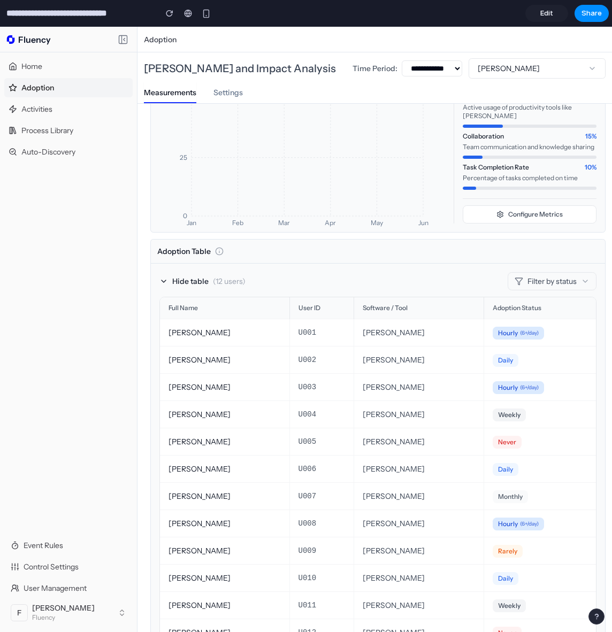
click at [169, 287] on button "Hide table ( 12 users )" at bounding box center [202, 281] width 86 height 11
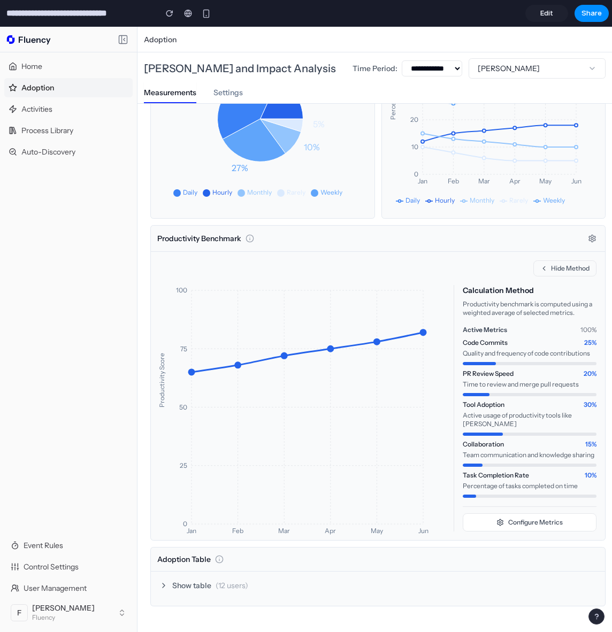
scroll to position [293, 0]
click at [165, 588] on icon at bounding box center [163, 586] width 9 height 9
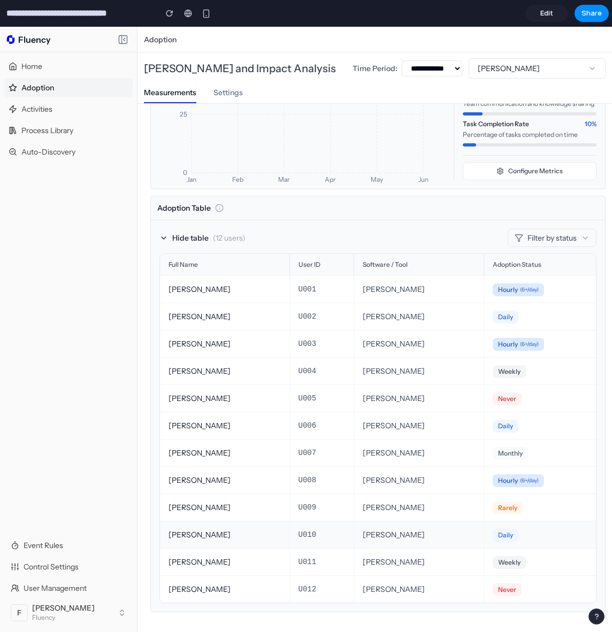
scroll to position [640, 0]
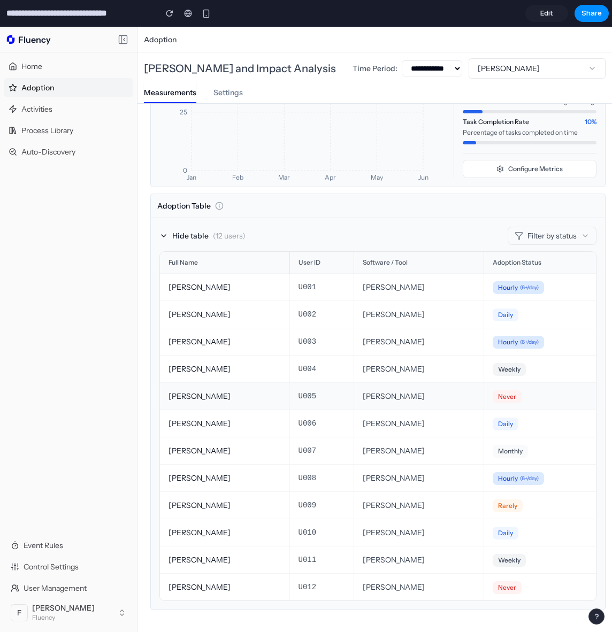
click at [493, 400] on span "Never" at bounding box center [507, 397] width 29 height 13
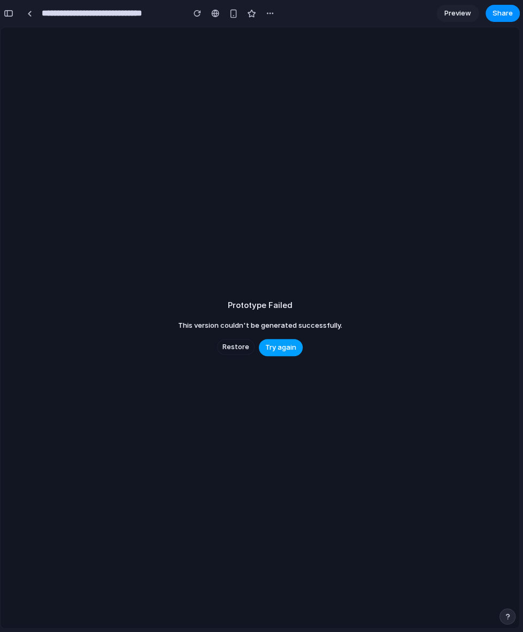
click at [288, 346] on span "Try again" at bounding box center [280, 347] width 31 height 11
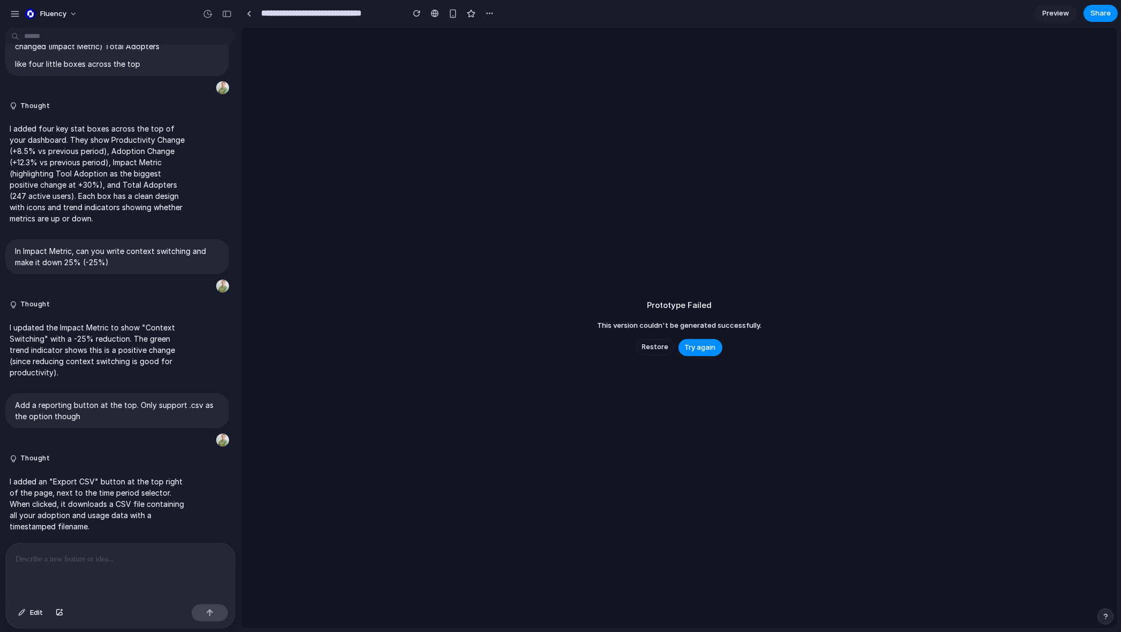
click at [523, 338] on div "Prototype Failed This version couldn't be generated successfully. Restore Try a…" at bounding box center [679, 327] width 876 height 601
click at [523, 341] on button "Restore" at bounding box center [655, 347] width 37 height 16
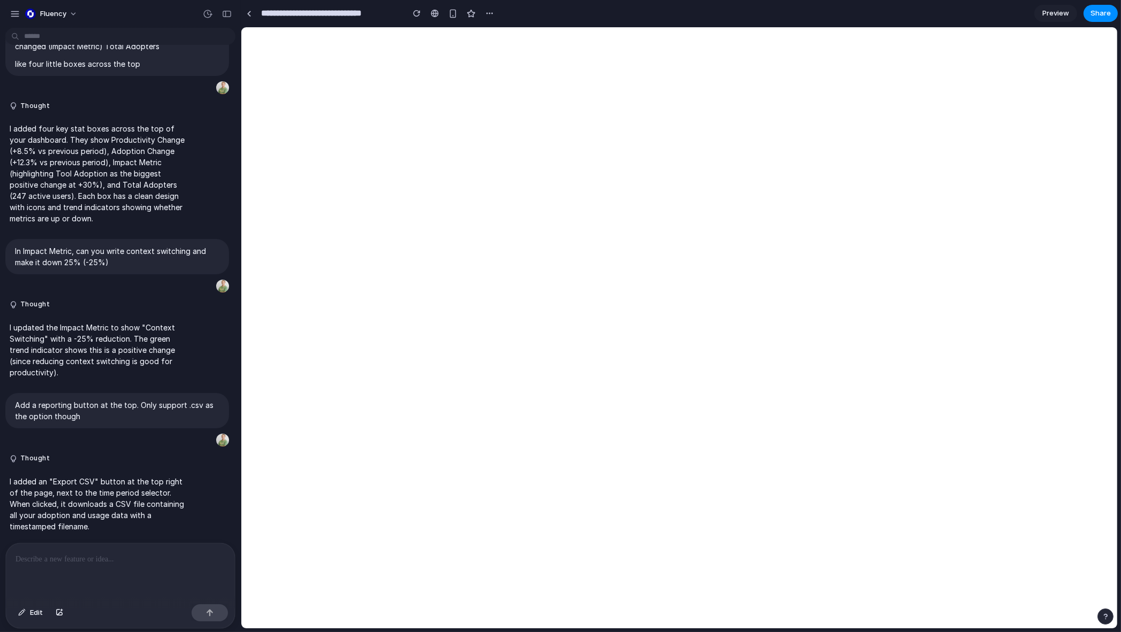
select select "***"
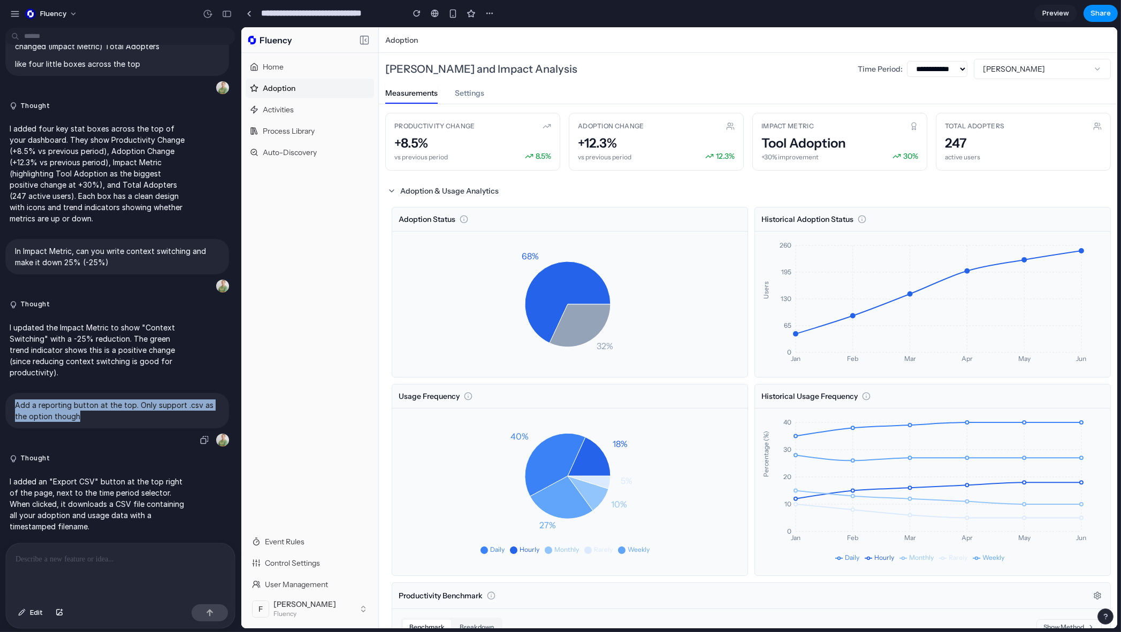
drag, startPoint x: 94, startPoint y: 413, endPoint x: 15, endPoint y: 400, distance: 80.2
click at [15, 401] on p "Add a reporting button at the top. Only support .csv as the option though" at bounding box center [117, 411] width 204 height 22
copy p "Add a reporting button at the top. Only support .csv as the option though"
click at [93, 556] on p at bounding box center [121, 559] width 210 height 13
paste div
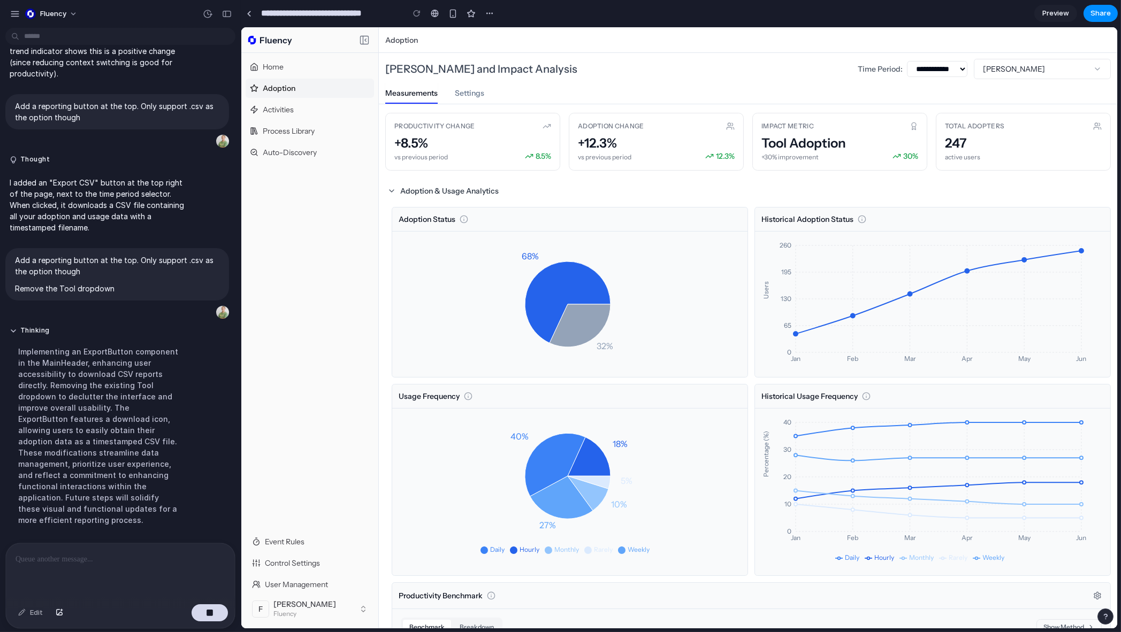
scroll to position [4670, 0]
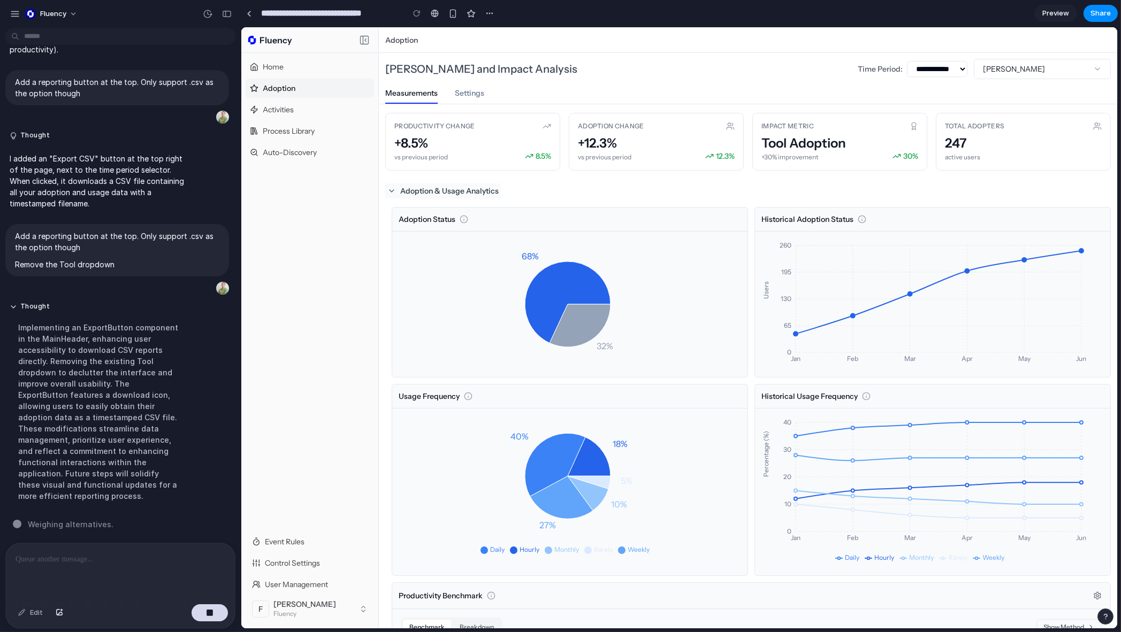
click at [487, 195] on h3 "Adoption & Usage Analytics" at bounding box center [449, 191] width 98 height 11
click at [414, 193] on h3 "Adoption & Usage Analytics" at bounding box center [449, 191] width 98 height 11
click at [390, 189] on icon at bounding box center [391, 191] width 9 height 9
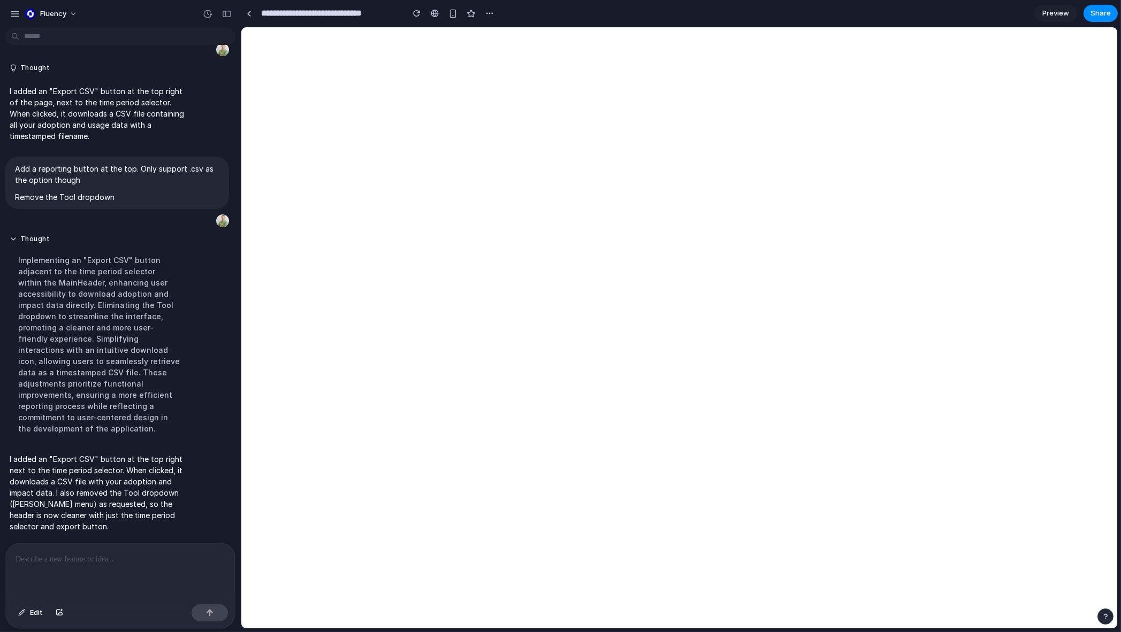
scroll to position [0, 0]
select select "***"
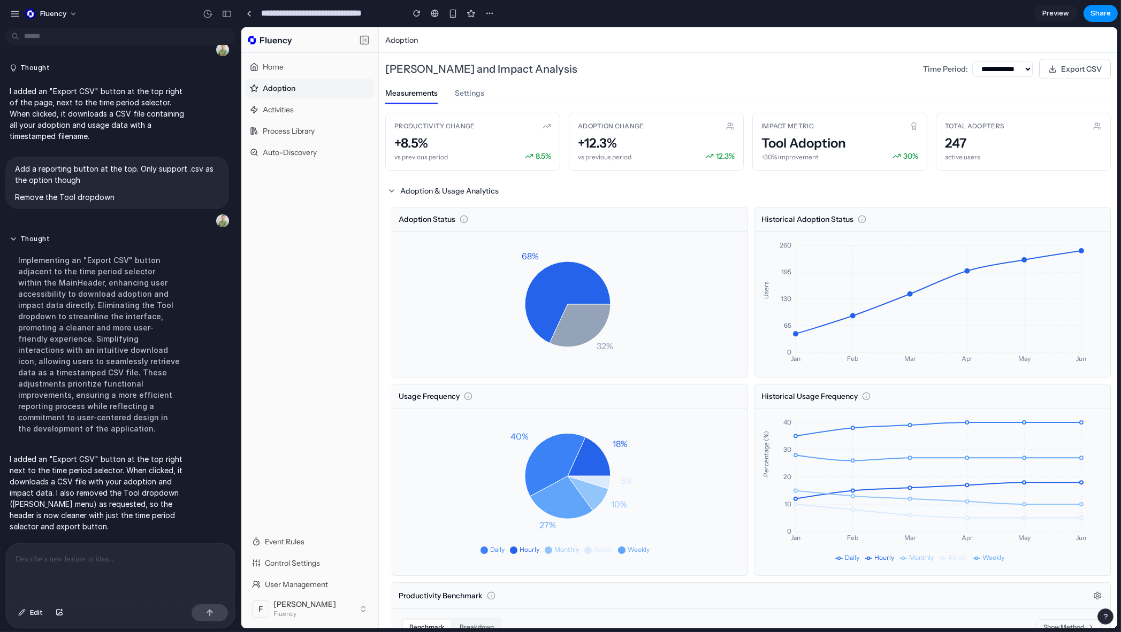
click at [418, 384] on div "Usage Frequency Daily Hourly Monthly Rarely Weekly 18% 40% 27% 10% 5%" at bounding box center [569, 480] width 356 height 192
click at [523, 63] on button "Export CSV" at bounding box center [1075, 69] width 72 height 20
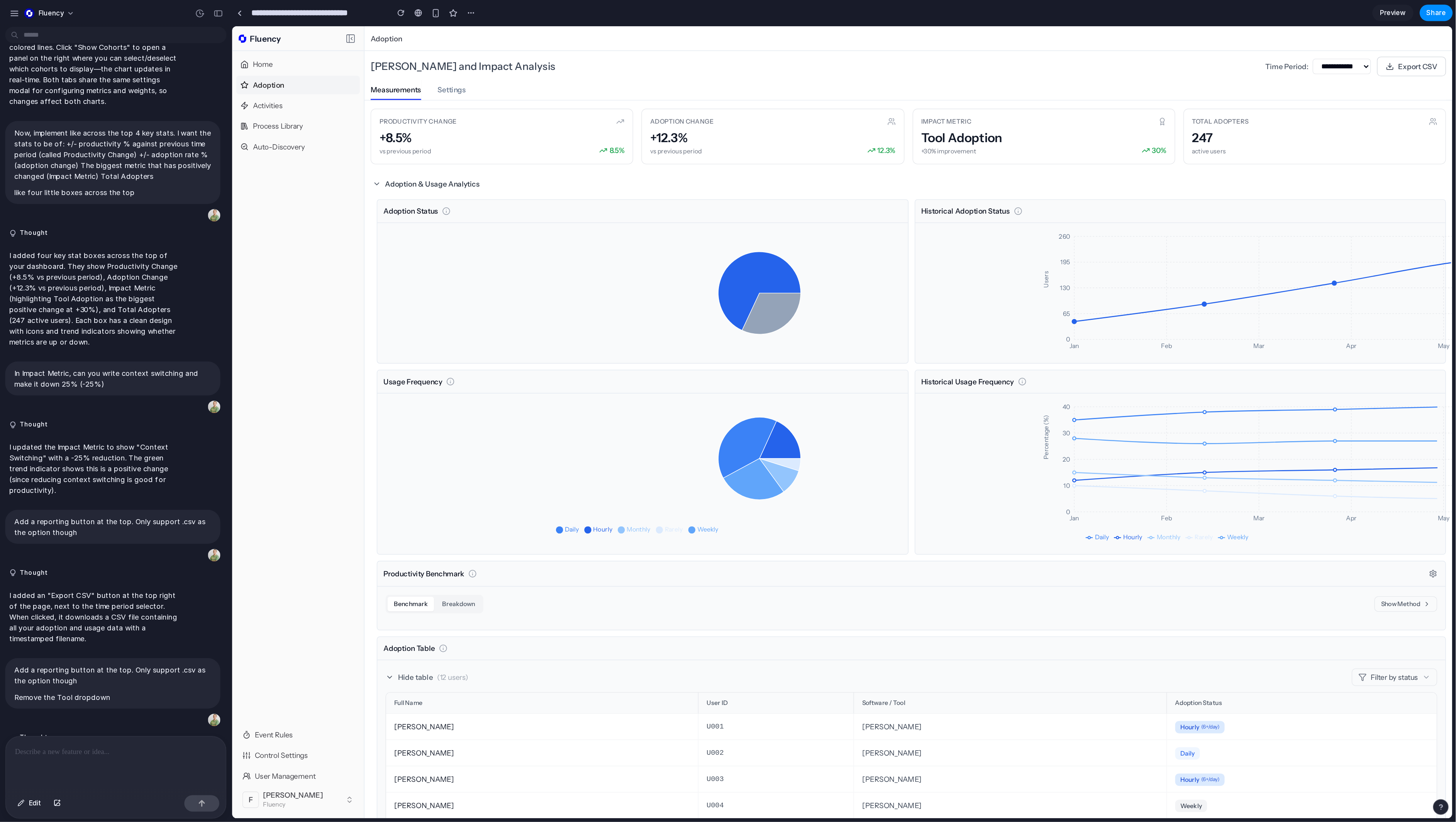
scroll to position [2537, 0]
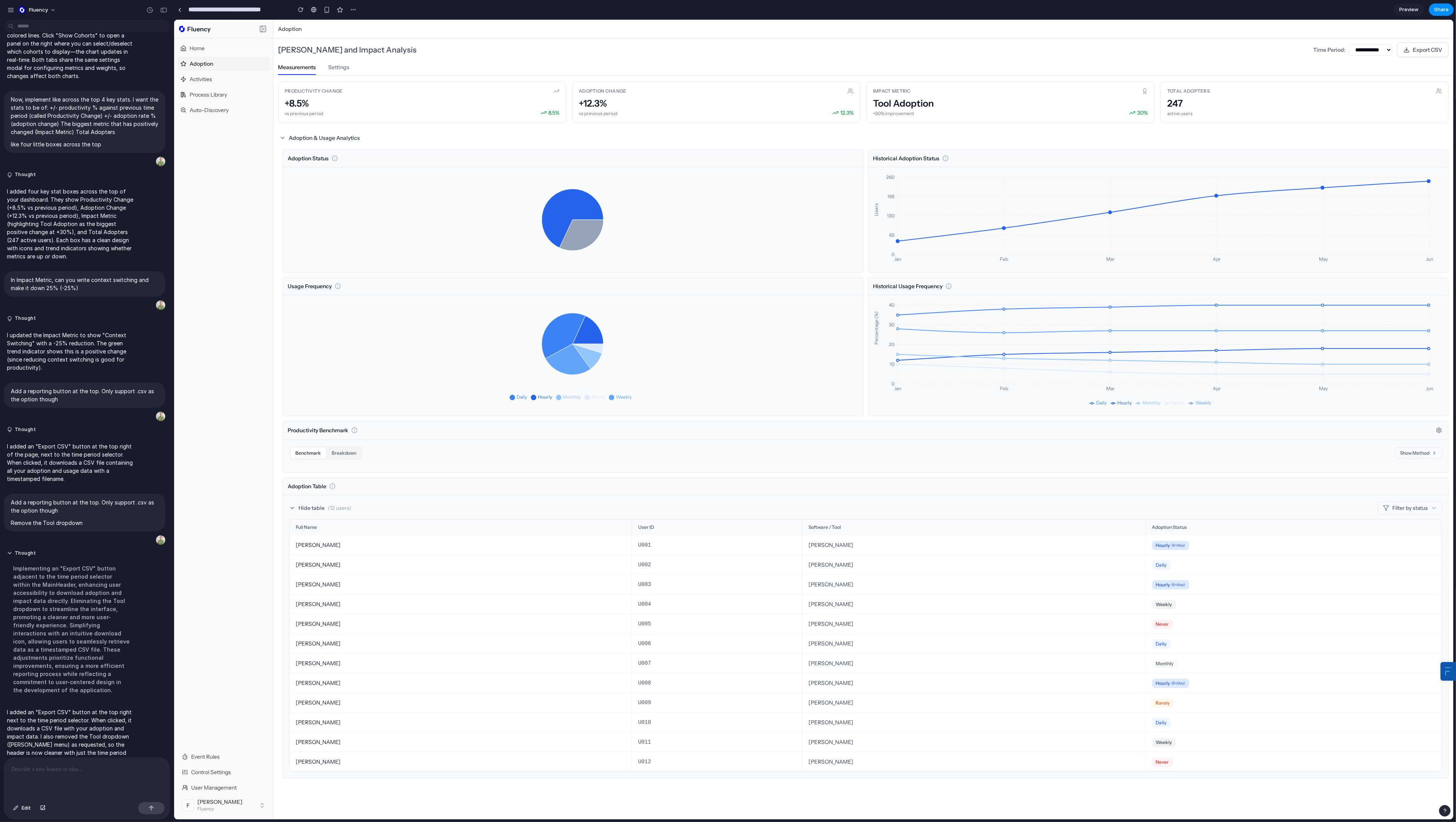
drag, startPoint x: 278, startPoint y: 194, endPoint x: 266, endPoint y: 196, distance: 12.2
click at [267, 196] on div "**********" at bounding box center [813, 419] width 1279 height 800
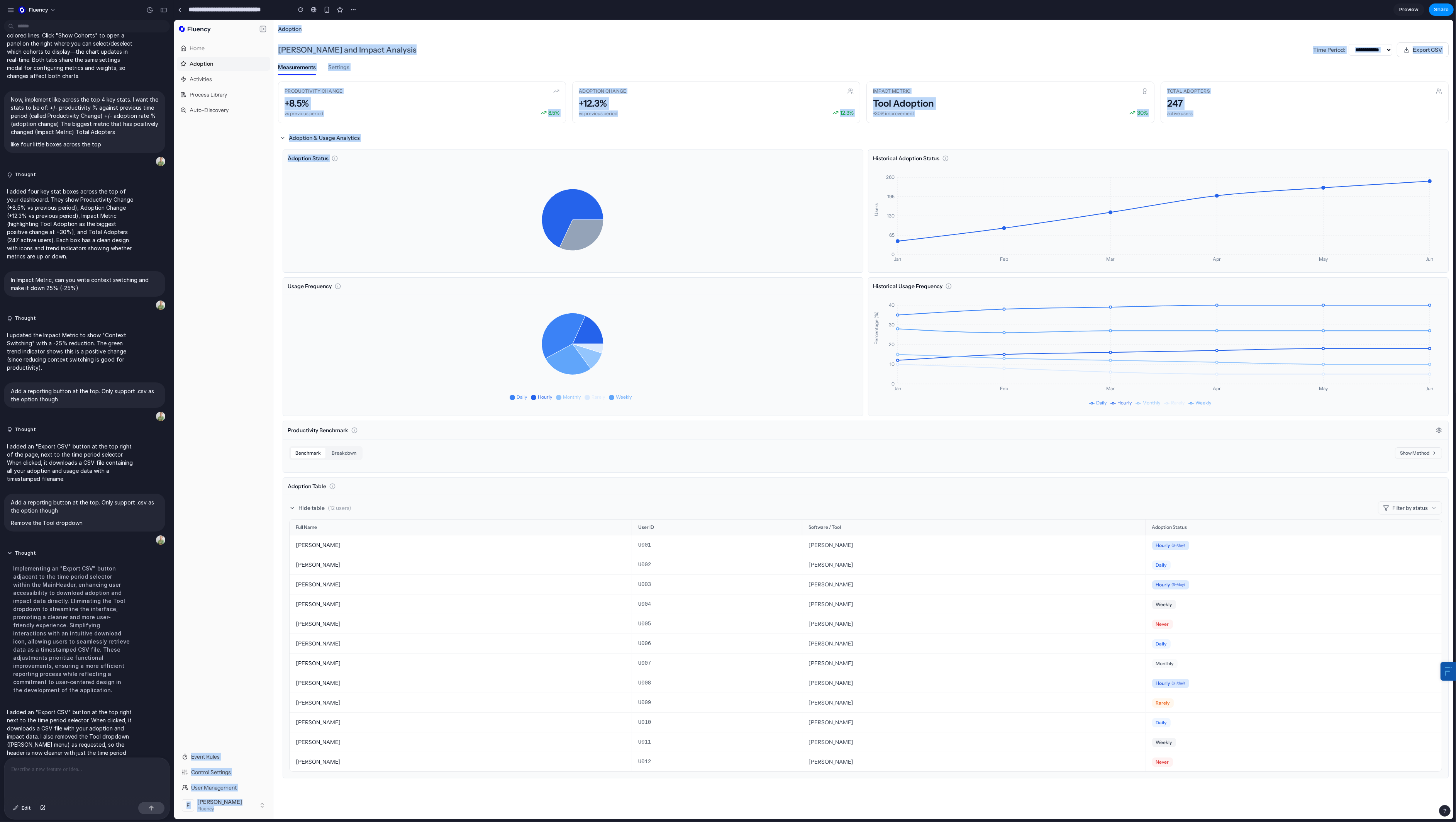
click at [242, 206] on div "Home Adoption Activities Process Library Auto-Discovery" at bounding box center [223, 394] width 99 height 712
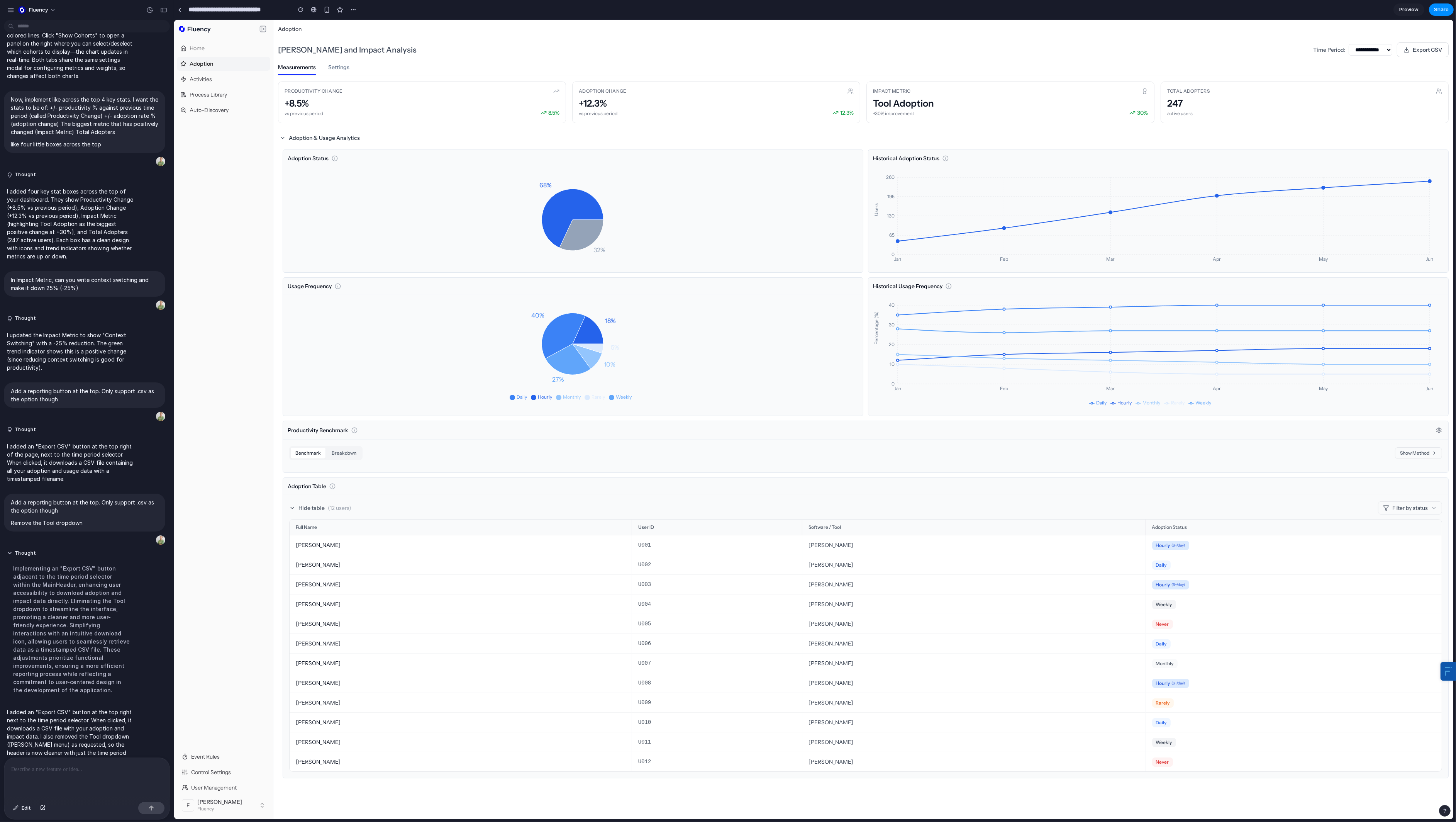
click at [377, 302] on icon "18% 40% 27% 10% 5%" at bounding box center [571, 355] width 566 height 108
click at [377, 447] on div "Benchmark Breakdown Show Method" at bounding box center [865, 455] width 1165 height 32
click at [377, 456] on button "Show Method" at bounding box center [1418, 453] width 47 height 12
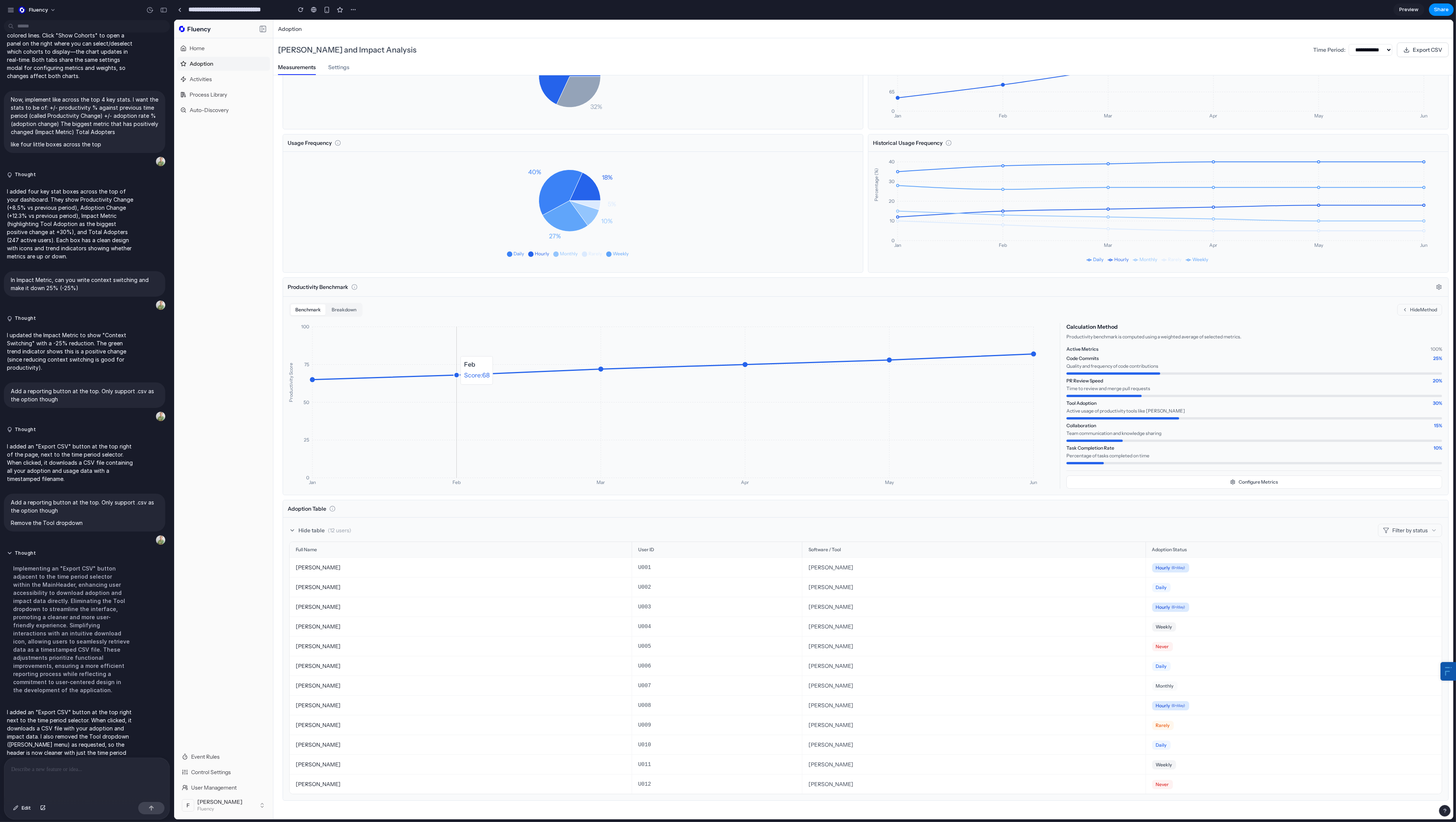
scroll to position [153, 0]
click at [377, 278] on div "Productivity Benchmark" at bounding box center [865, 287] width 1165 height 19
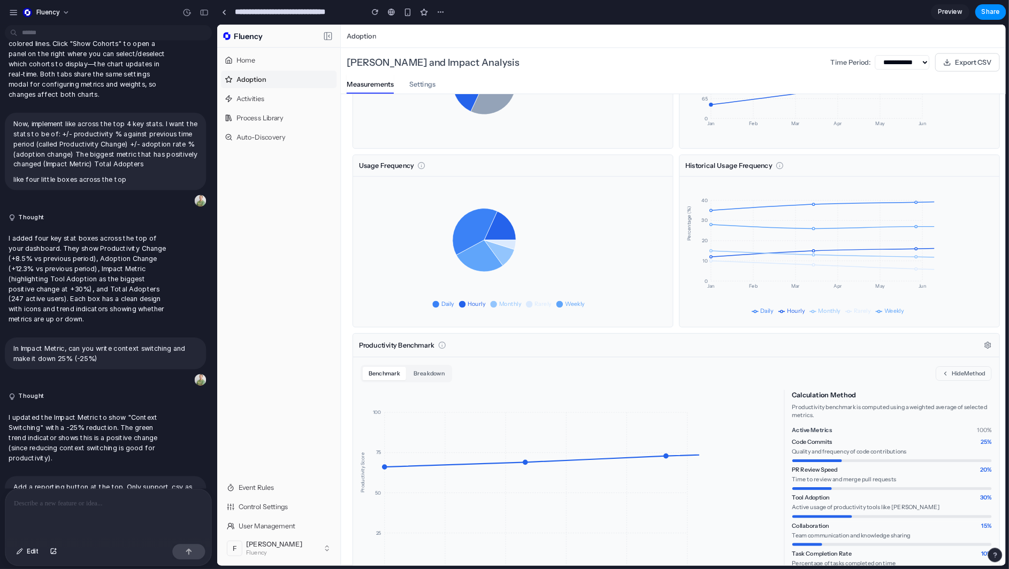
scroll to position [212, 0]
